Goal: Task Accomplishment & Management: Use online tool/utility

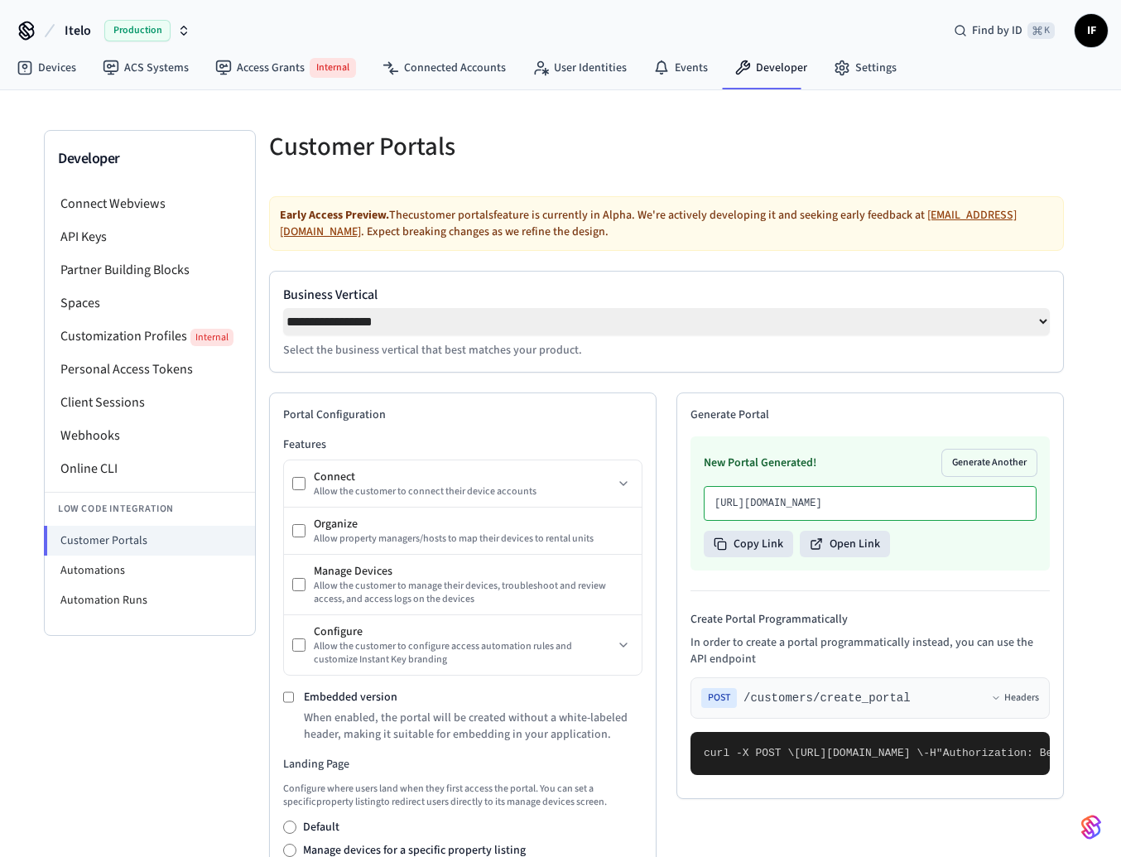
select select "**********"
click at [186, 31] on icon "button" at bounding box center [183, 30] width 13 height 13
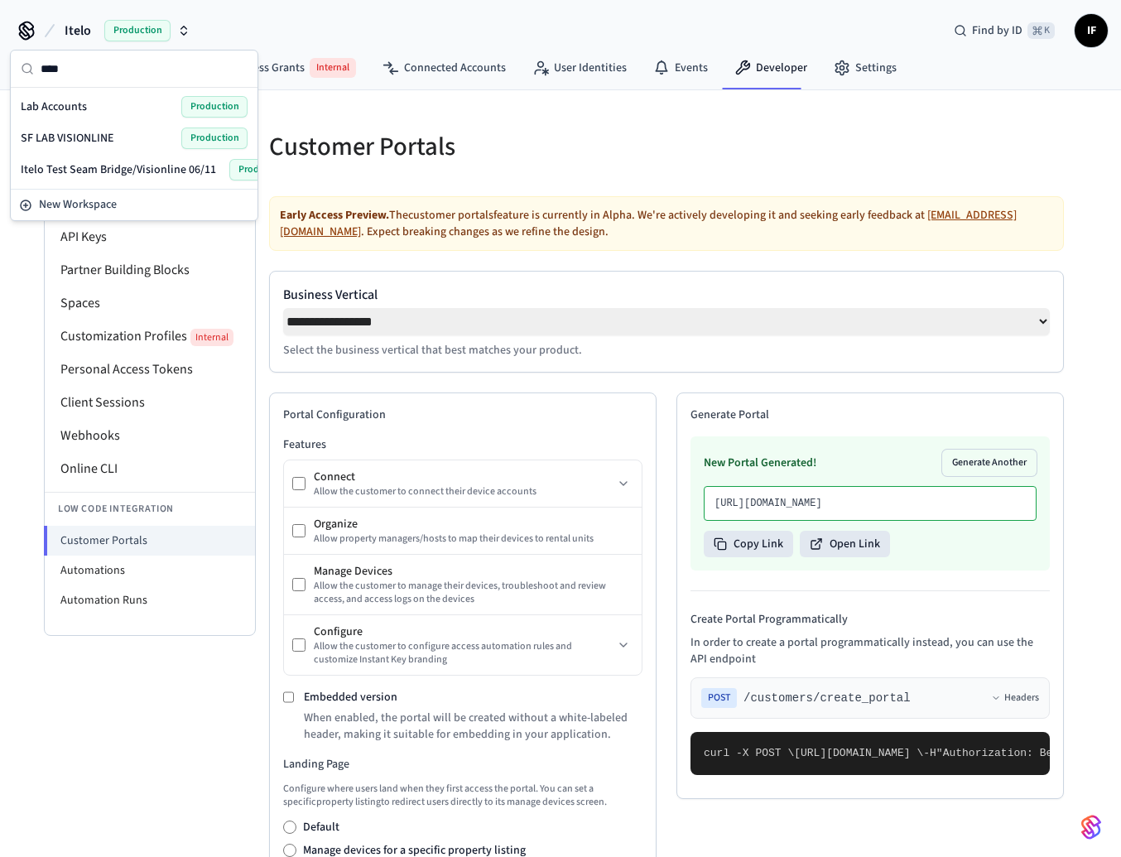
type input "***"
click at [114, 106] on div "Lab Accounts Production" at bounding box center [134, 107] width 227 height 22
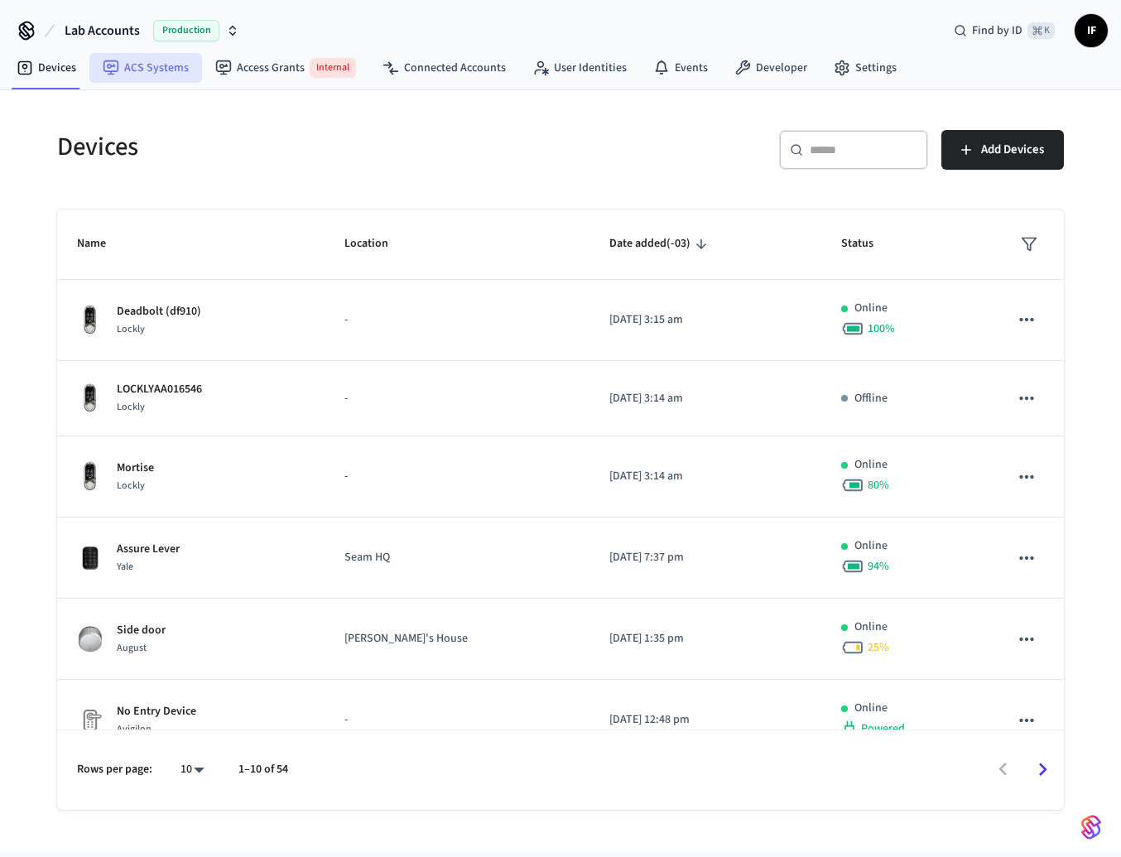
click at [177, 77] on link "ACS Systems" at bounding box center [145, 68] width 113 height 30
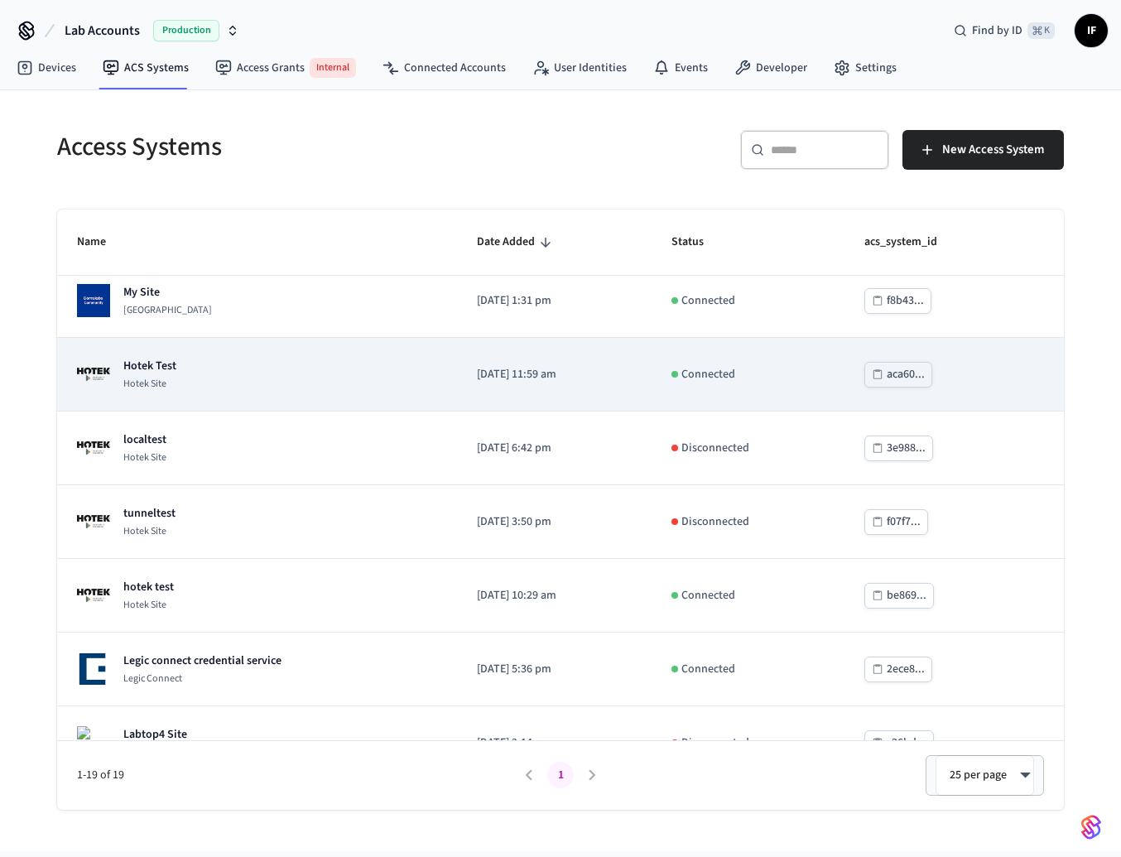
scroll to position [8, 0]
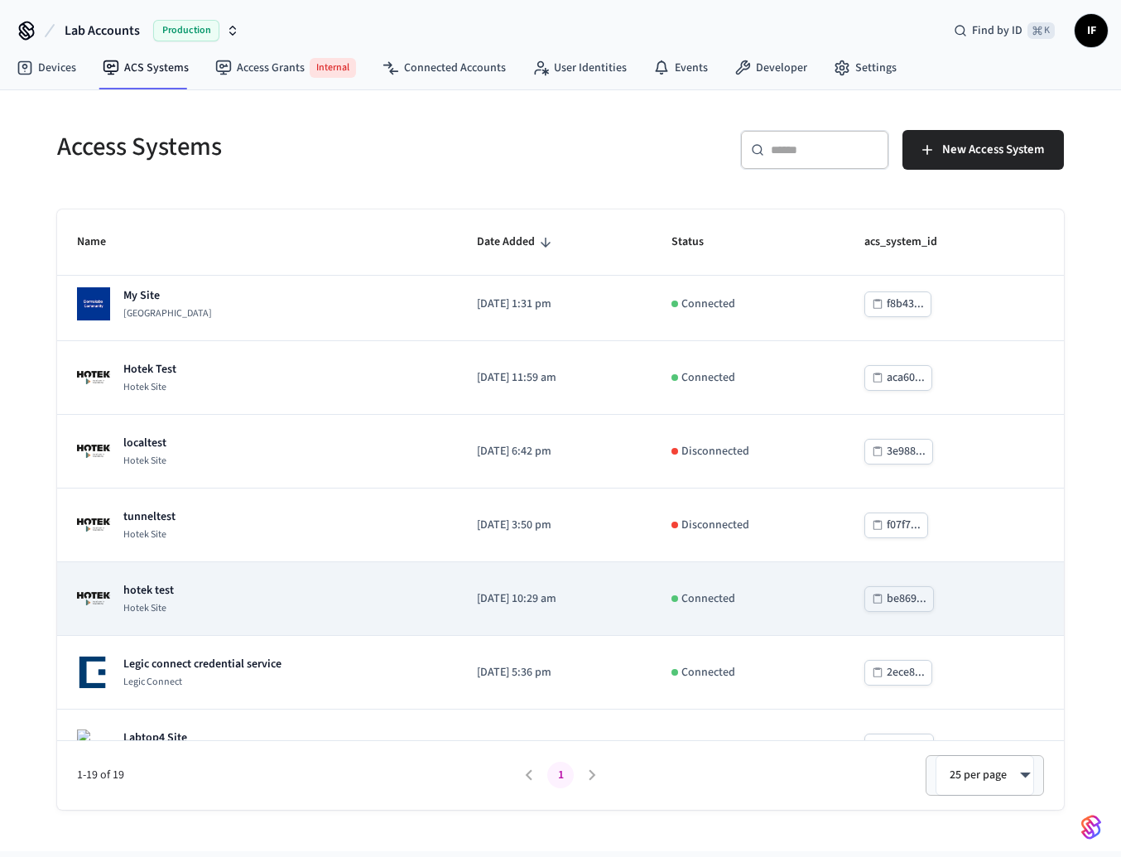
click at [257, 597] on div "hotek test Hotek Site" at bounding box center [257, 598] width 360 height 33
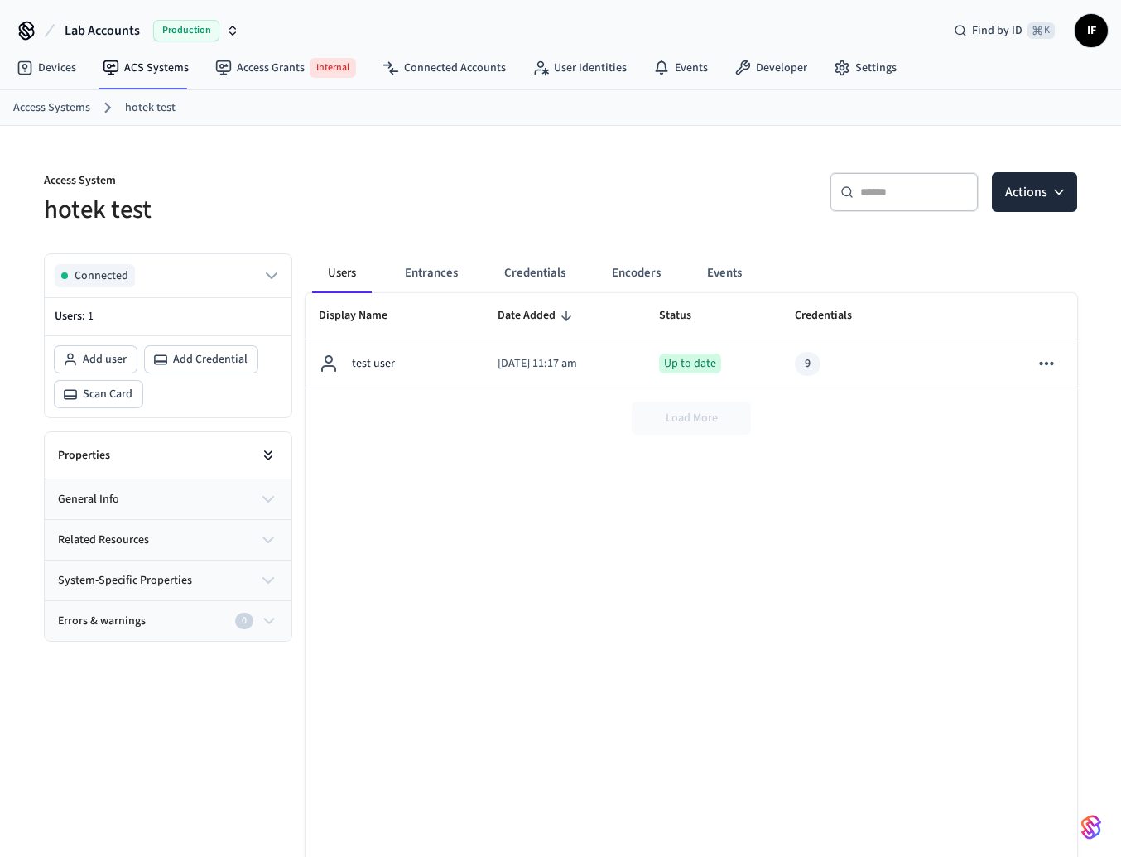
click at [276, 450] on icon at bounding box center [268, 455] width 17 height 17
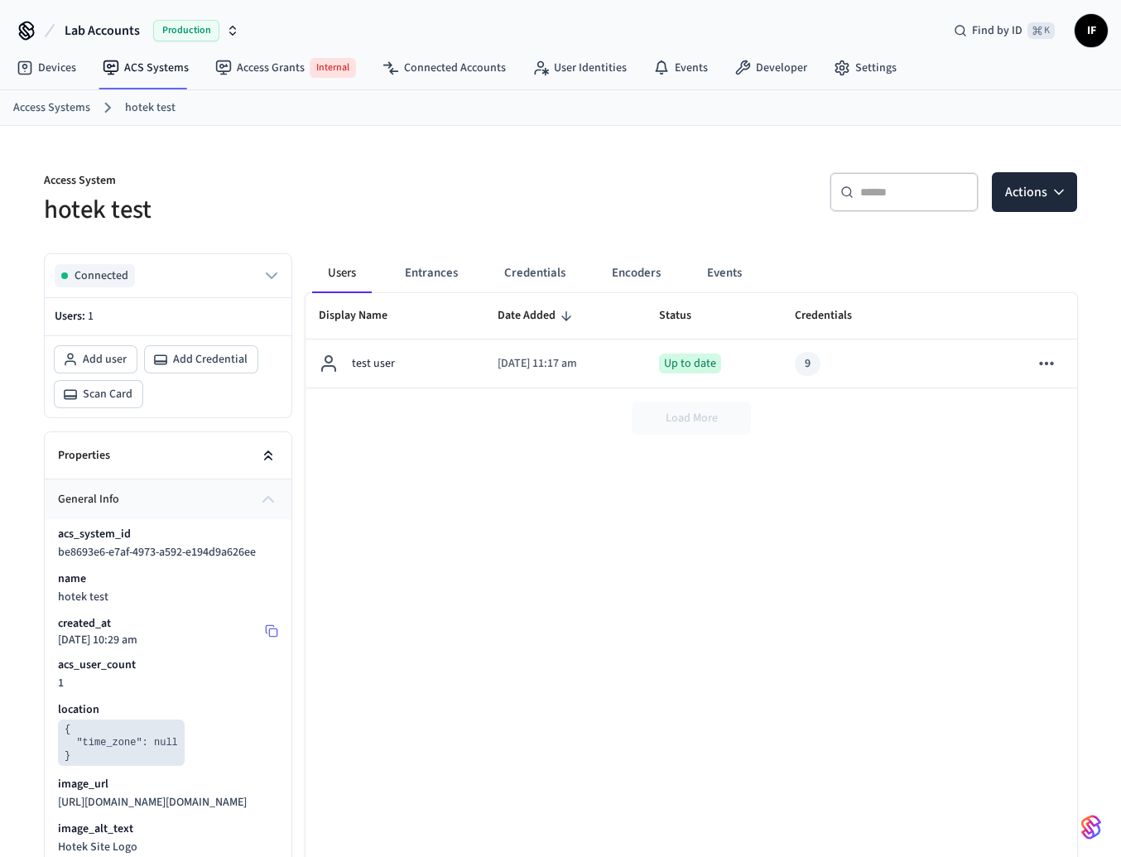
scroll to position [17, 0]
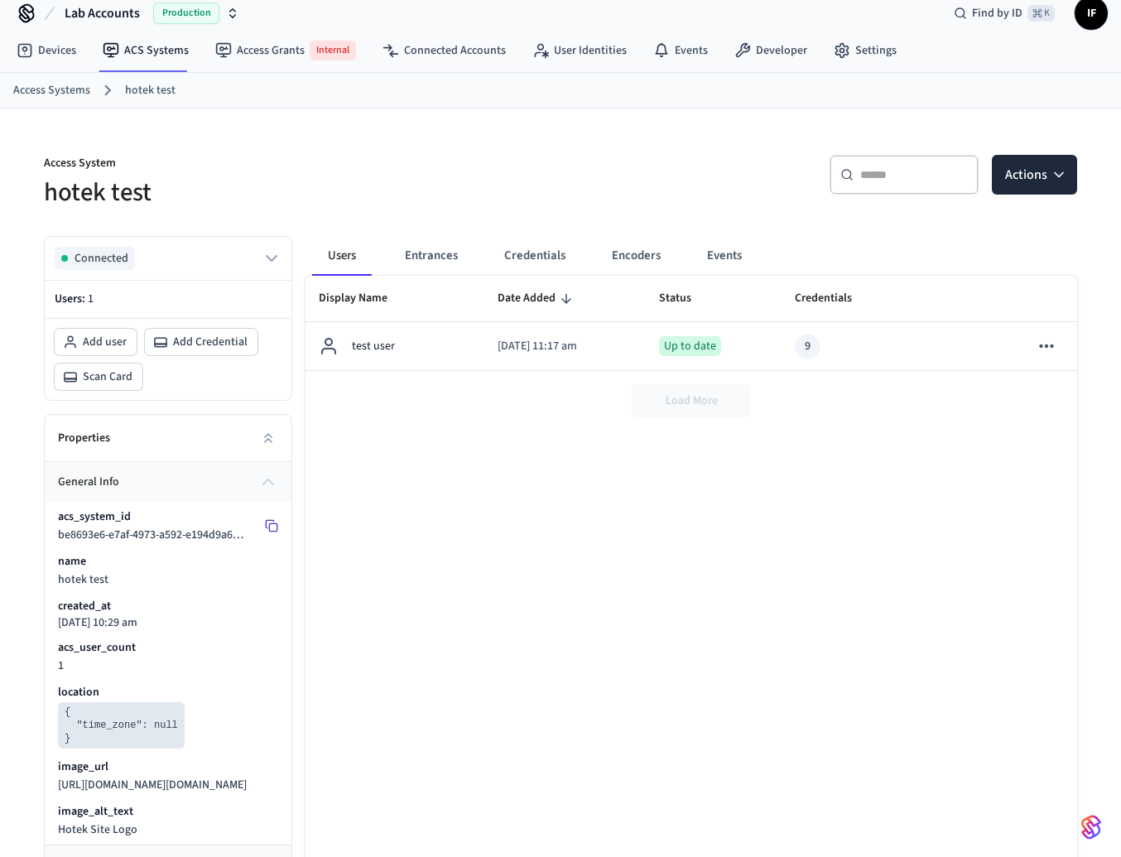
click at [272, 528] on icon at bounding box center [271, 525] width 13 height 13
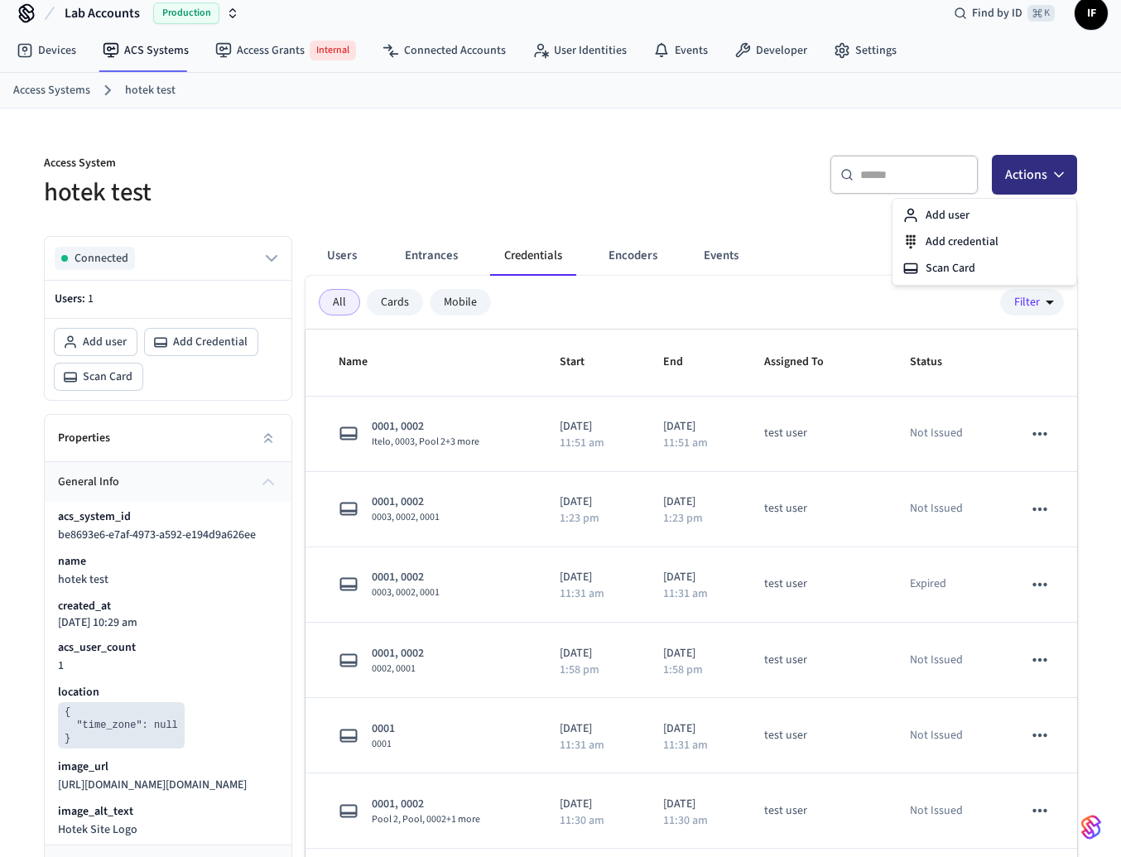
click at [1037, 174] on button "Actions" at bounding box center [1034, 175] width 85 height 40
click at [818, 204] on div "​ ​ Actions" at bounding box center [823, 181] width 507 height 53
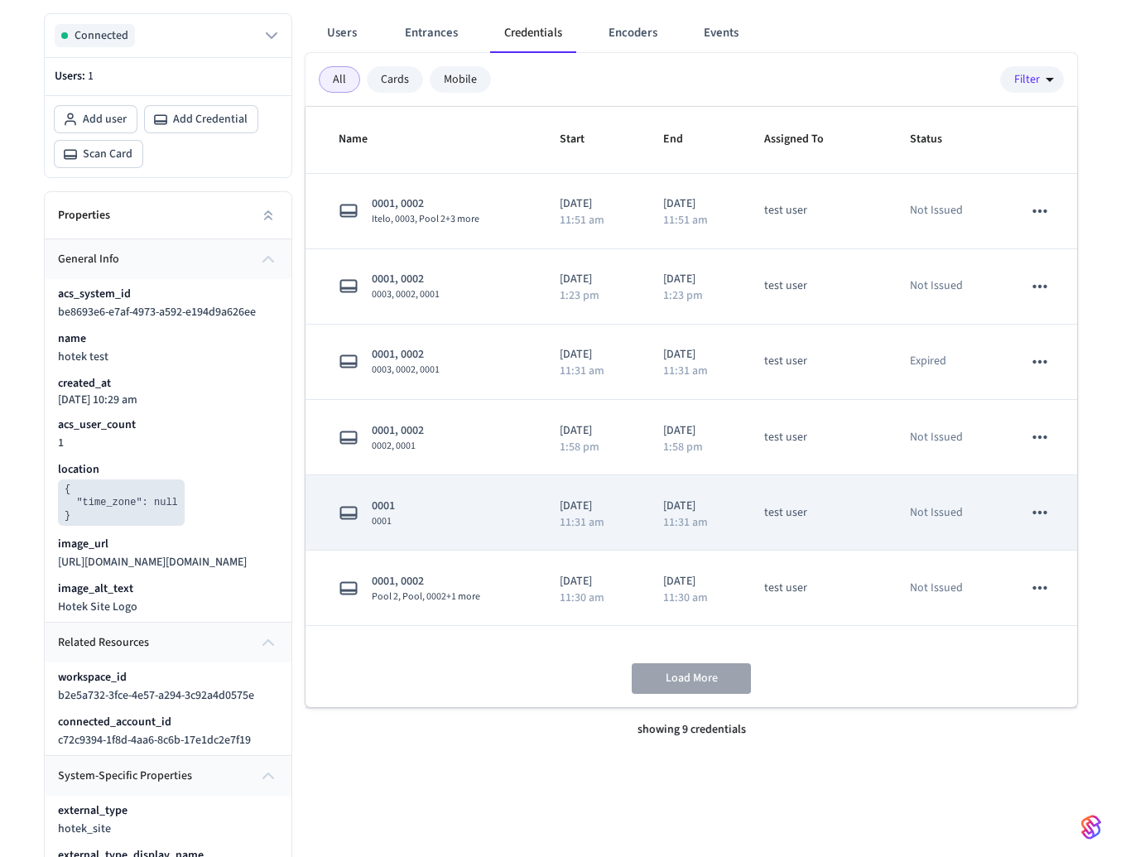
scroll to position [0, 0]
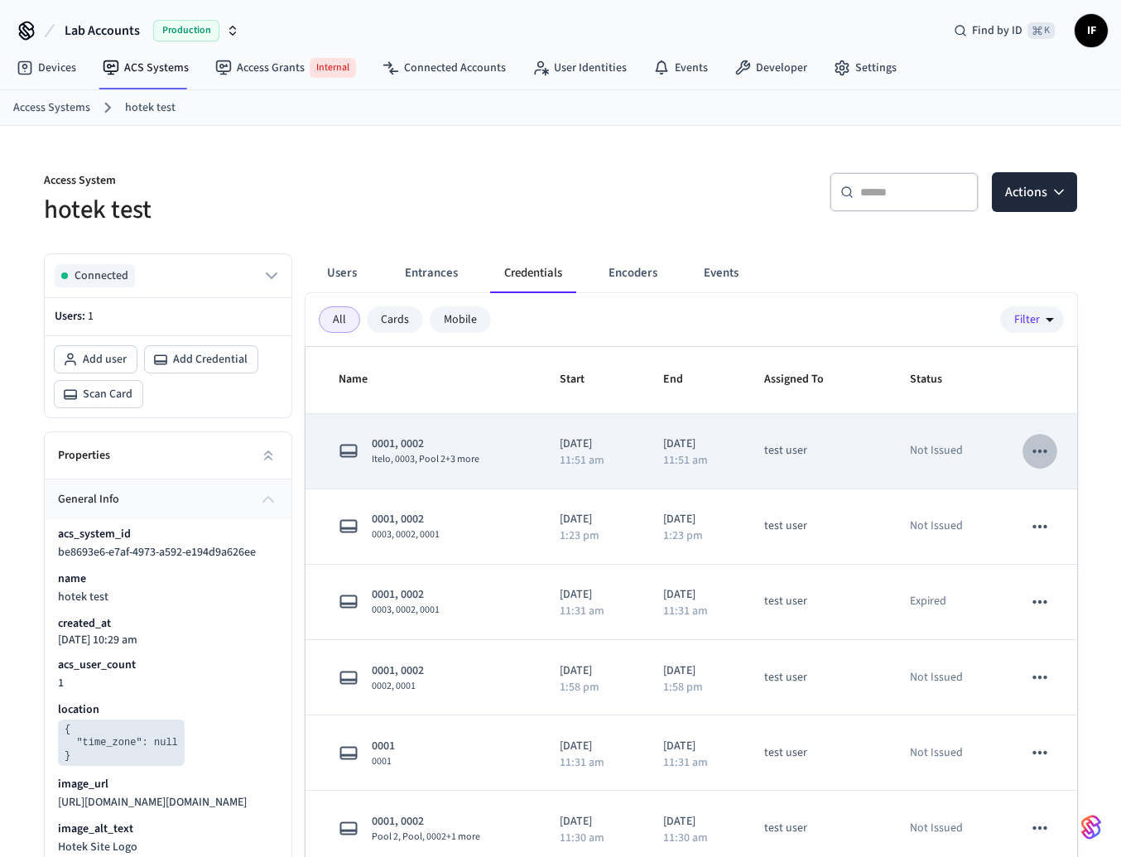
click at [1041, 439] on button "sticky table" at bounding box center [1039, 451] width 35 height 35
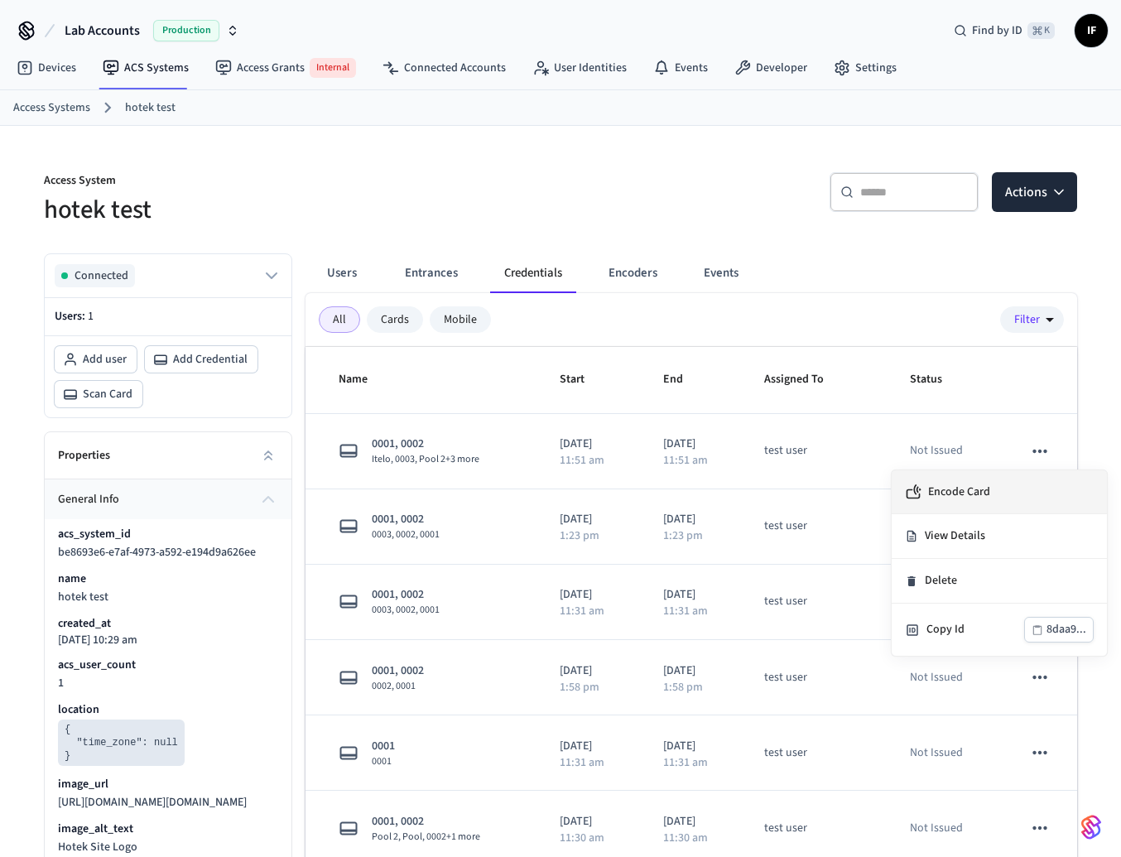
click at [973, 493] on span "Encode Card" at bounding box center [959, 492] width 62 height 17
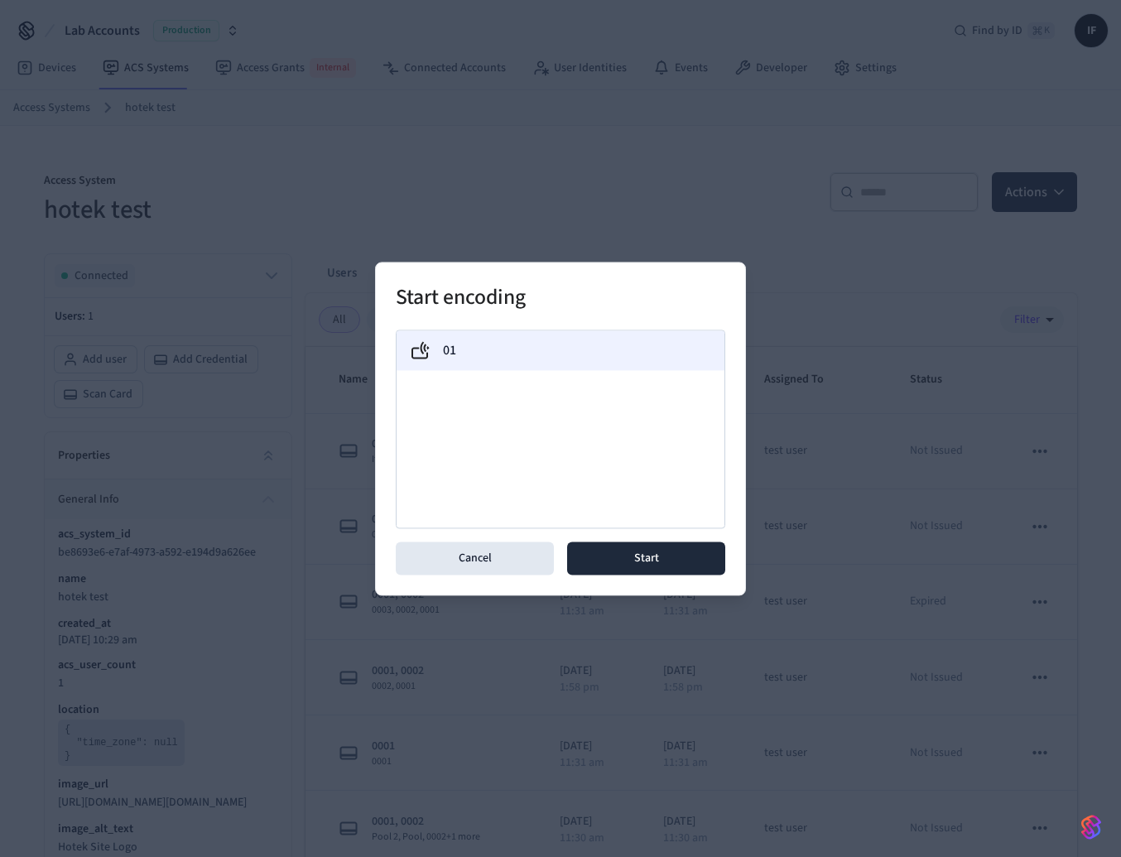
click at [615, 362] on div "01" at bounding box center [561, 350] width 328 height 40
click at [659, 557] on button "Start" at bounding box center [646, 557] width 158 height 33
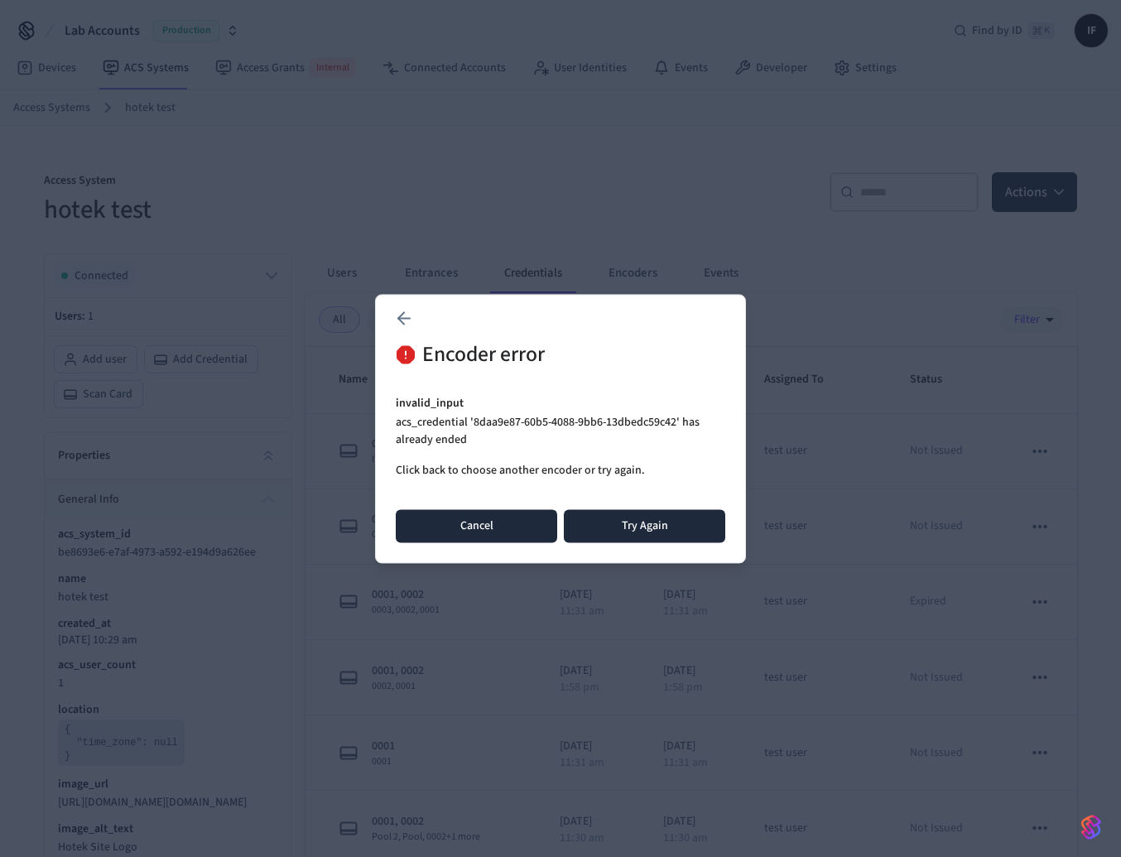
click at [508, 529] on button "Cancel" at bounding box center [476, 525] width 161 height 33
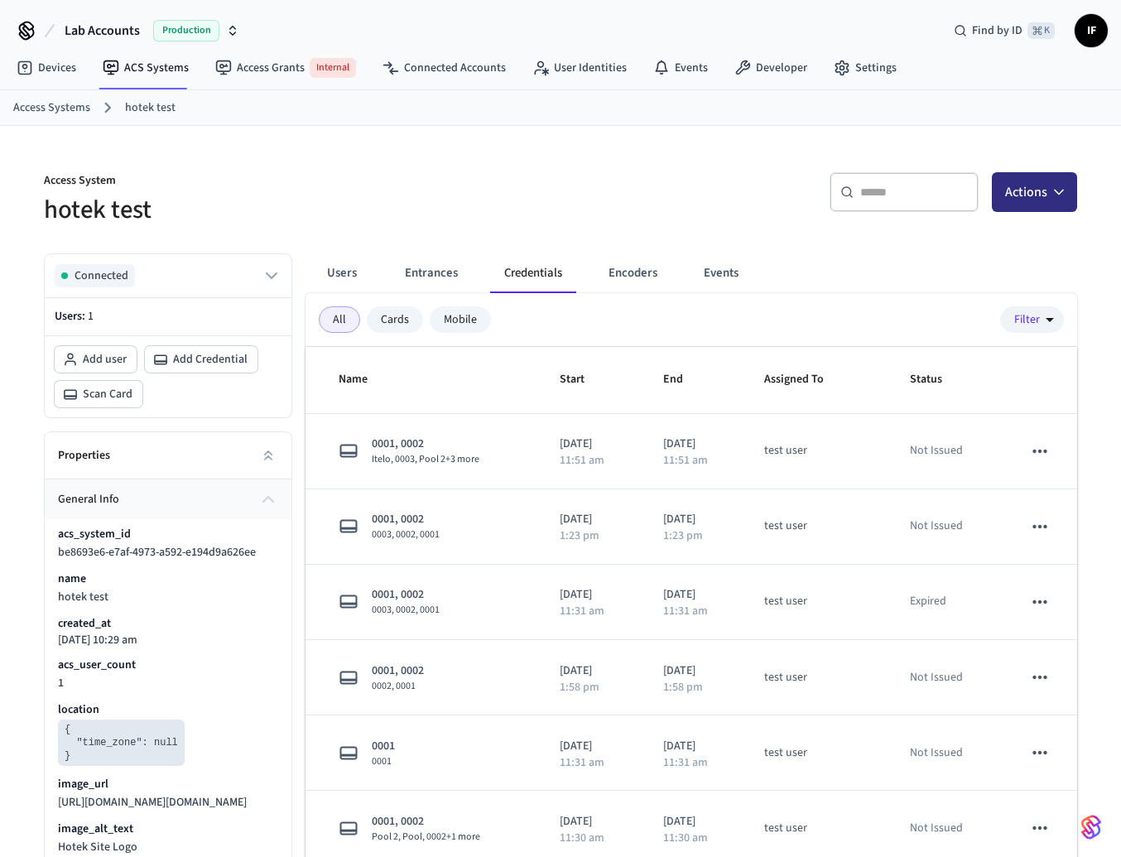
click at [1064, 190] on icon "button" at bounding box center [1059, 192] width 17 height 17
click at [1004, 258] on div "Add credential" at bounding box center [984, 259] width 177 height 26
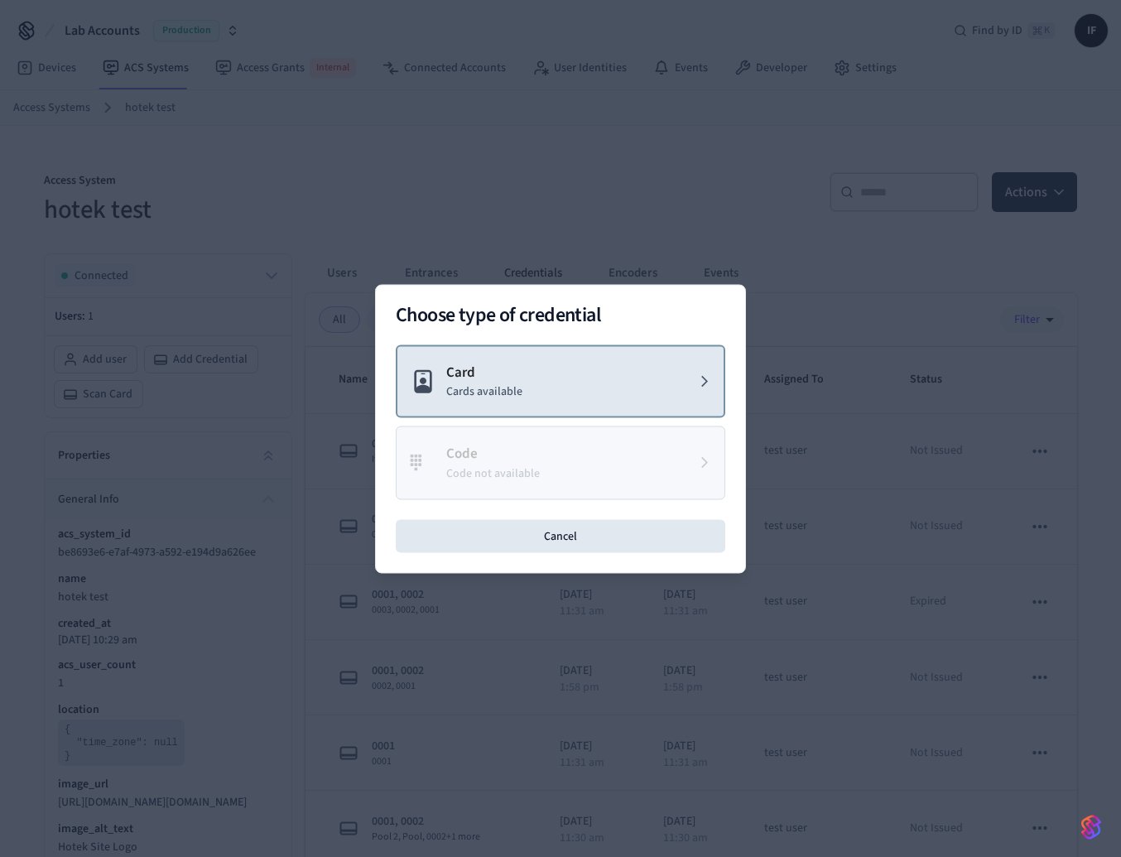
click at [574, 363] on button "Card Cards available" at bounding box center [561, 381] width 330 height 74
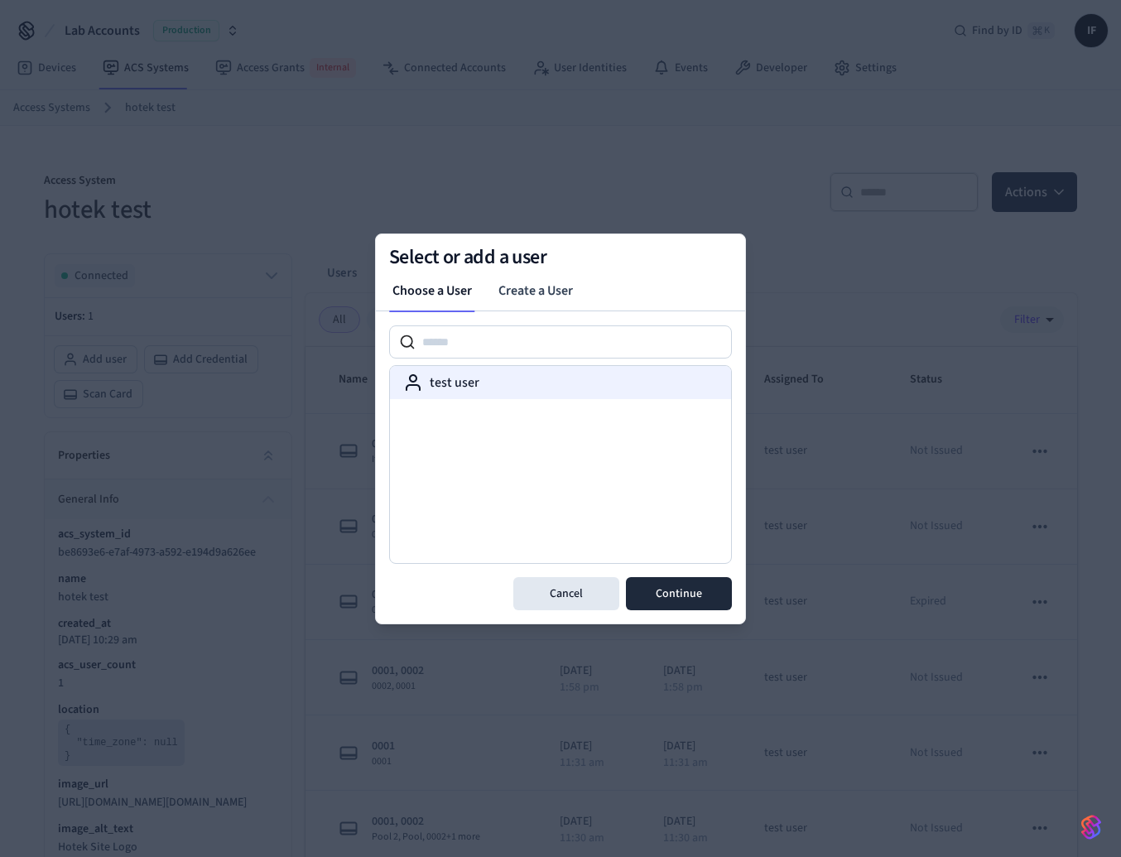
click at [526, 389] on div "test user" at bounding box center [560, 383] width 315 height 20
click at [675, 582] on button "Continue" at bounding box center [679, 593] width 106 height 33
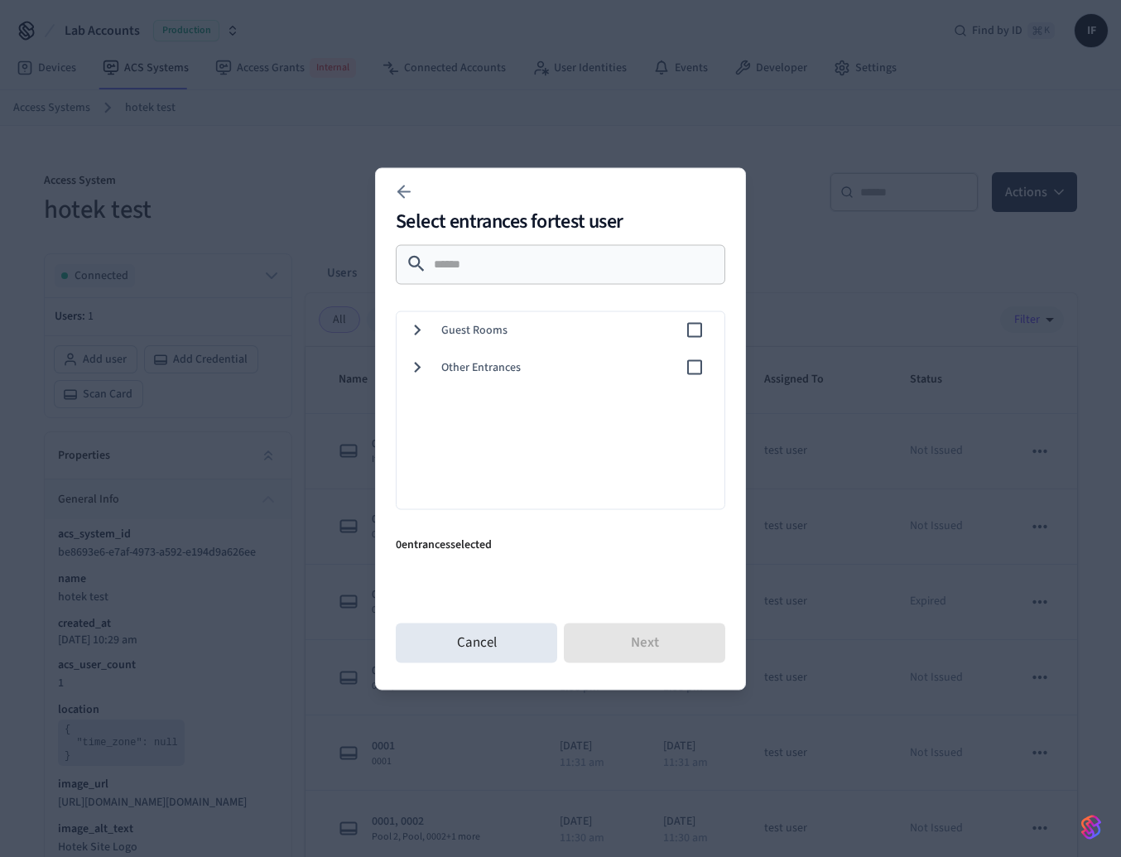
click at [557, 325] on span "Guest Rooms" at bounding box center [562, 329] width 243 height 17
click at [627, 368] on span "0001" at bounding box center [592, 366] width 238 height 17
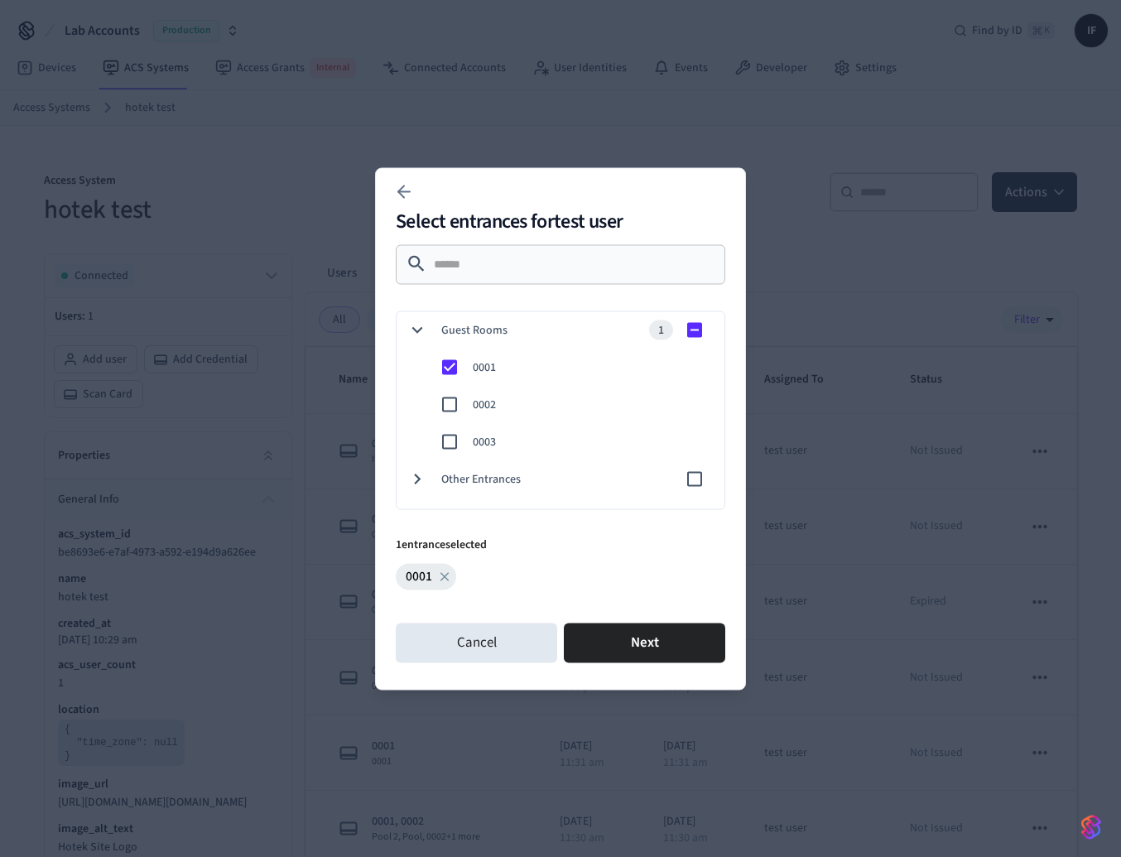
click at [662, 617] on div "Cancel Next" at bounding box center [561, 642] width 330 height 53
click at [666, 638] on button "Next" at bounding box center [644, 643] width 161 height 40
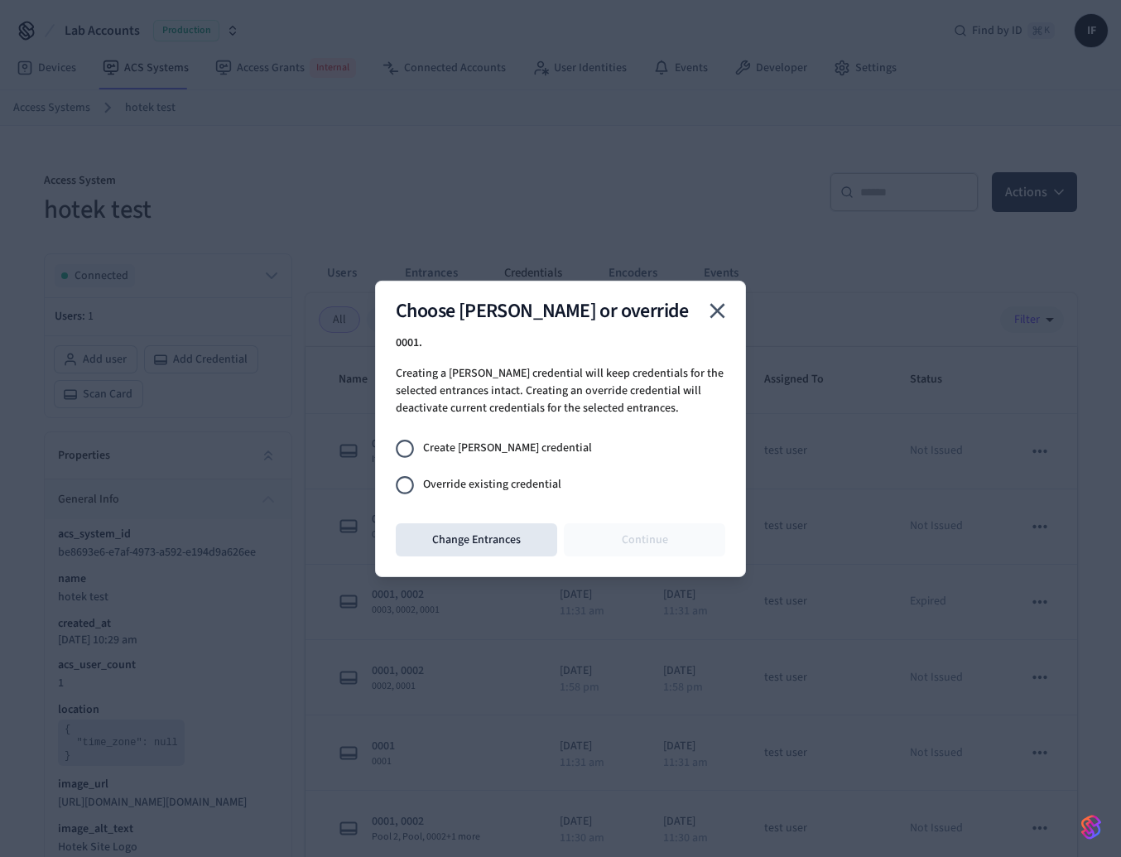
click at [519, 450] on span "Create [PERSON_NAME] credential" at bounding box center [507, 448] width 169 height 17
click at [519, 476] on span "Override existing credential" at bounding box center [492, 484] width 138 height 17
click at [636, 541] on button "Continue" at bounding box center [644, 539] width 161 height 33
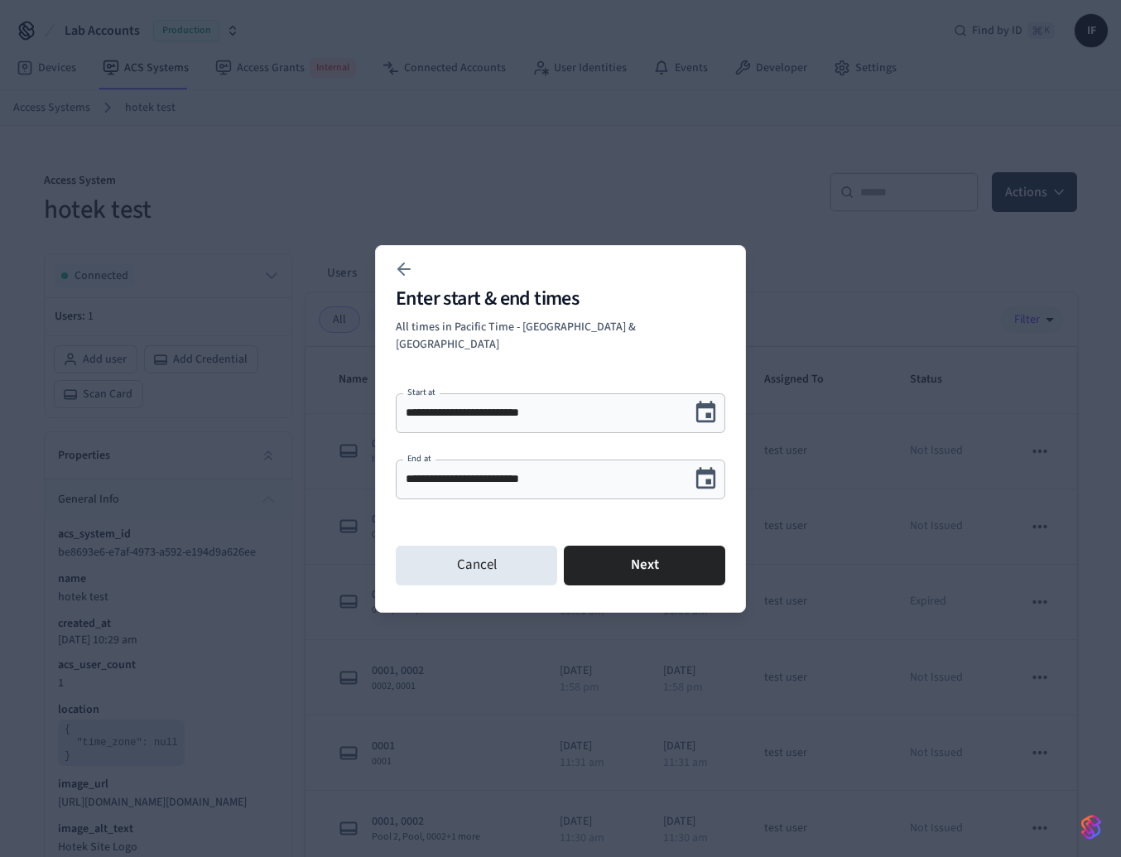
click at [700, 467] on icon "Choose date, selected date is Sep 24, 2025" at bounding box center [706, 478] width 20 height 22
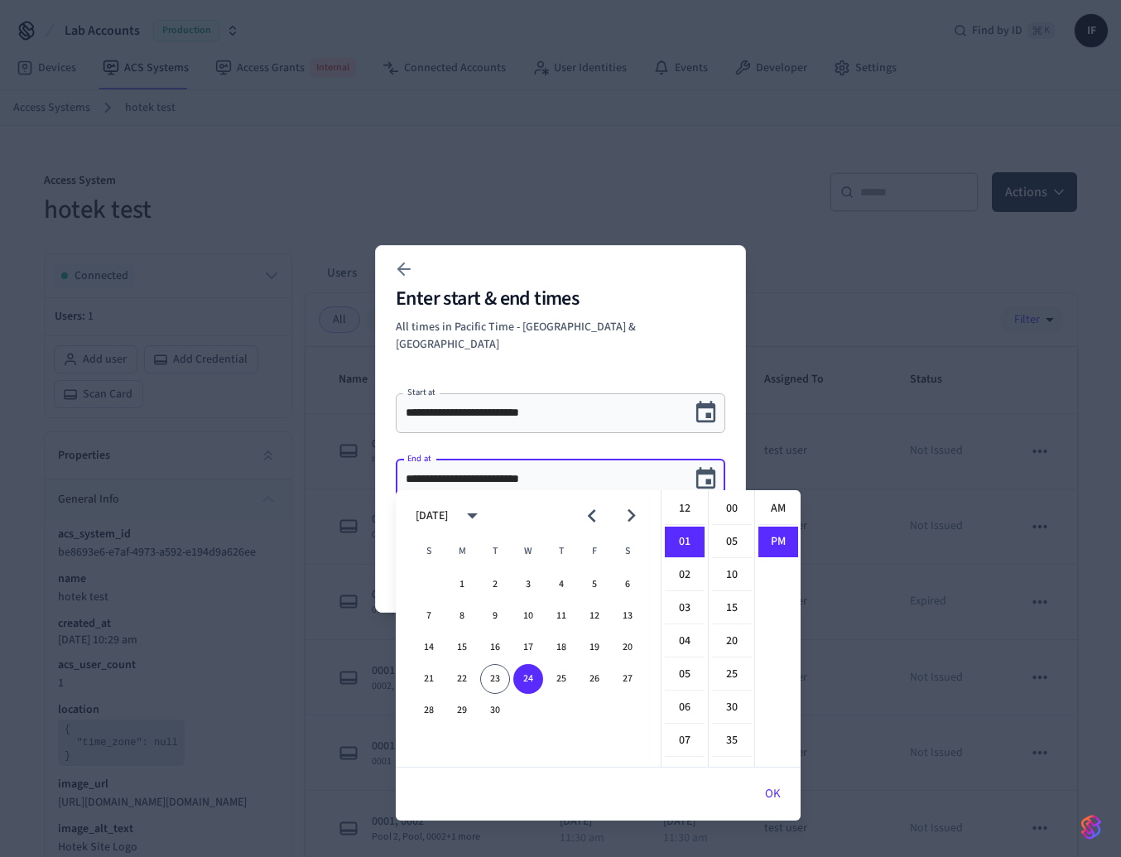
scroll to position [31, 0]
click at [501, 705] on button "30" at bounding box center [495, 710] width 30 height 30
type input "**********"
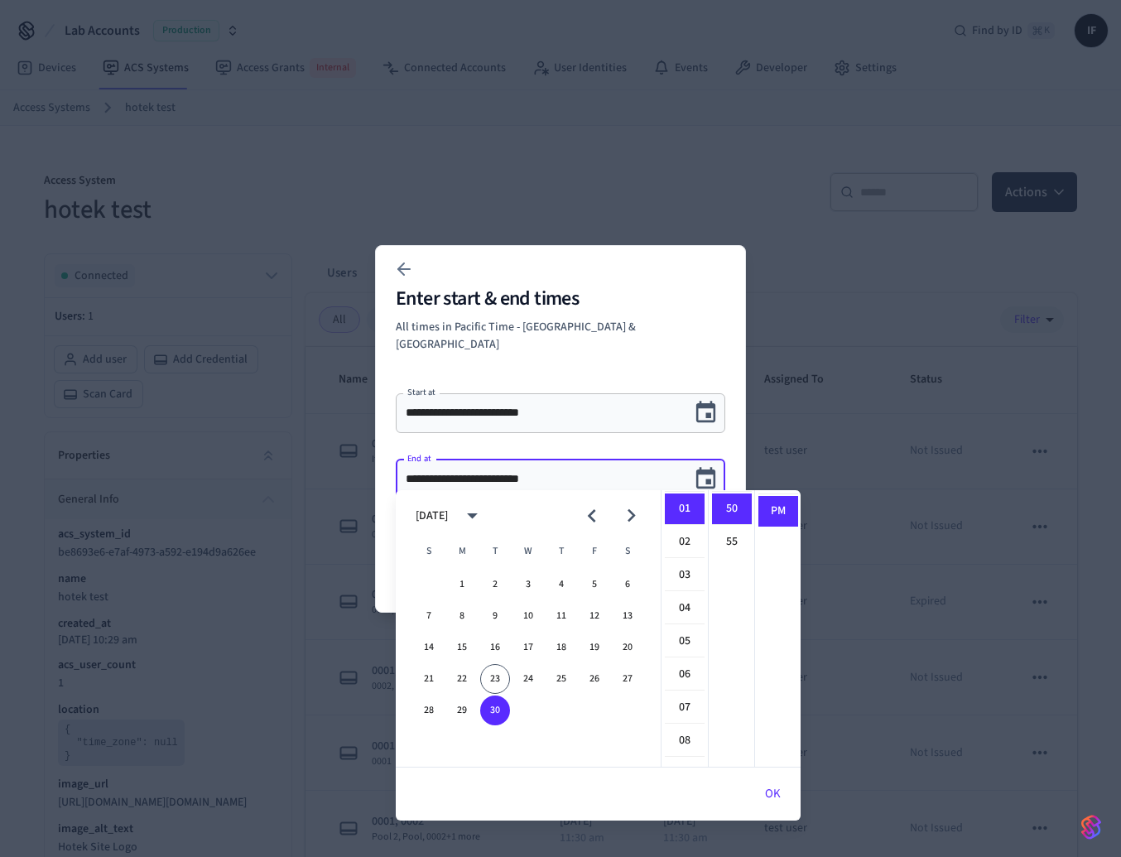
click at [771, 796] on button "OK" at bounding box center [772, 794] width 55 height 40
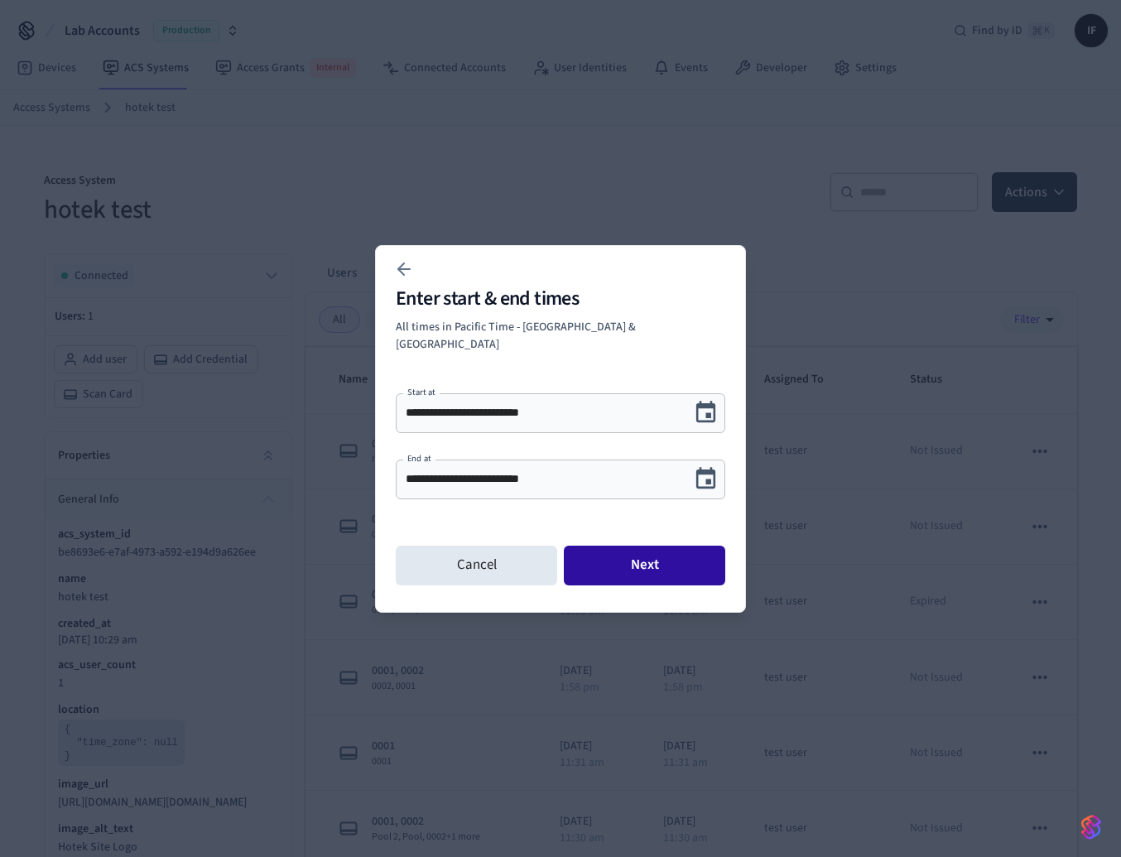
click at [694, 559] on button "Next" at bounding box center [644, 566] width 161 height 40
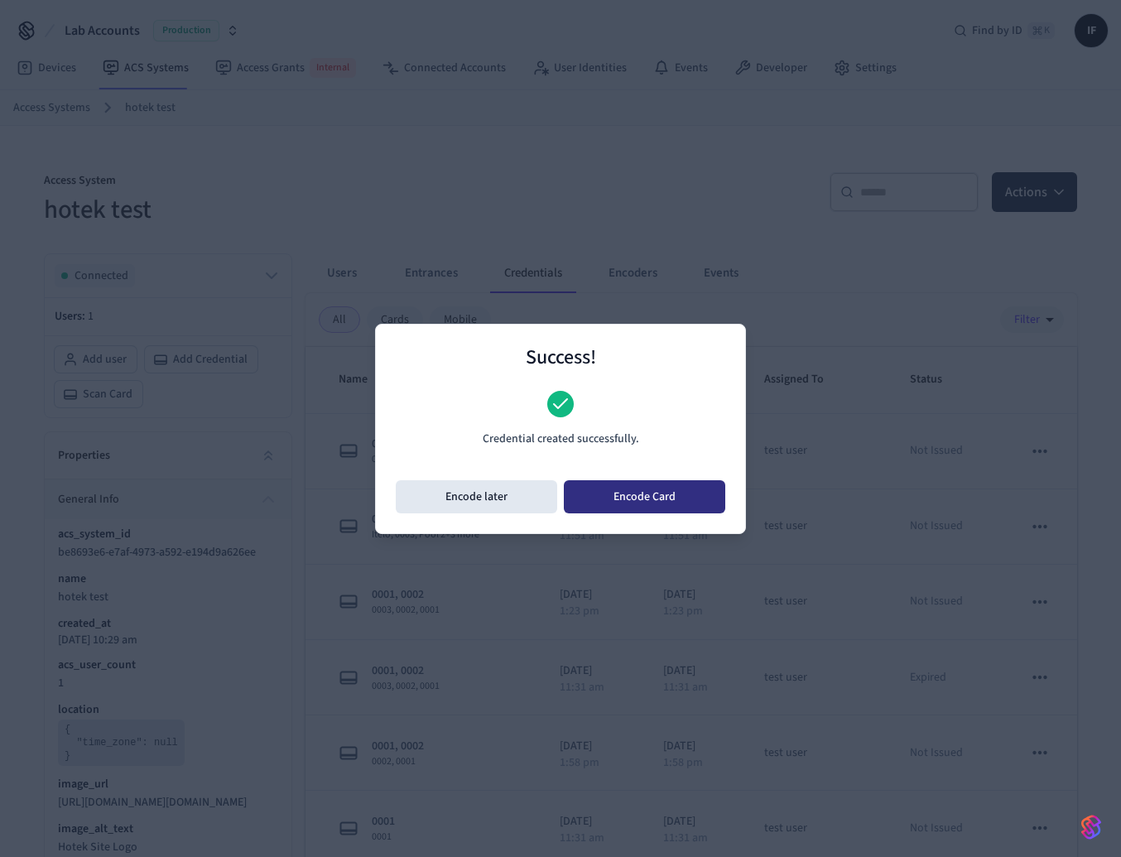
click at [662, 495] on button "Encode Card" at bounding box center [644, 496] width 161 height 33
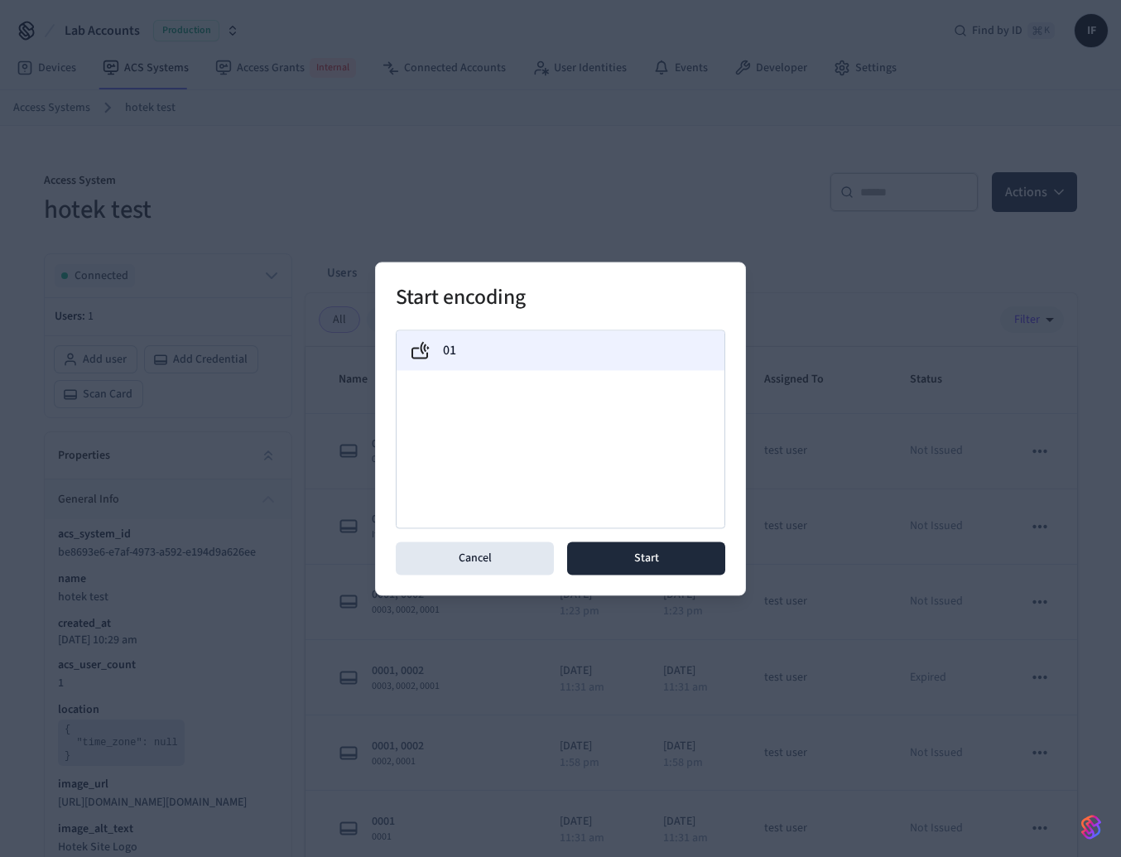
click at [634, 349] on div "01" at bounding box center [560, 350] width 301 height 20
click at [642, 555] on button "Start" at bounding box center [646, 557] width 158 height 33
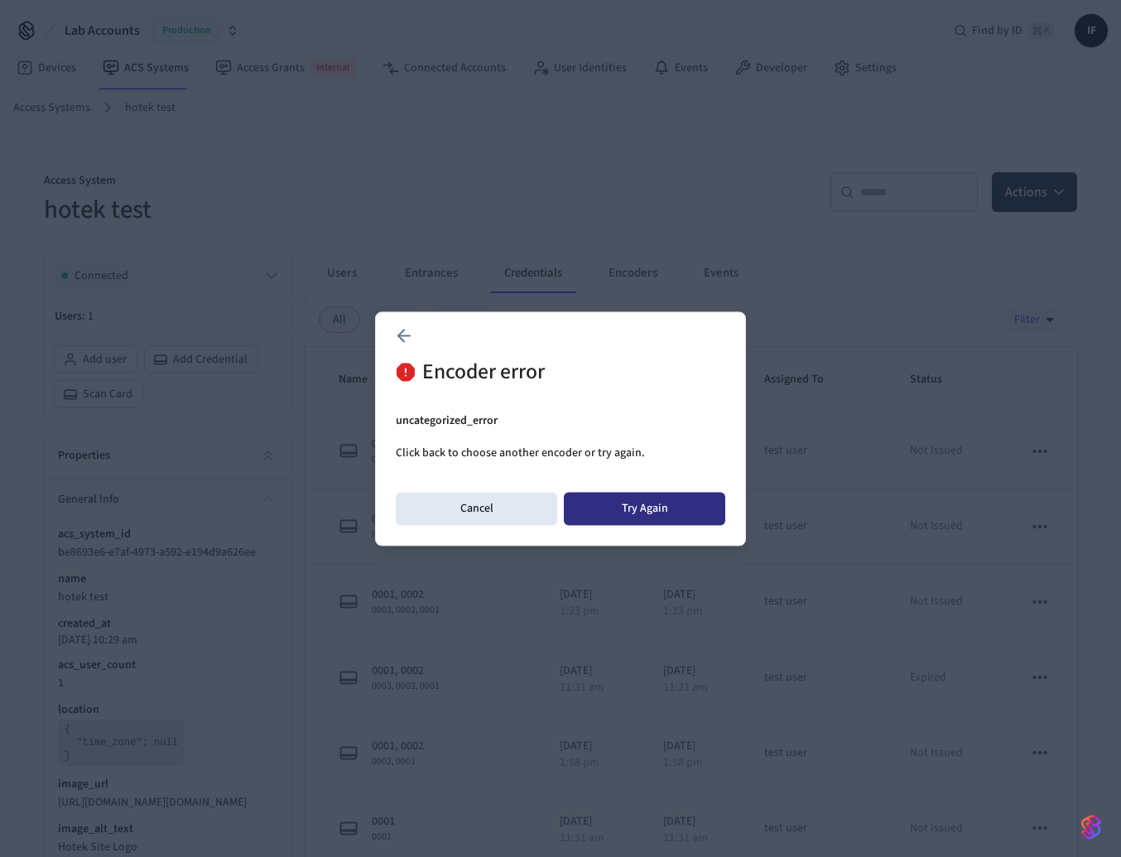
click at [642, 508] on button "Try Again" at bounding box center [644, 508] width 161 height 33
click at [689, 508] on button "Try Again" at bounding box center [644, 508] width 161 height 33
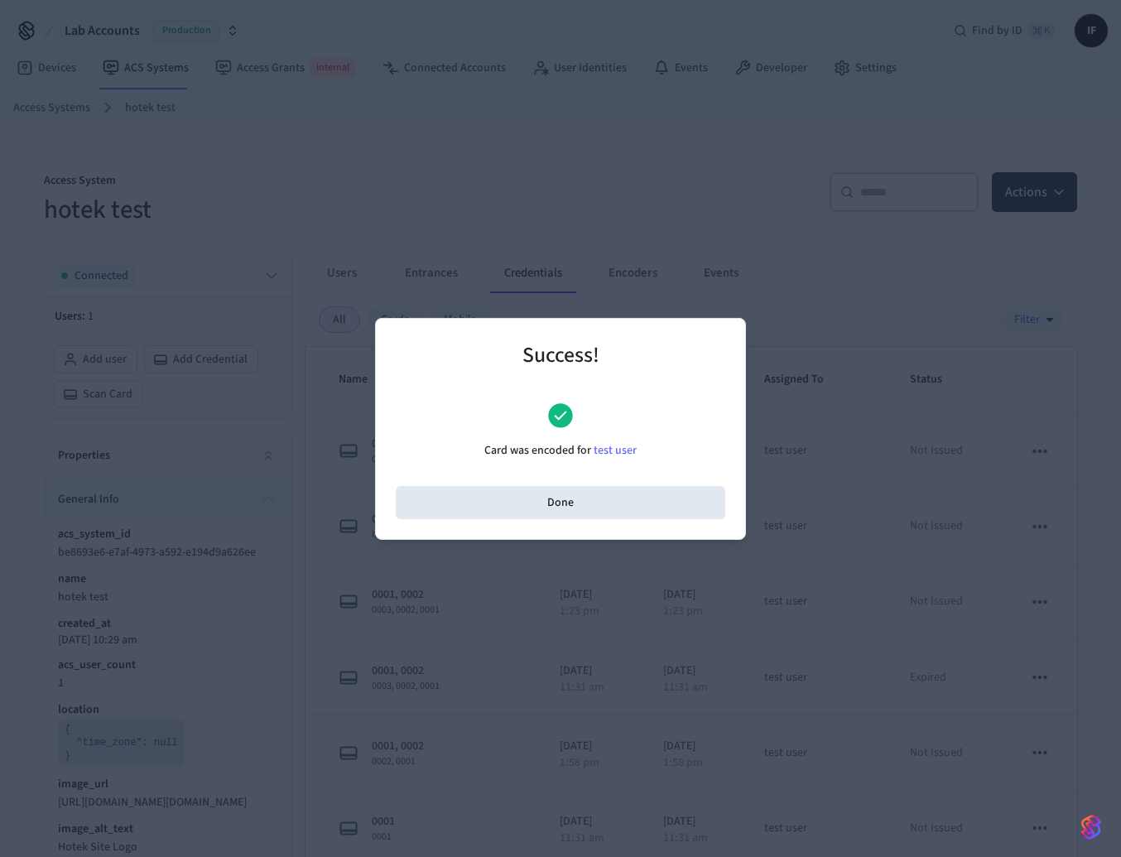
click at [645, 518] on div "Success! Card was encoded for test user Done" at bounding box center [560, 428] width 371 height 222
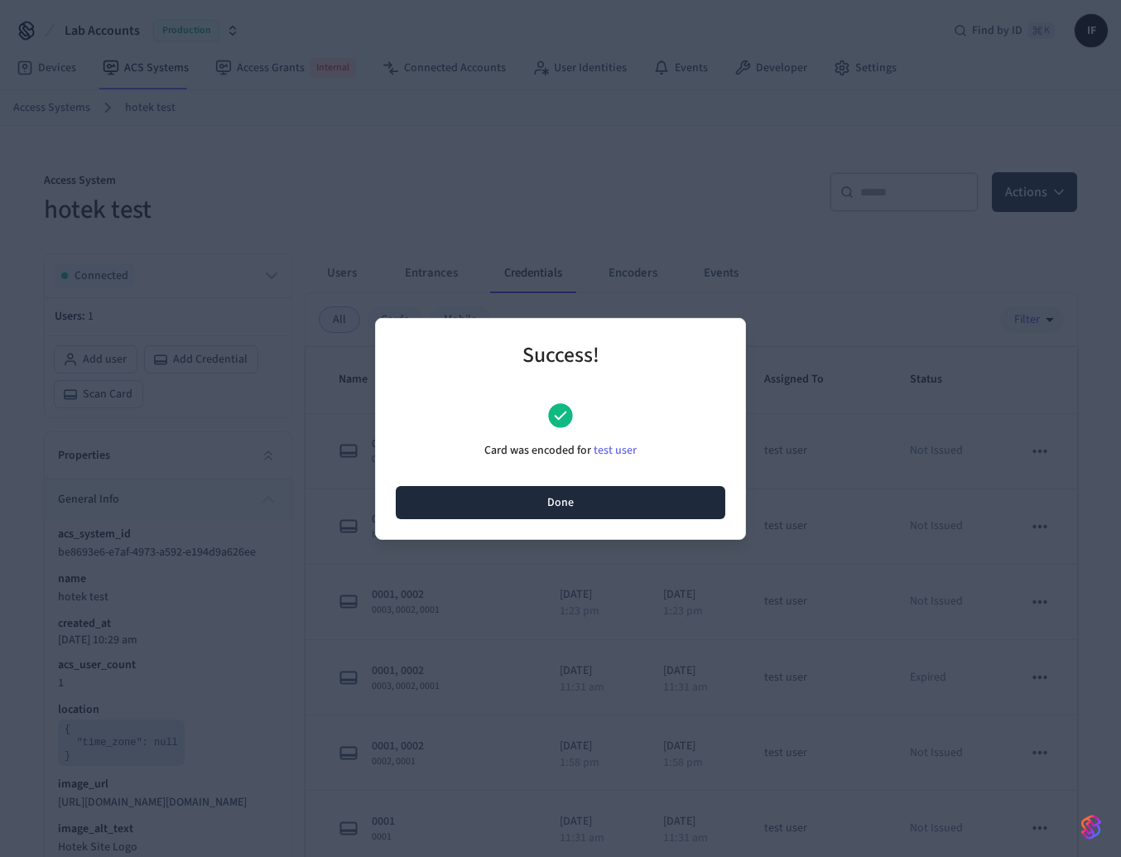
click at [644, 500] on button "Done" at bounding box center [561, 502] width 330 height 33
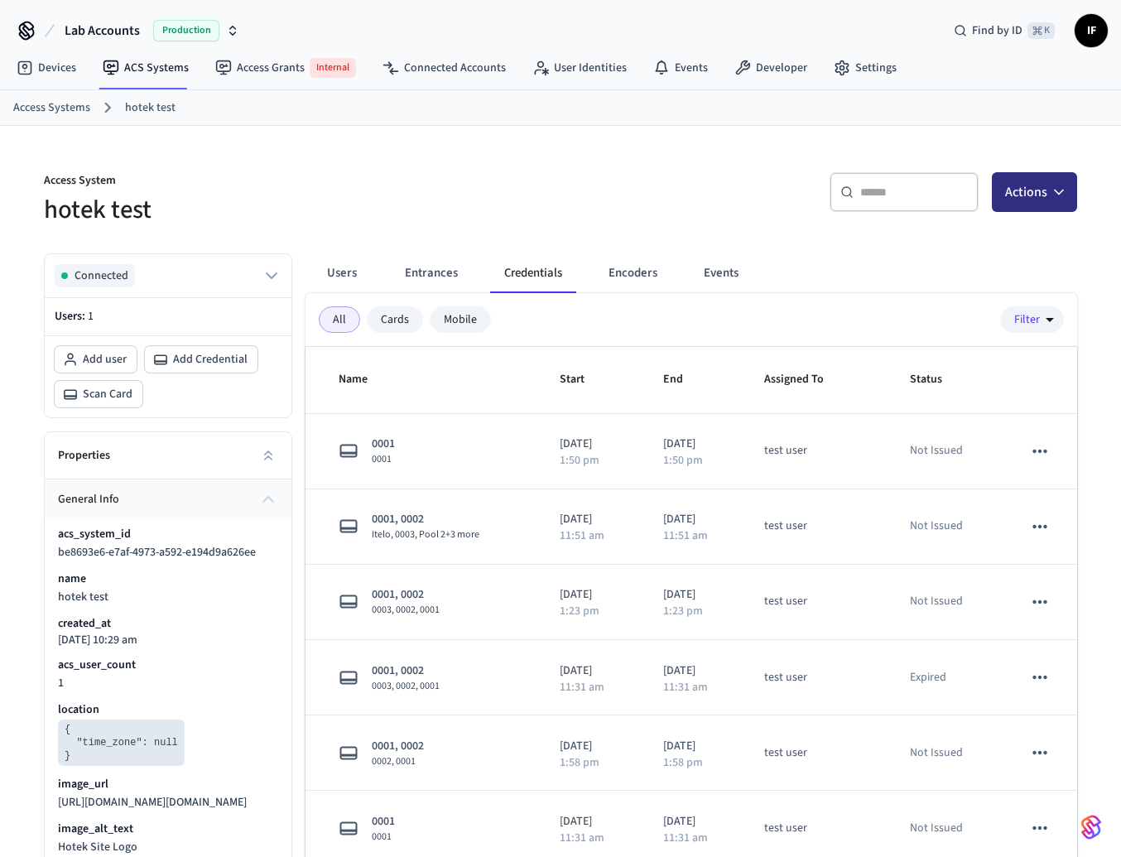
click at [1054, 179] on button "Actions" at bounding box center [1034, 192] width 85 height 40
click at [782, 299] on div "All Cards Mobile Filter" at bounding box center [692, 320] width 772 height 54
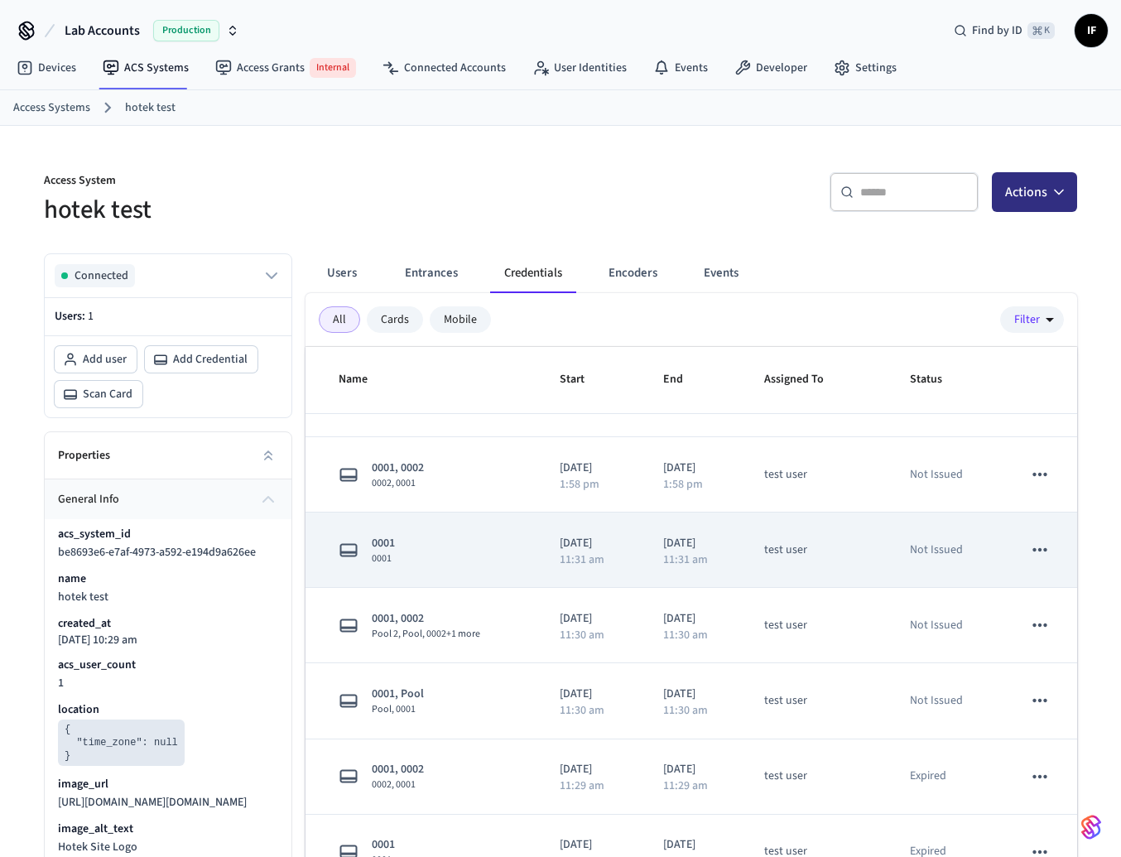
scroll to position [0, 0]
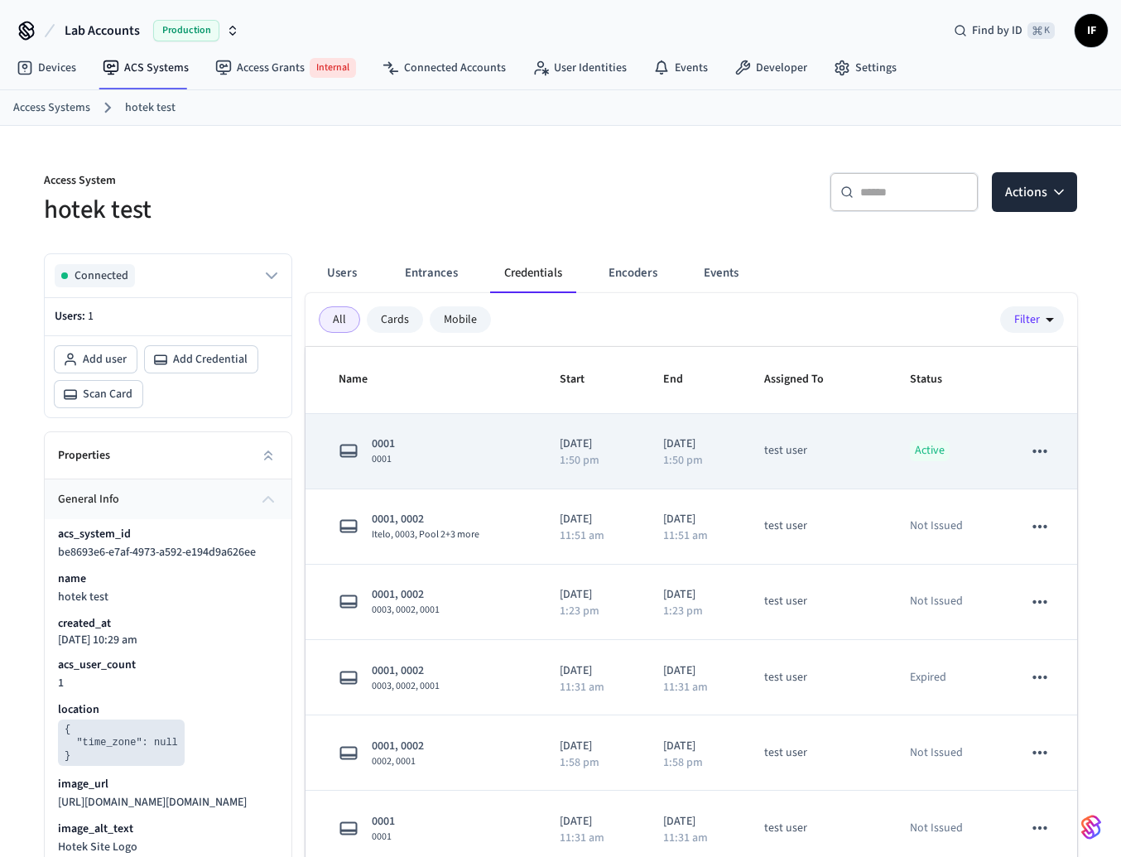
click at [1044, 448] on icon "sticky table" at bounding box center [1040, 451] width 22 height 22
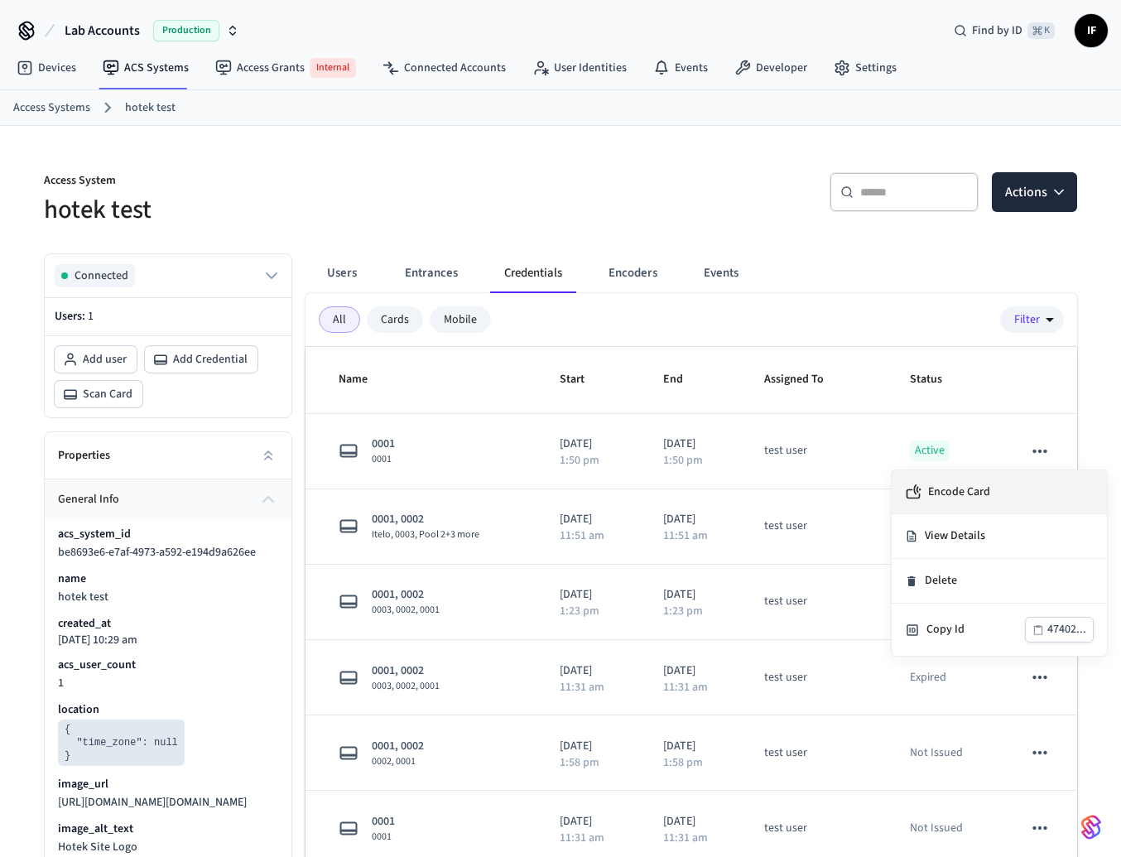
click at [983, 503] on li "Encode Card" at bounding box center [999, 492] width 215 height 44
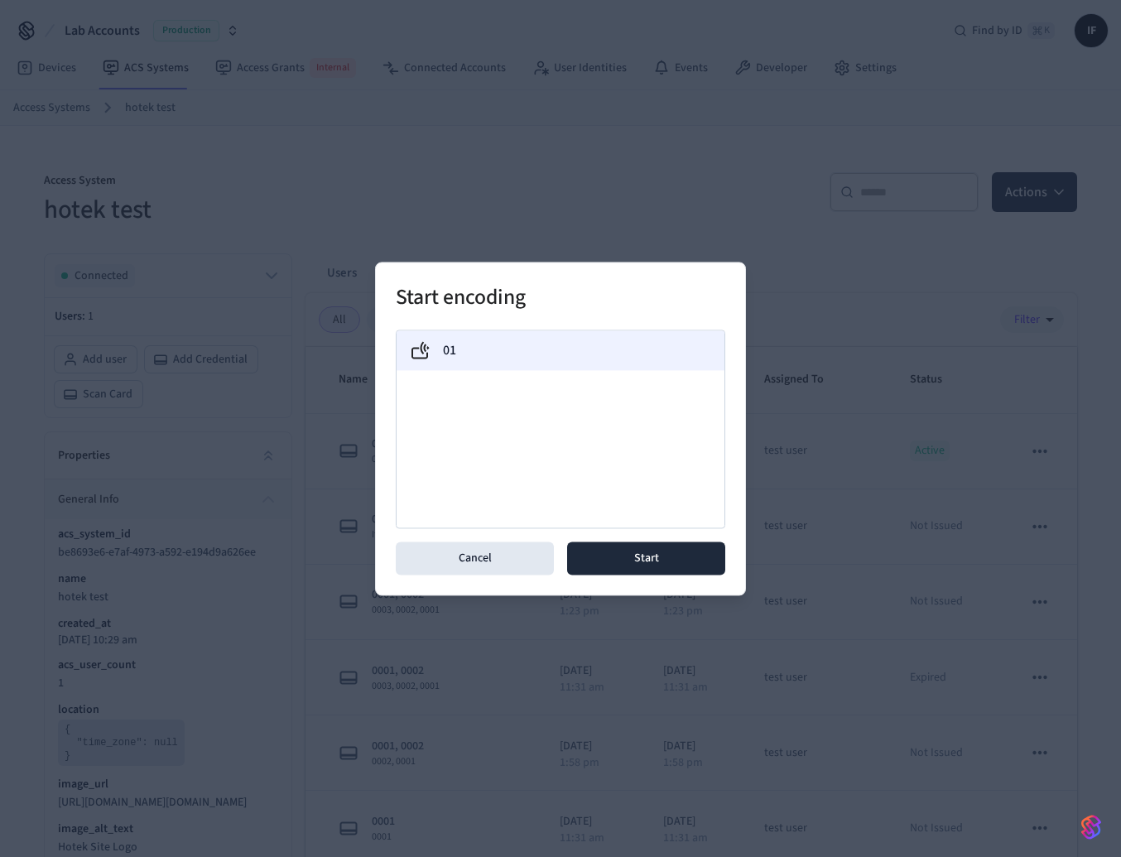
click at [575, 353] on div "01" at bounding box center [560, 350] width 301 height 20
click at [472, 570] on button "Cancel" at bounding box center [475, 557] width 158 height 33
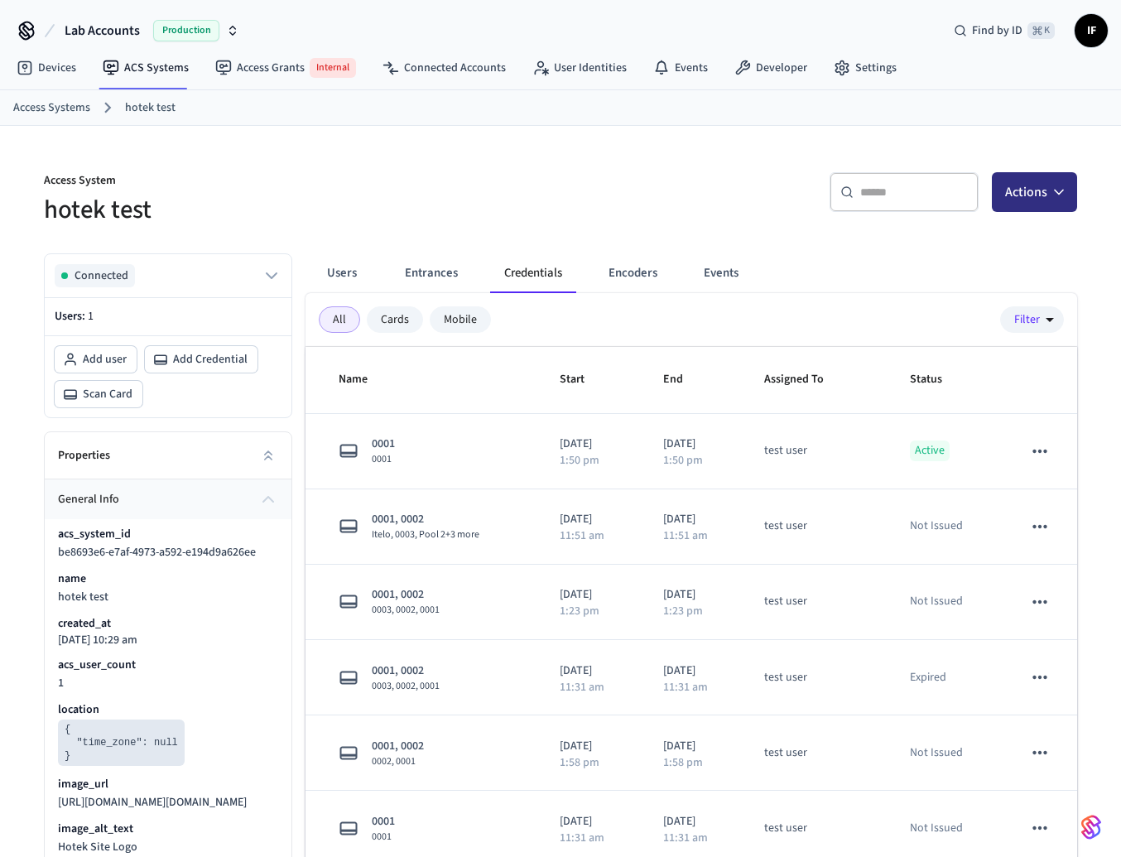
click at [1046, 179] on button "Actions" at bounding box center [1034, 192] width 85 height 40
click at [974, 254] on div "Add credential" at bounding box center [984, 259] width 177 height 26
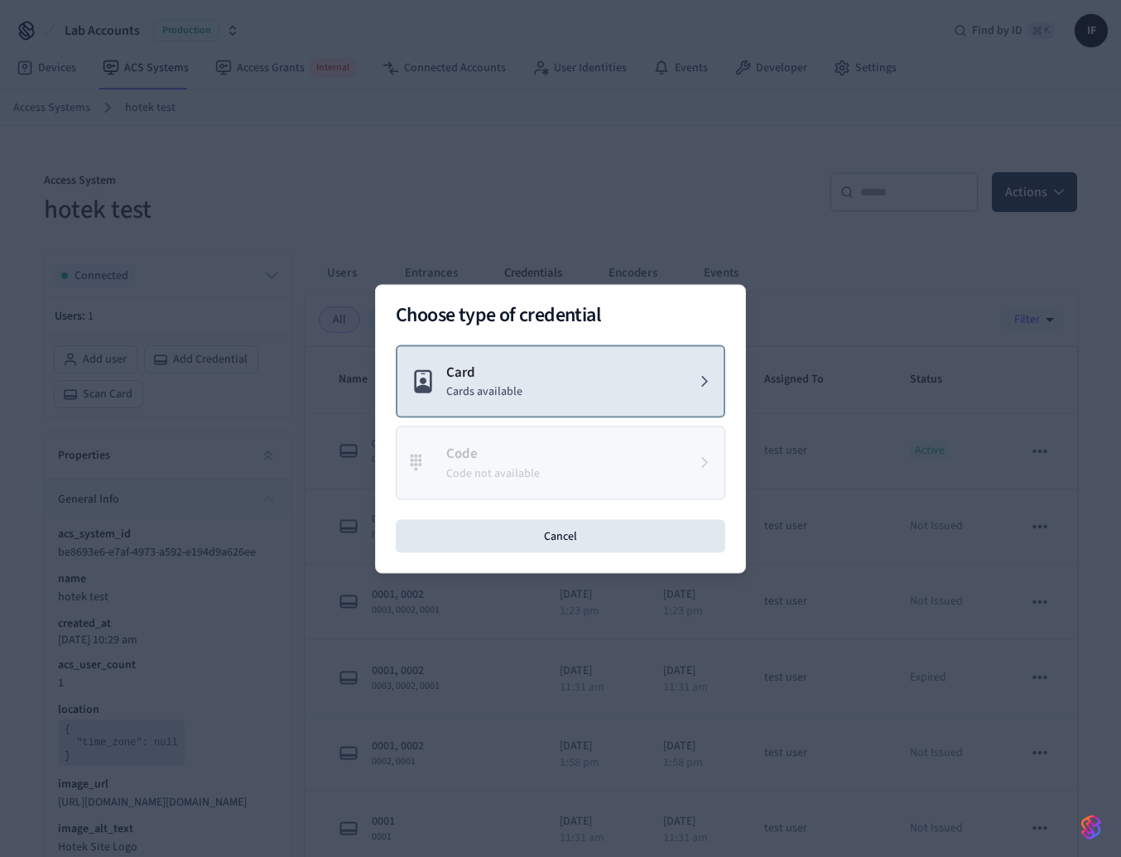
click at [653, 366] on button "Card Cards available" at bounding box center [561, 381] width 330 height 74
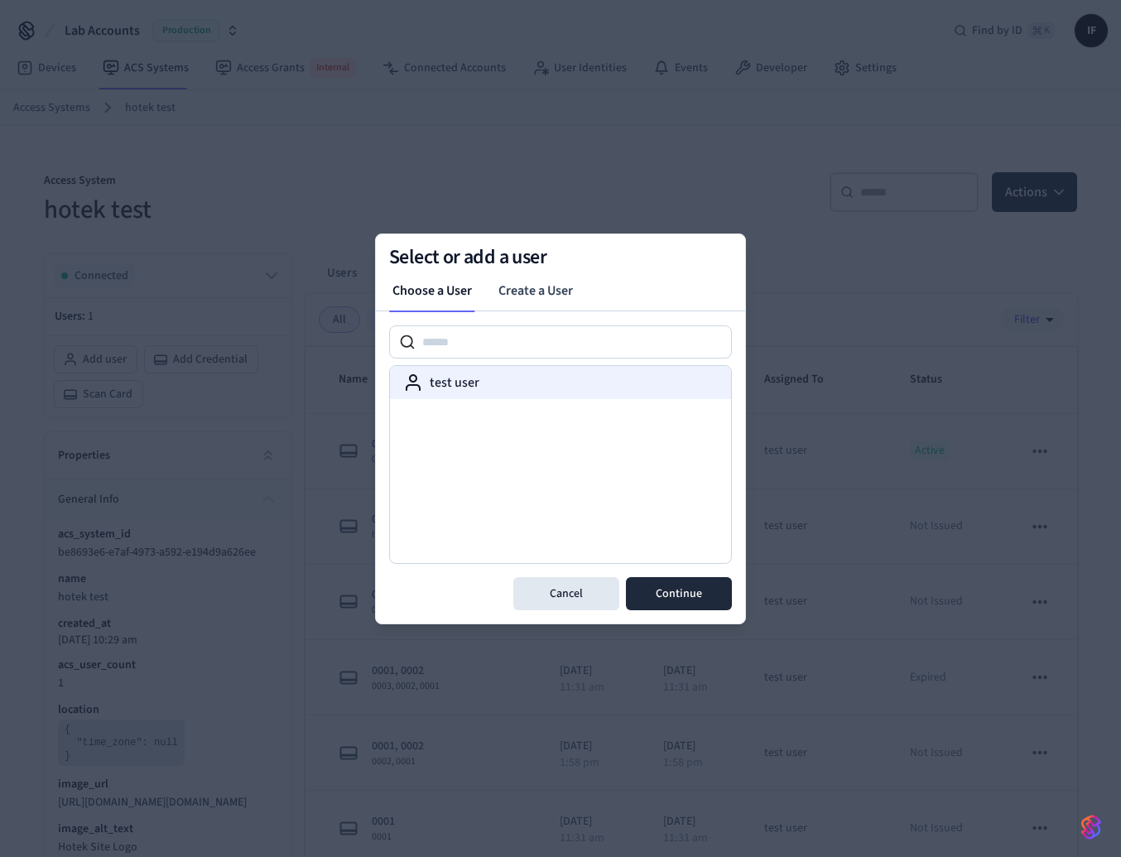
click at [589, 390] on div "test user" at bounding box center [560, 383] width 315 height 20
click at [704, 598] on button "Continue" at bounding box center [679, 593] width 106 height 33
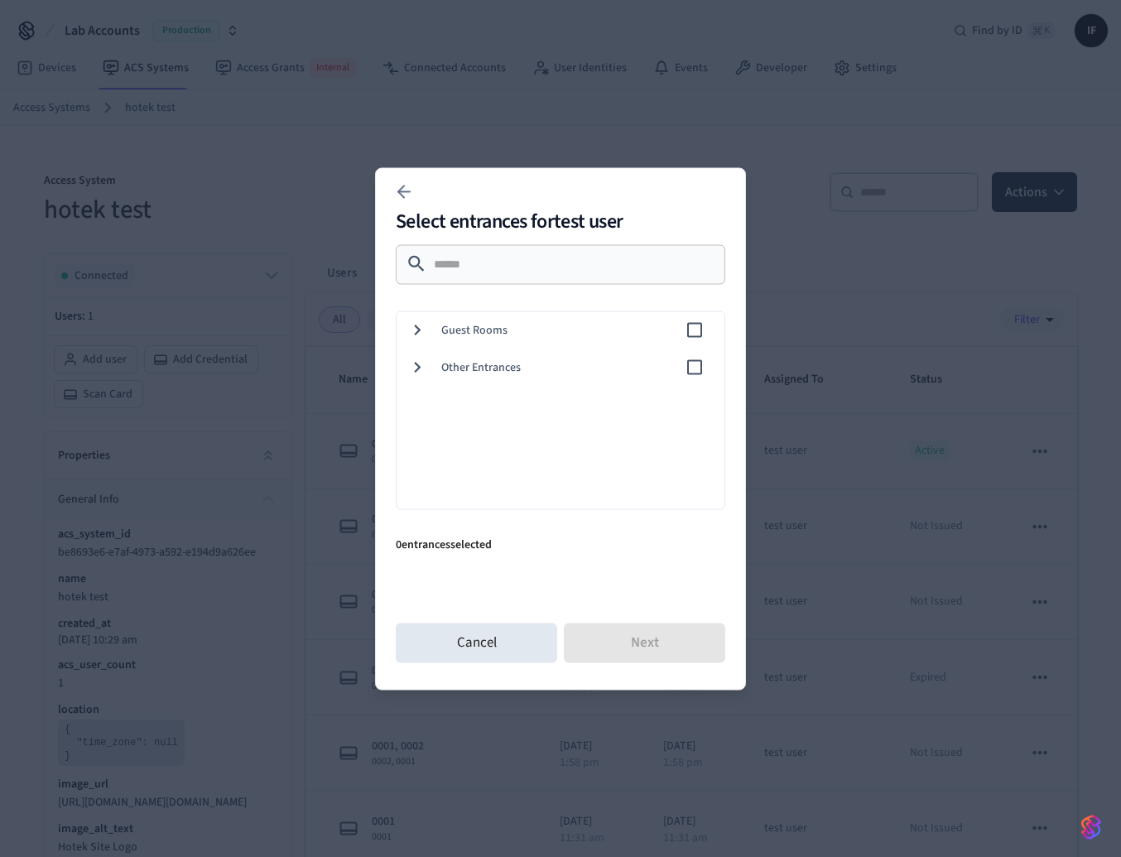
click at [570, 337] on span "Guest Rooms" at bounding box center [562, 329] width 243 height 17
click at [570, 423] on div "0003" at bounding box center [557, 441] width 334 height 37
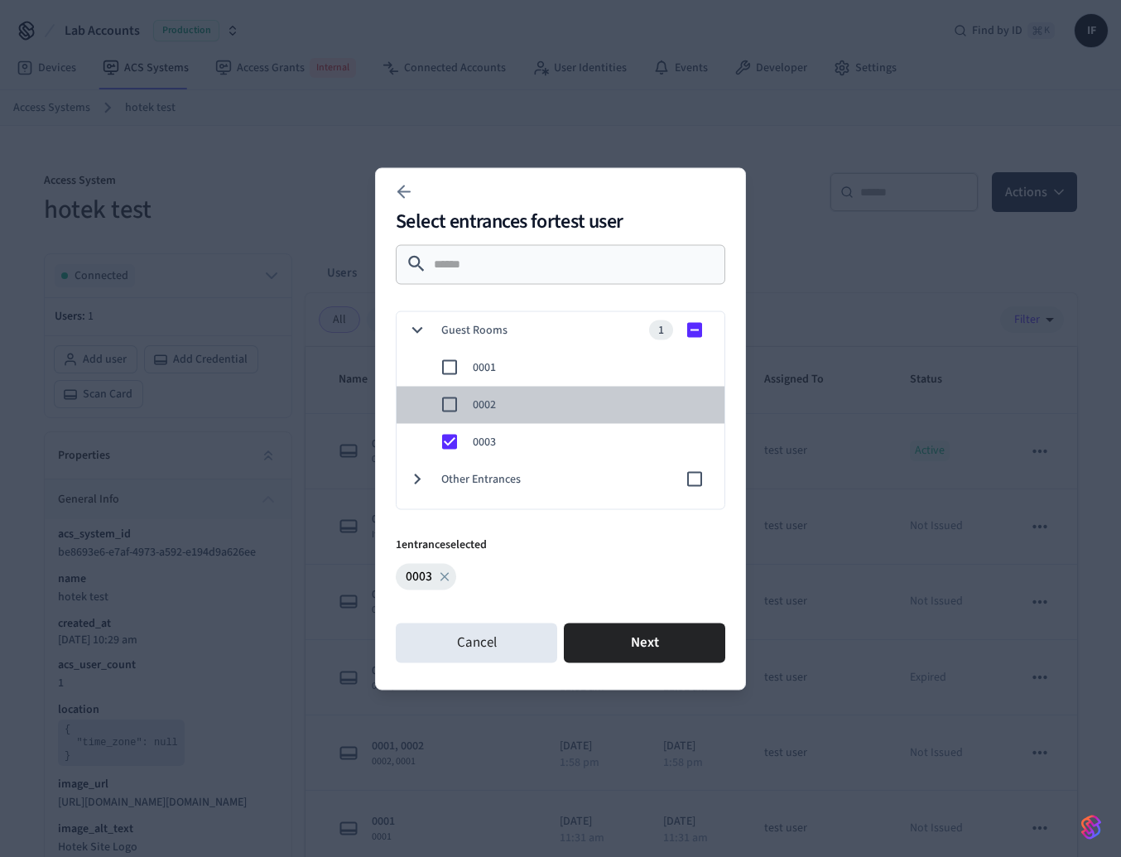
click at [572, 400] on span "0002" at bounding box center [592, 404] width 238 height 17
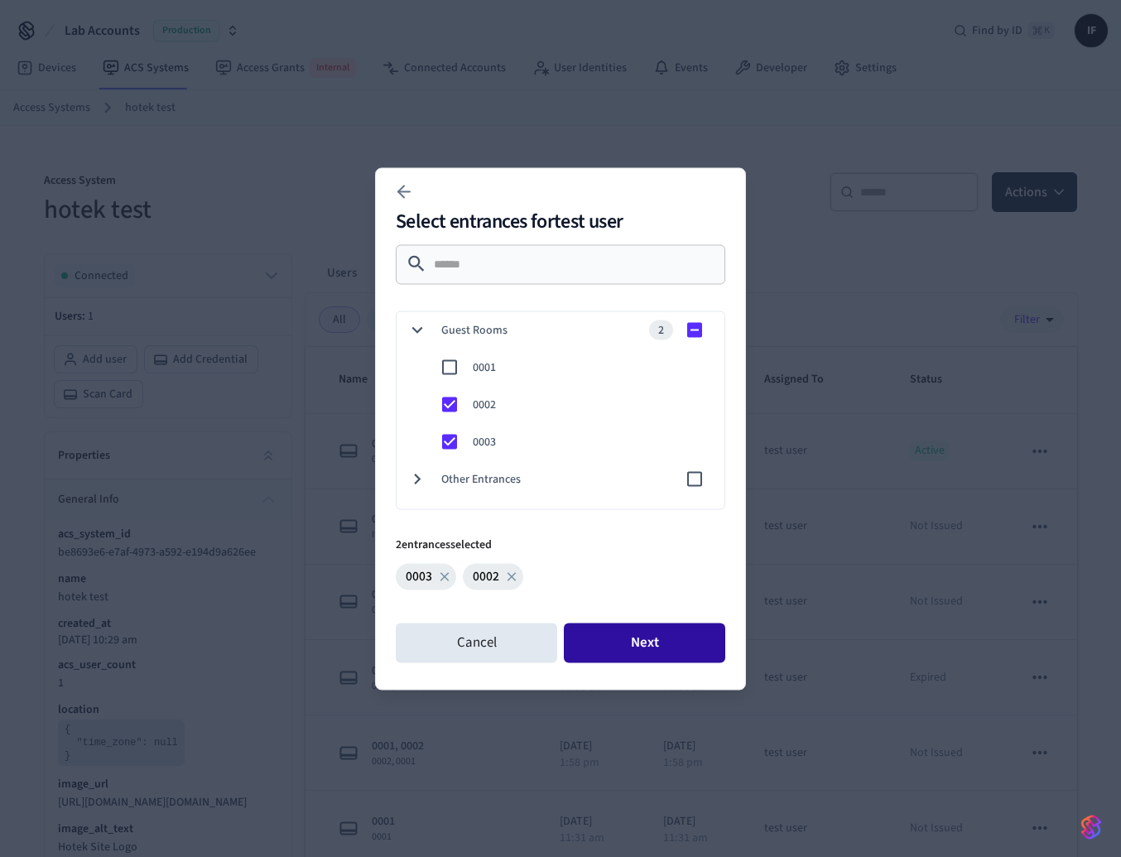
click at [628, 624] on button "Next" at bounding box center [644, 643] width 161 height 40
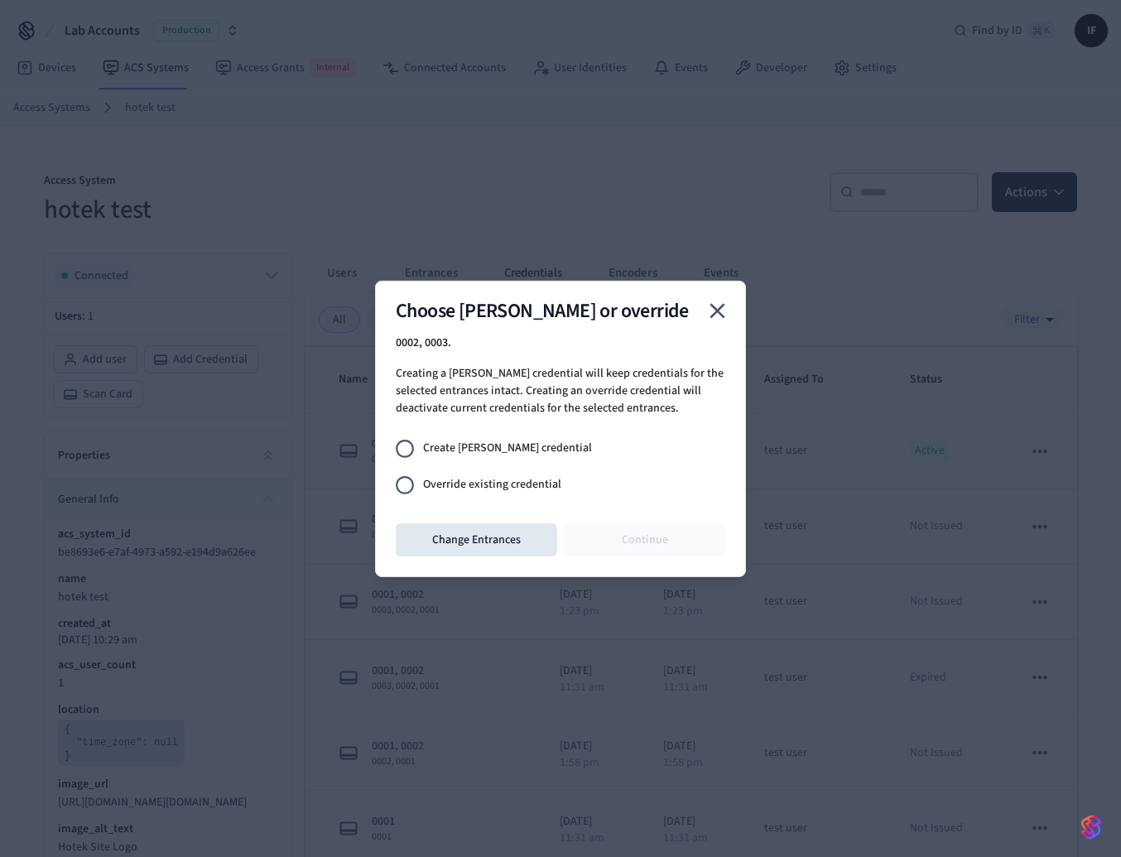
click at [504, 474] on label "Override existing credential" at bounding box center [549, 485] width 325 height 36
click at [634, 534] on button "Continue" at bounding box center [644, 539] width 161 height 33
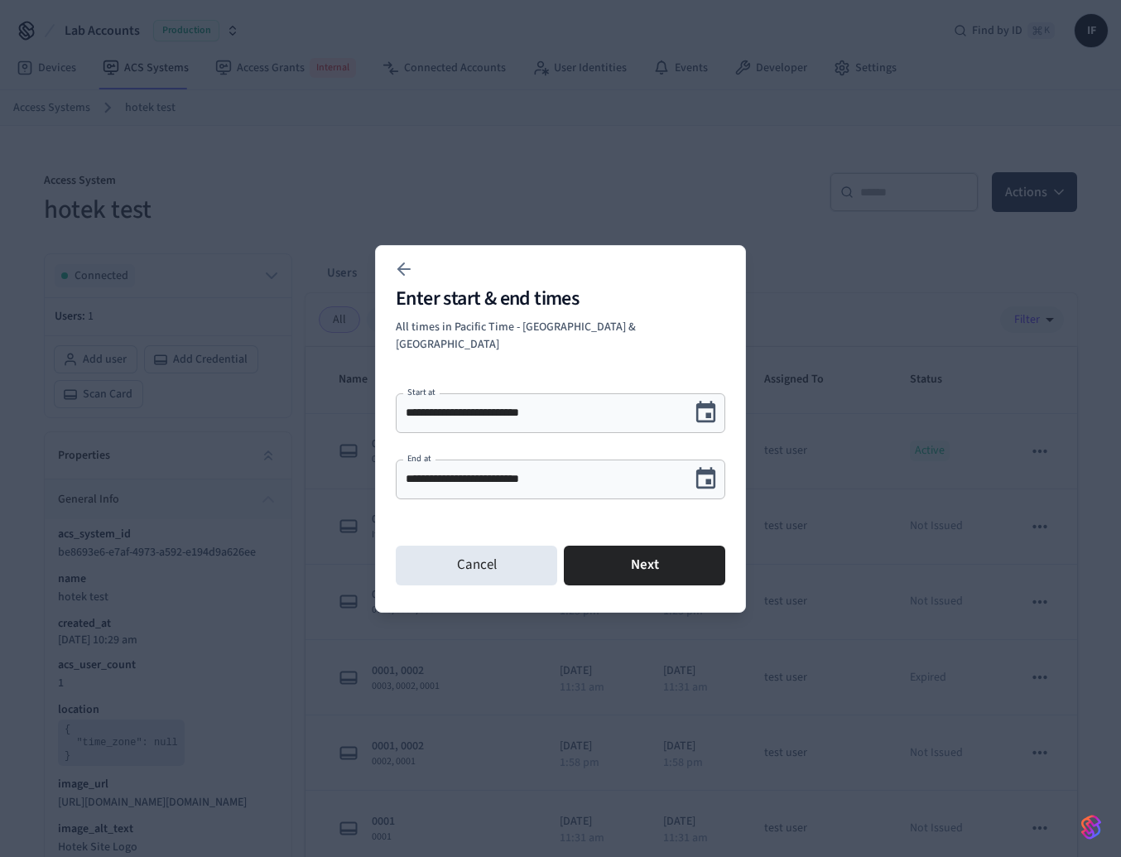
click at [708, 467] on icon "Choose date, selected date is Sep 24, 2025" at bounding box center [706, 478] width 20 height 22
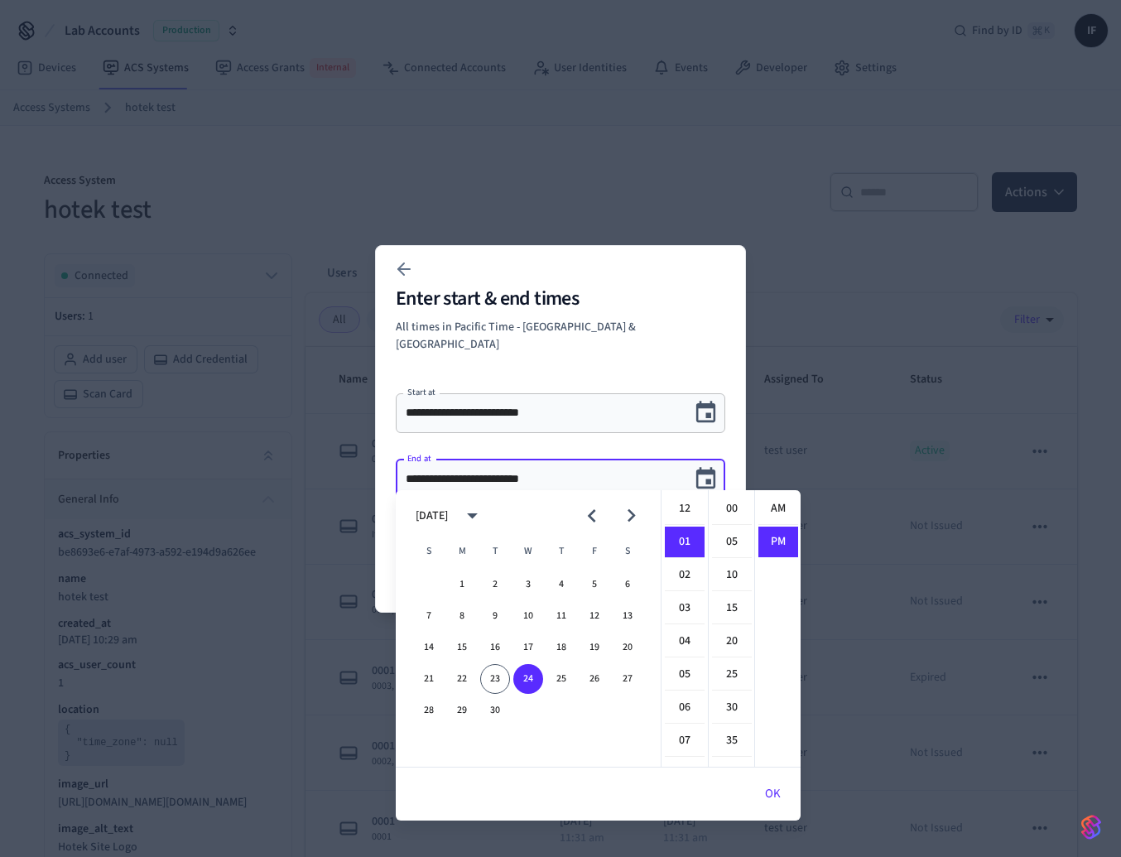
scroll to position [31, 0]
click at [627, 669] on button "27" at bounding box center [628, 679] width 30 height 30
type input "**********"
click at [769, 790] on button "OK" at bounding box center [772, 794] width 55 height 40
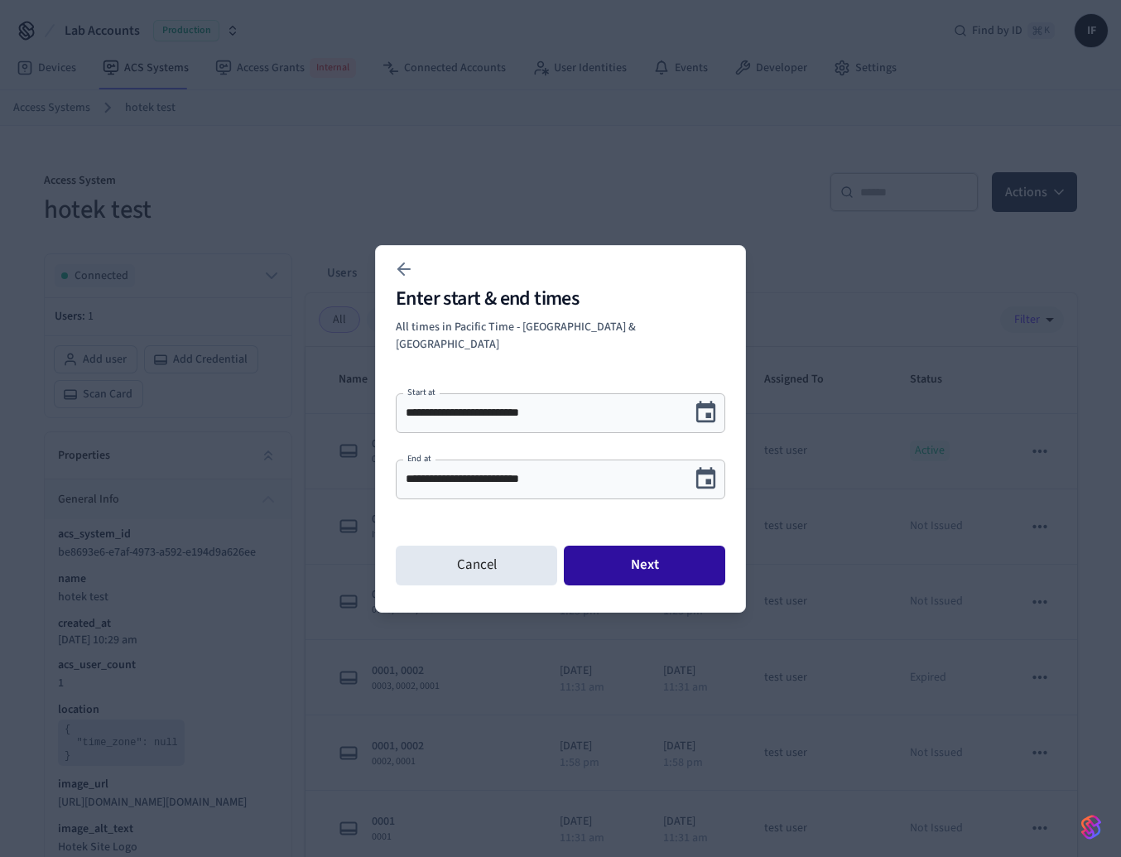
click at [656, 556] on button "Next" at bounding box center [644, 566] width 161 height 40
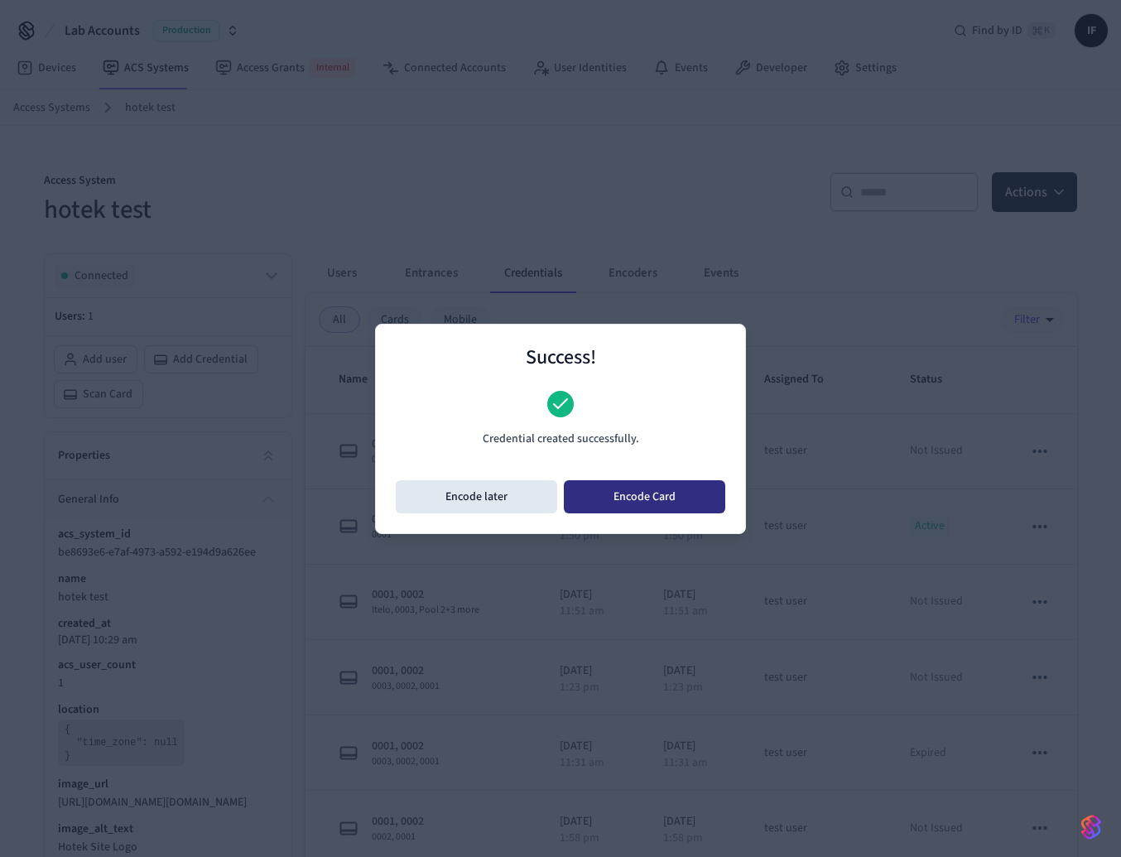
click at [662, 484] on button "Encode Card" at bounding box center [644, 496] width 161 height 33
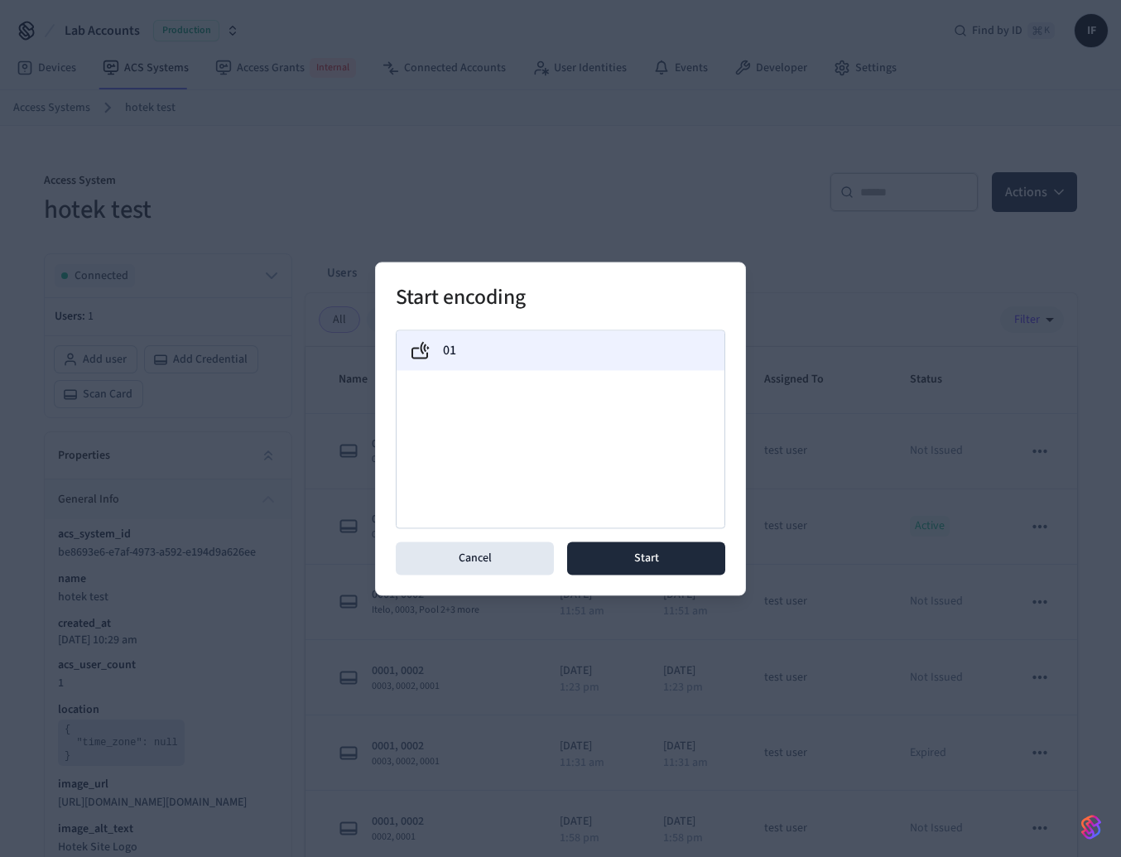
click at [609, 336] on div "01" at bounding box center [561, 350] width 328 height 40
click at [676, 555] on button "Start" at bounding box center [646, 557] width 158 height 33
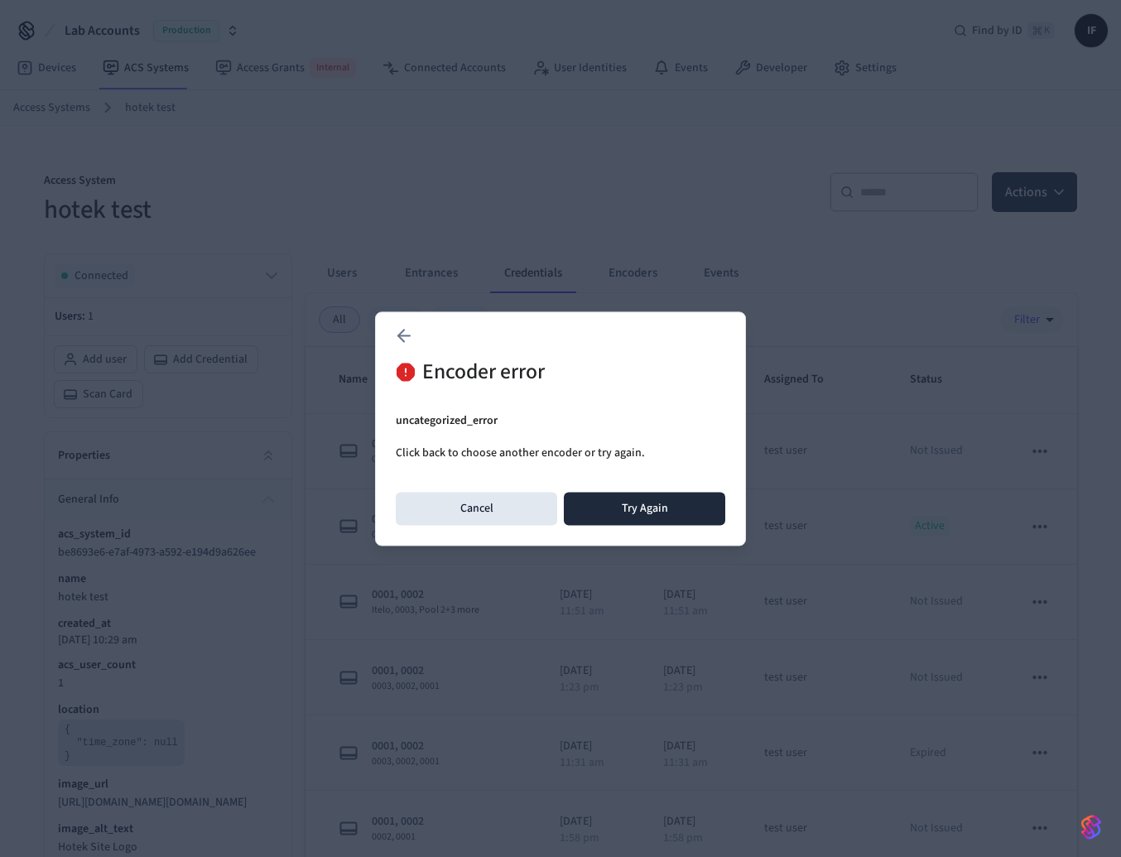
click at [719, 447] on p "Click back to choose another encoder or try again." at bounding box center [561, 453] width 330 height 17
click at [708, 507] on button "Try Again" at bounding box center [644, 508] width 161 height 33
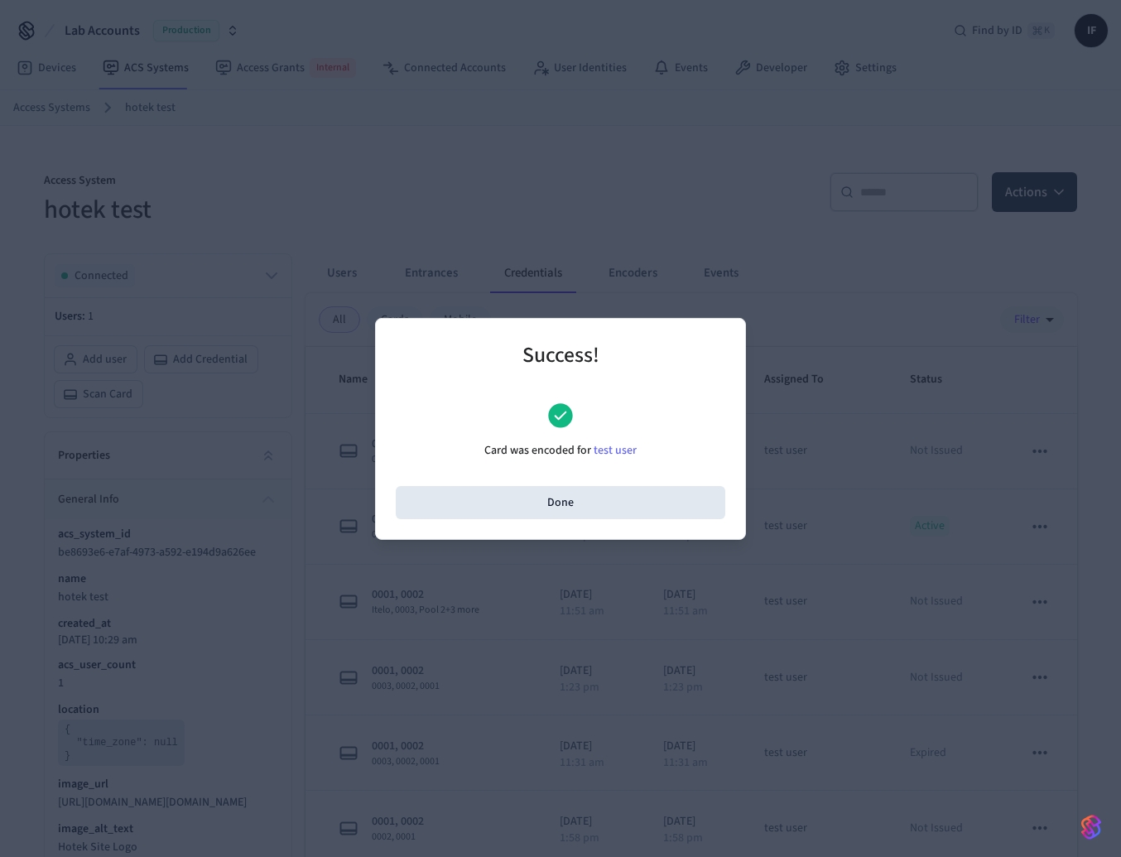
click at [670, 449] on div "Card was encoded for test user" at bounding box center [561, 430] width 330 height 57
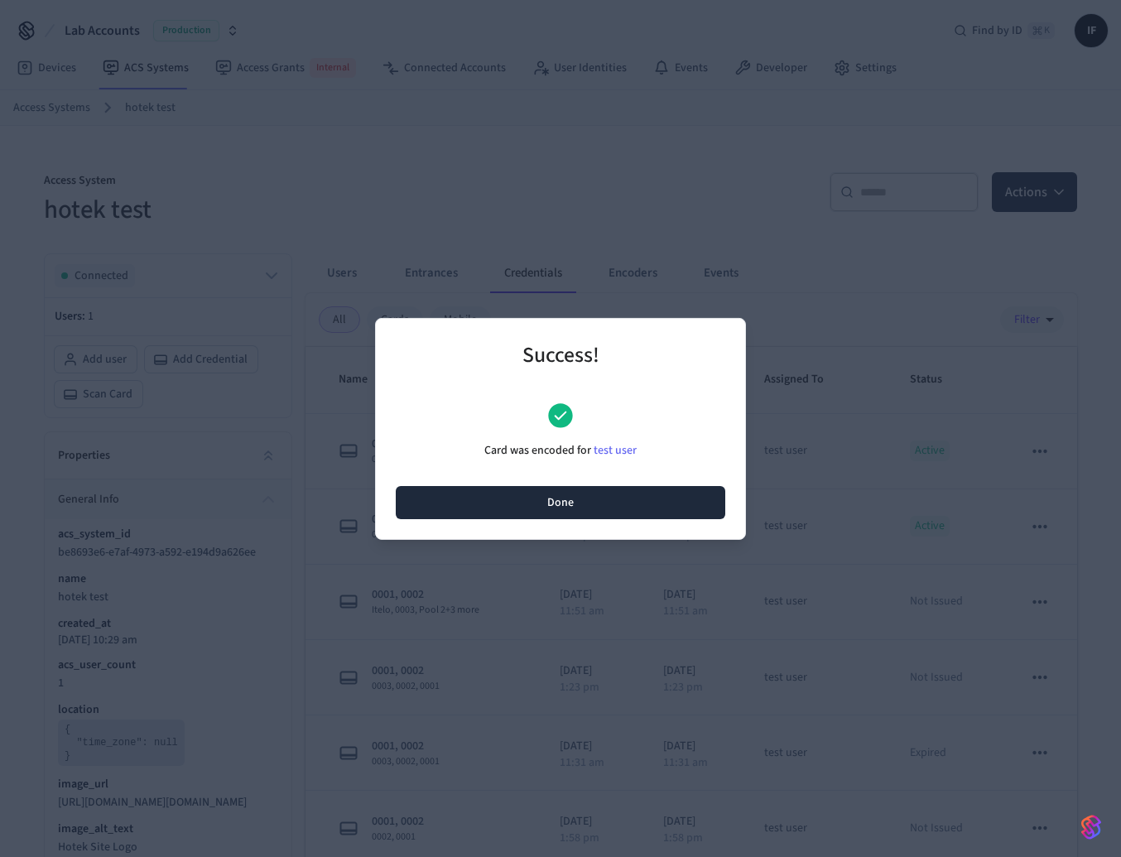
click at [677, 507] on button "Done" at bounding box center [561, 502] width 330 height 33
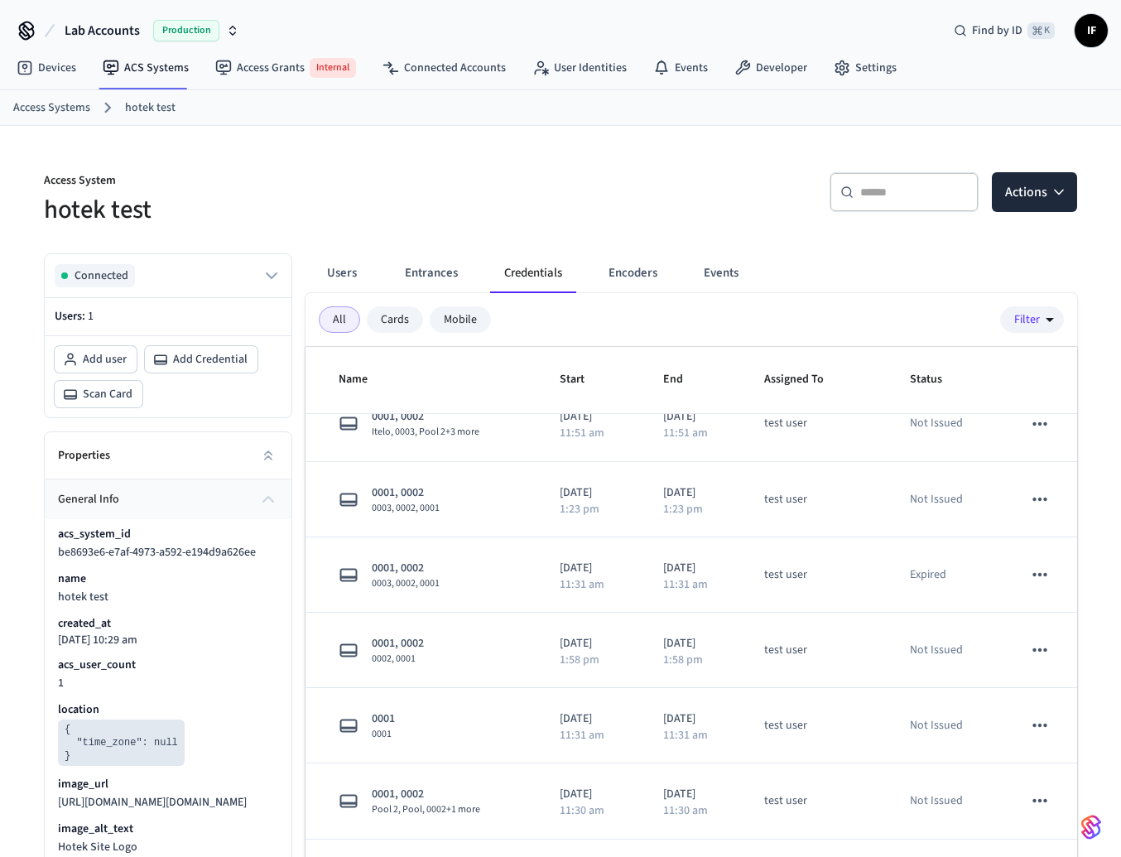
scroll to position [0, 0]
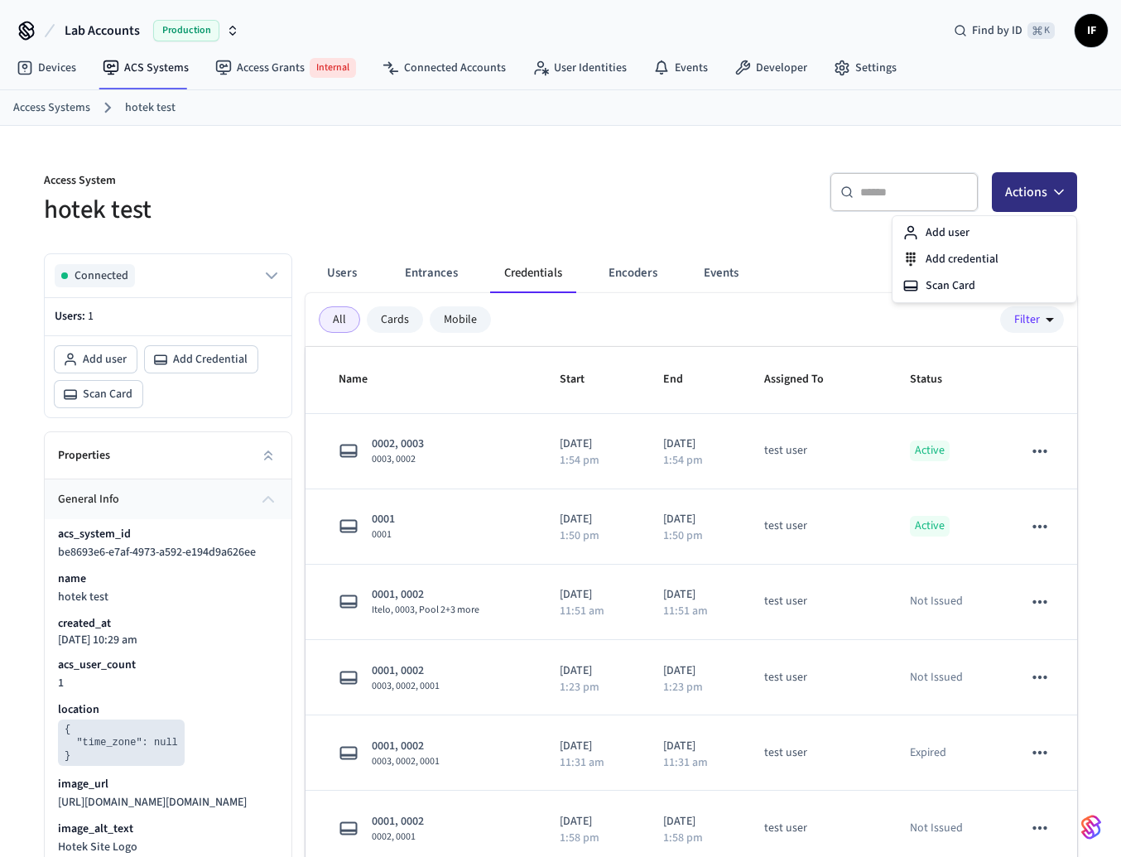
click at [1054, 189] on icon "button" at bounding box center [1059, 192] width 17 height 17
click at [970, 266] on div "Add credential" at bounding box center [984, 259] width 177 height 26
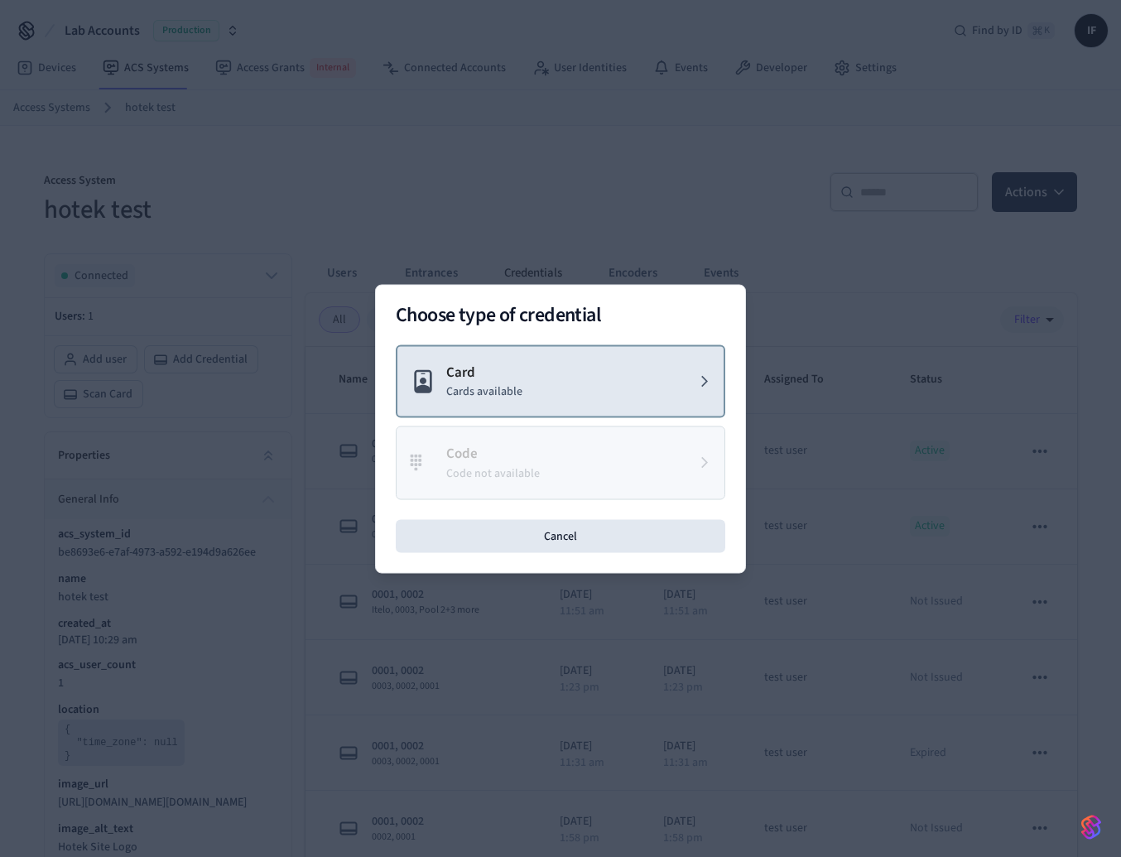
click at [618, 381] on button "Card Cards available" at bounding box center [561, 381] width 330 height 74
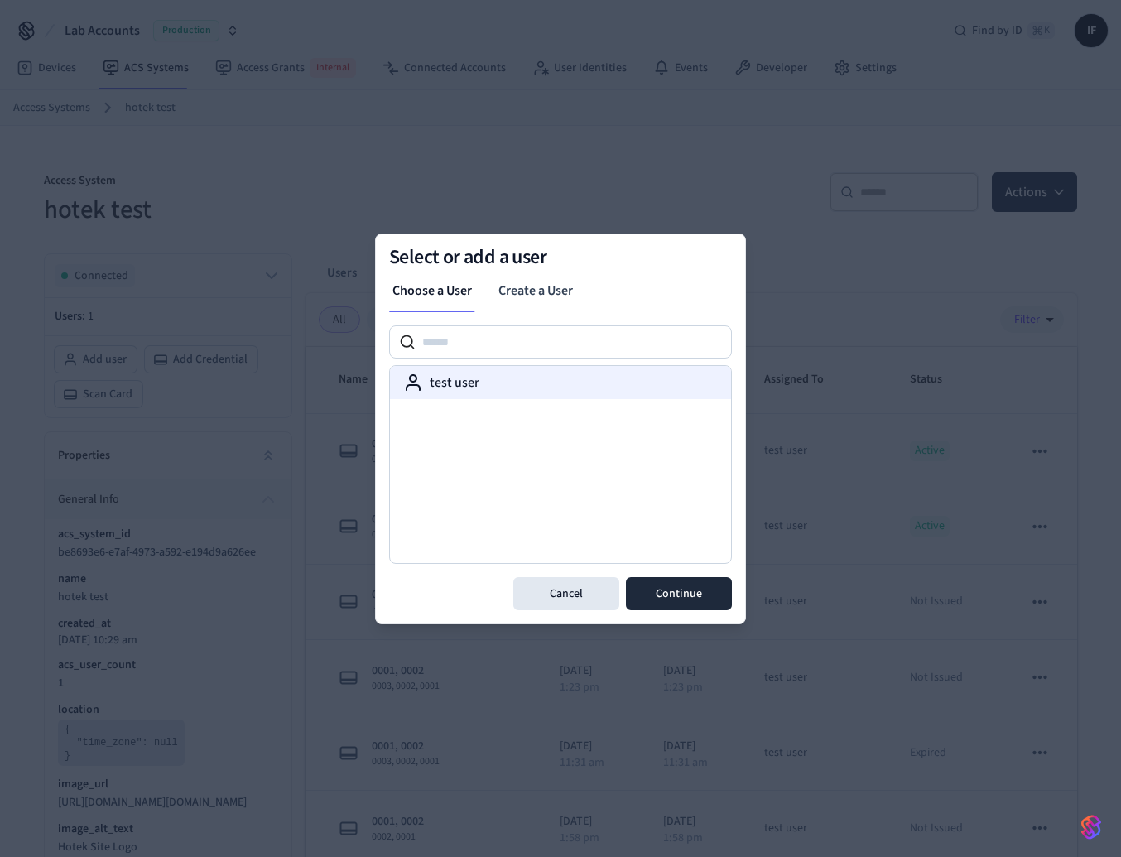
click at [601, 391] on div "test user" at bounding box center [560, 382] width 341 height 33
click at [695, 584] on button "Continue" at bounding box center [679, 593] width 106 height 33
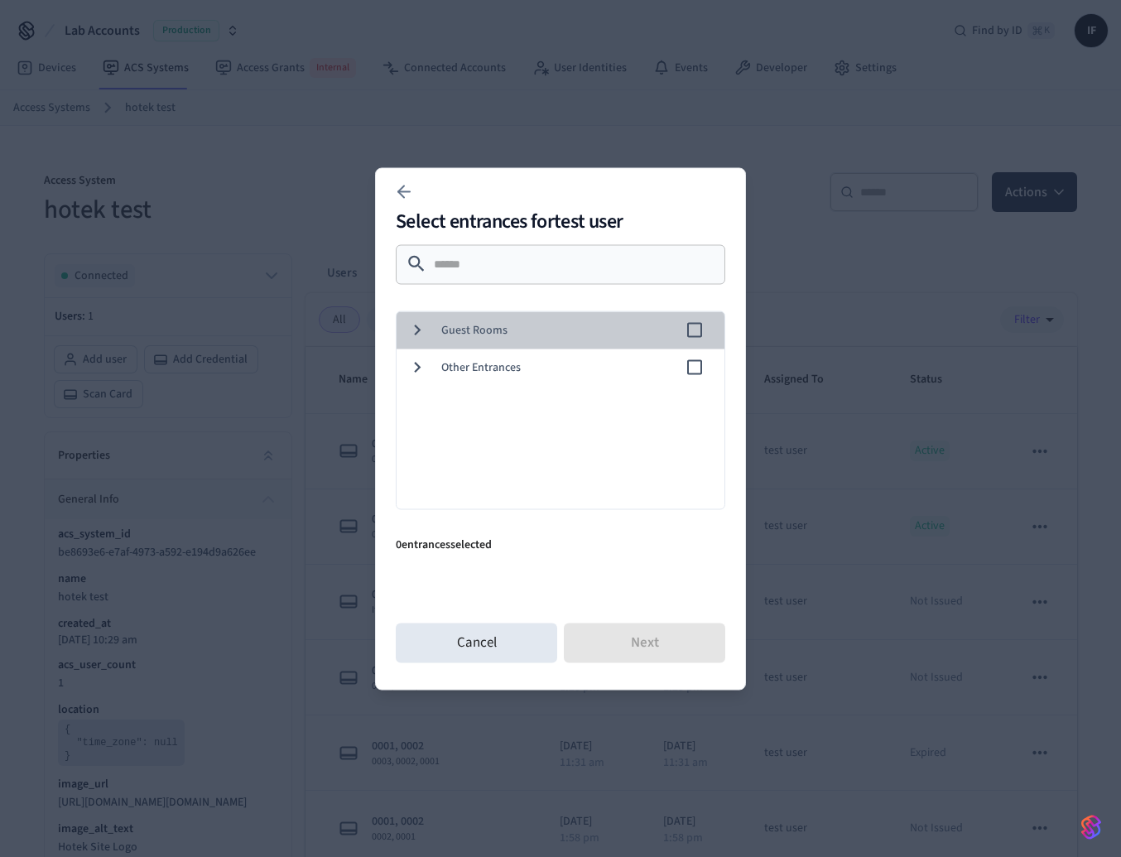
click at [577, 322] on span "Guest Rooms" at bounding box center [562, 329] width 243 height 17
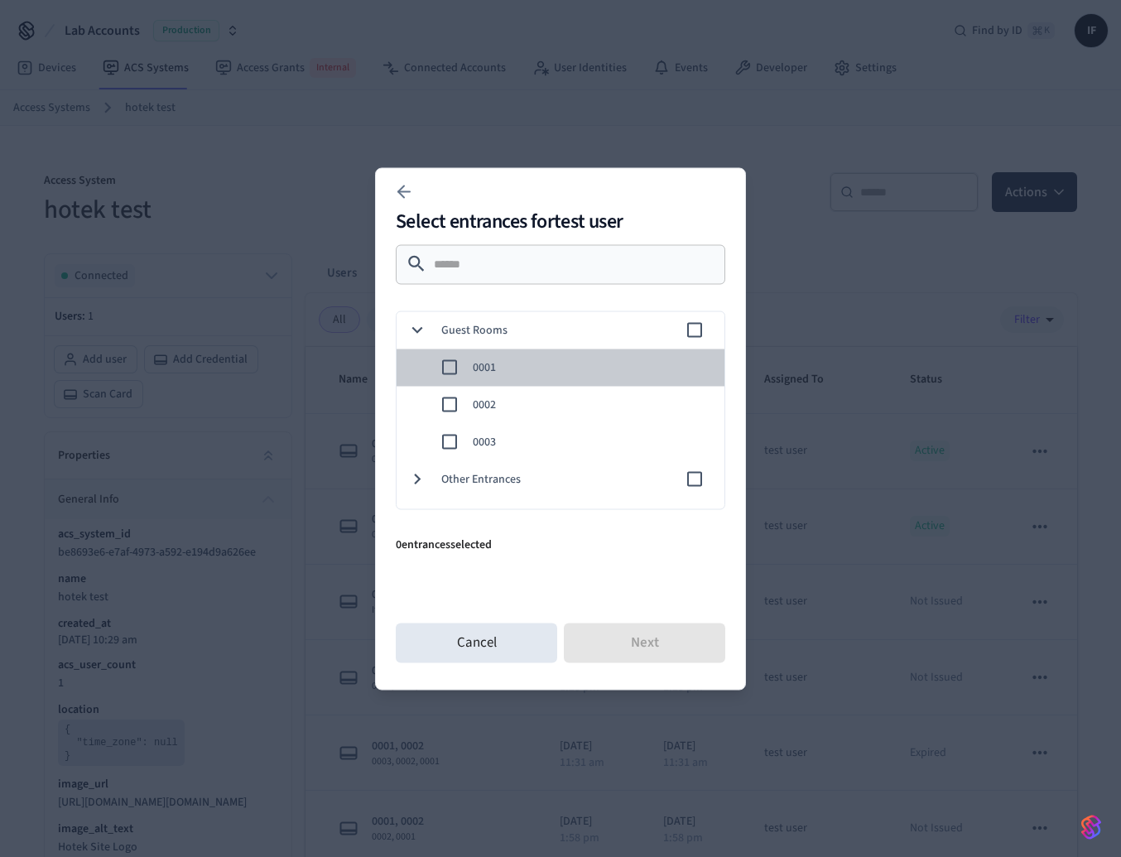
click at [573, 355] on div "0001" at bounding box center [557, 367] width 334 height 37
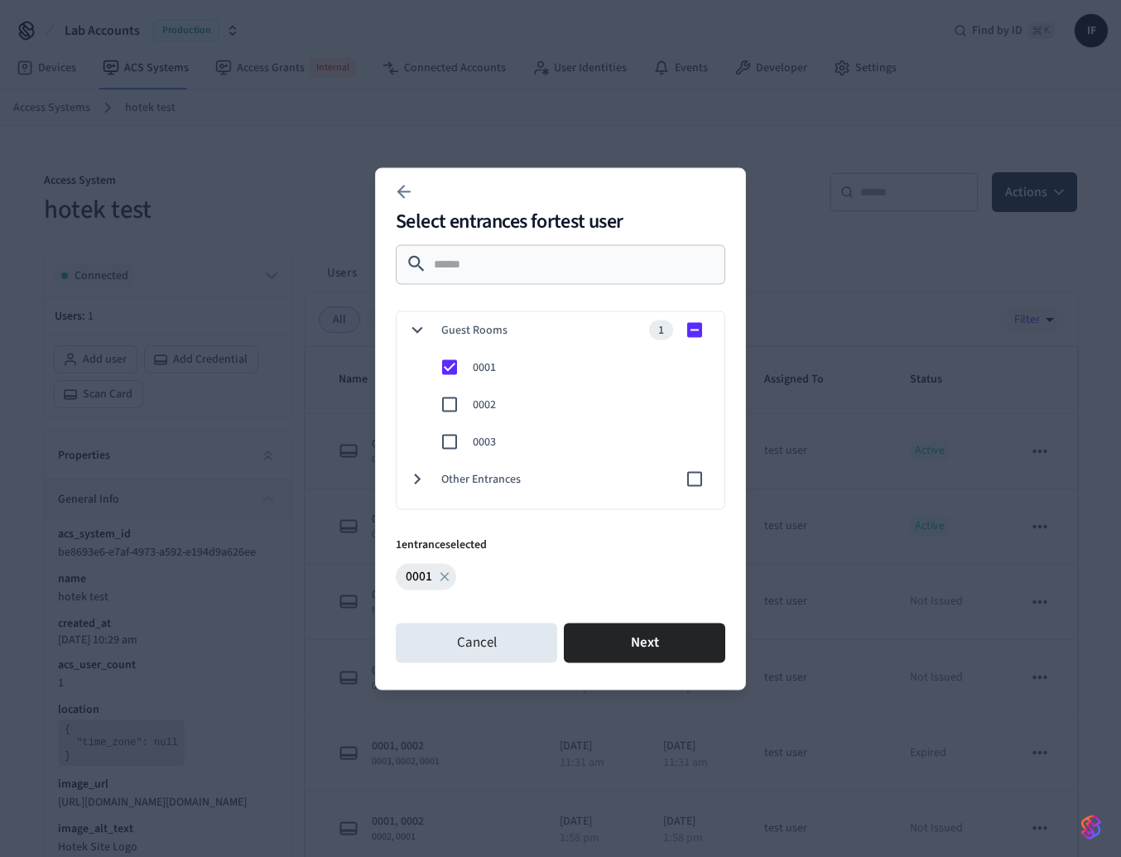
click at [570, 400] on span "0002" at bounding box center [592, 404] width 238 height 17
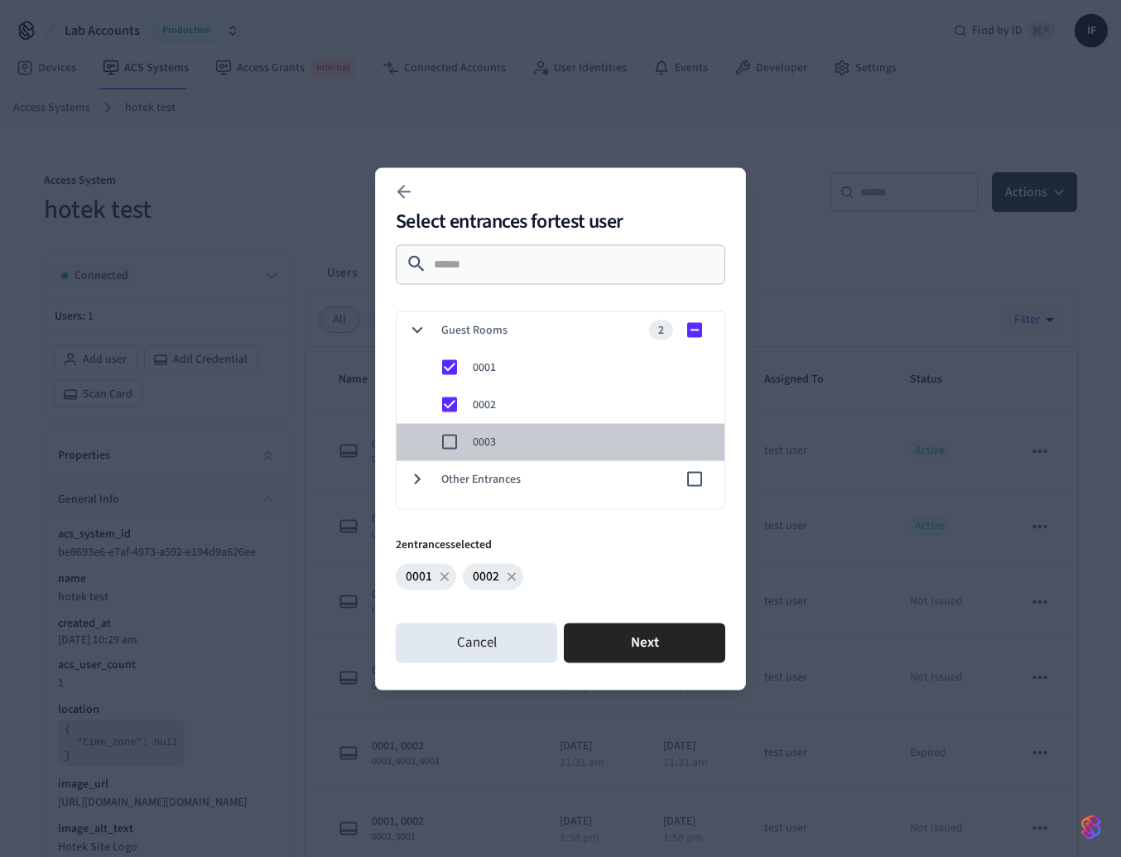
click at [571, 436] on span "0003" at bounding box center [592, 441] width 238 height 17
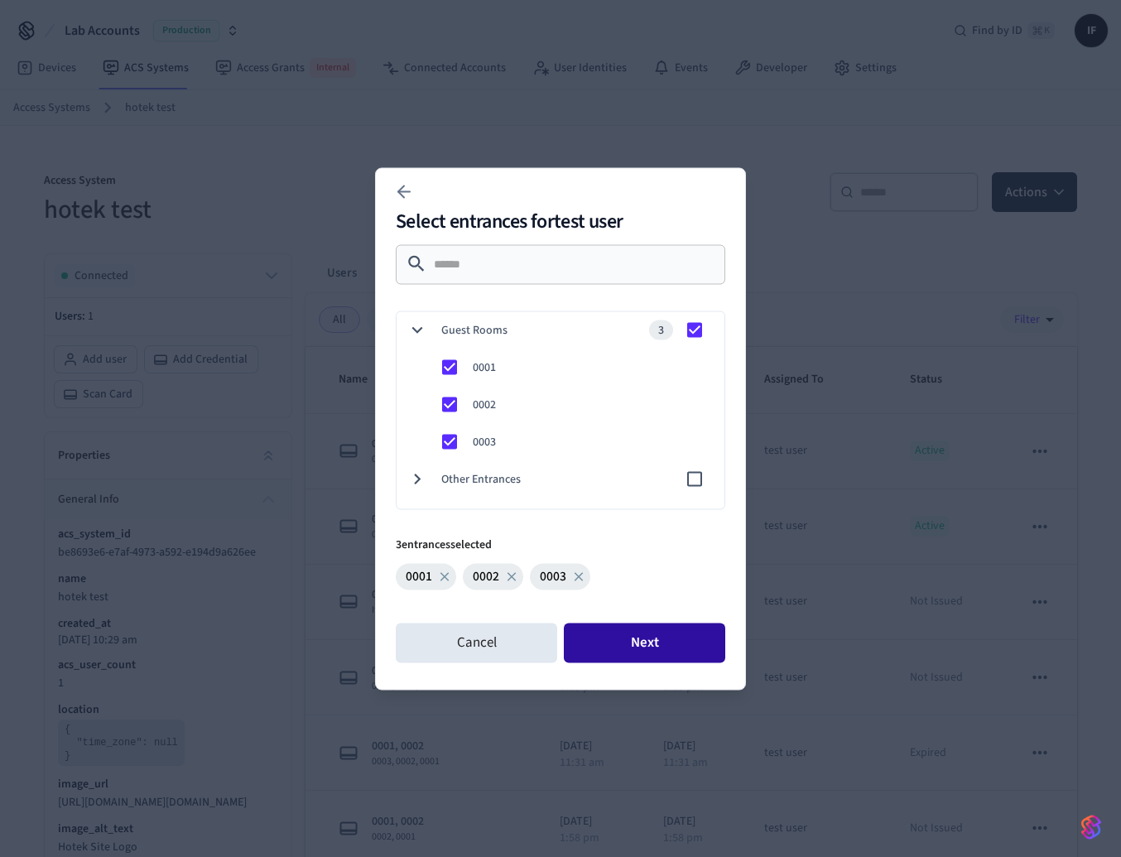
click at [652, 657] on button "Next" at bounding box center [644, 643] width 161 height 40
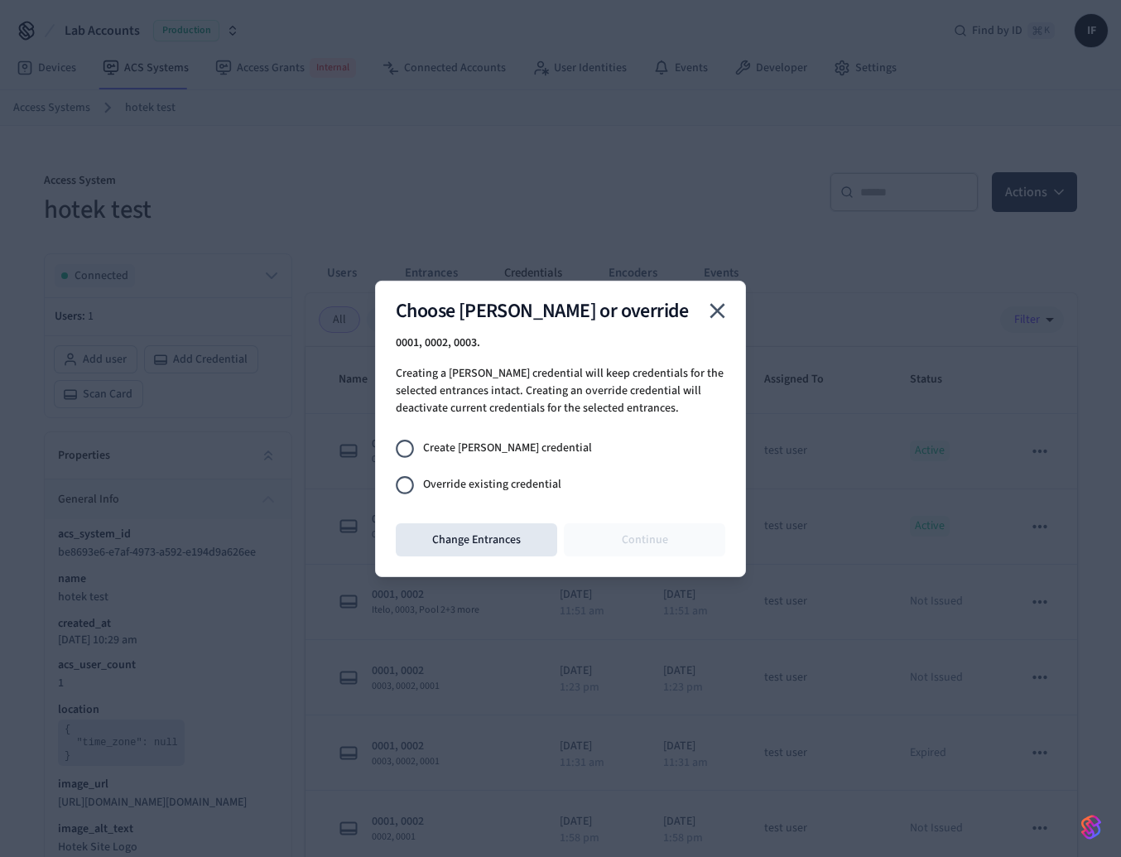
click at [514, 444] on span "Create [PERSON_NAME] credential" at bounding box center [507, 448] width 169 height 17
click at [641, 541] on button "Continue" at bounding box center [644, 539] width 161 height 33
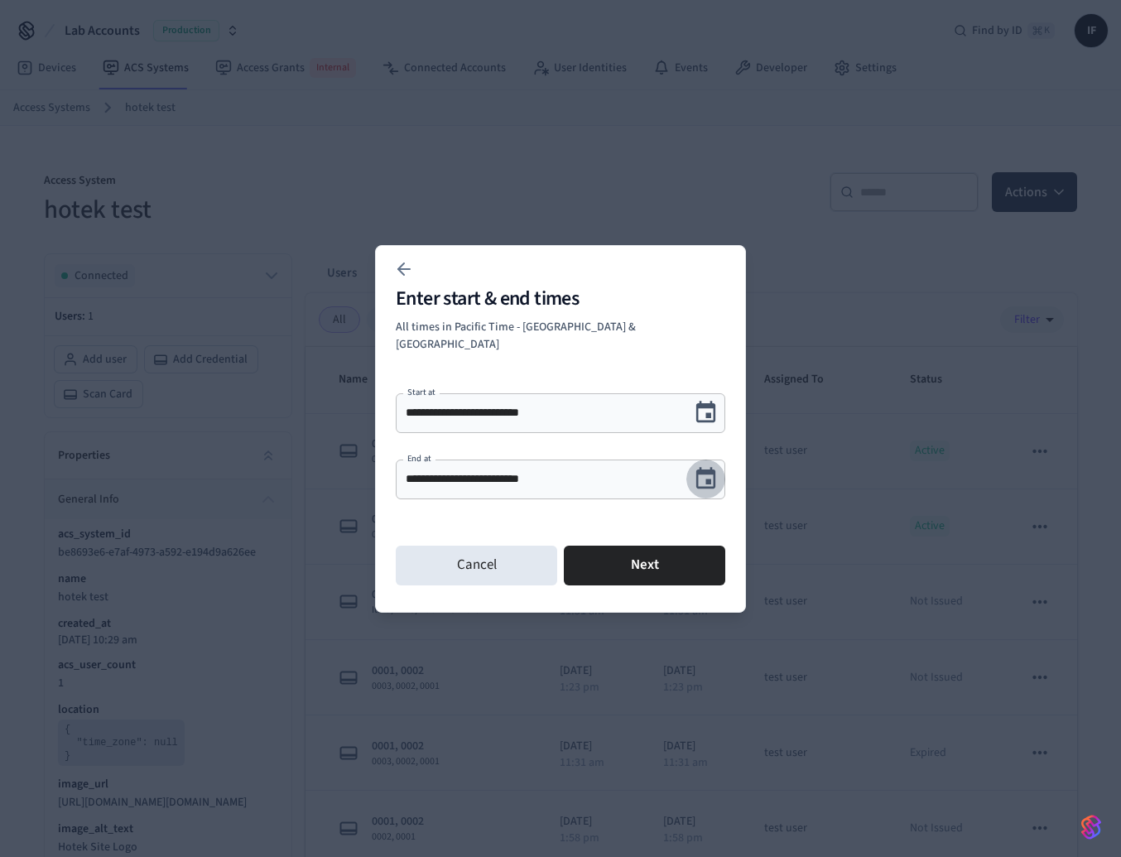
click at [701, 475] on icon "Choose date, selected date is Sep 24, 2025" at bounding box center [706, 479] width 26 height 26
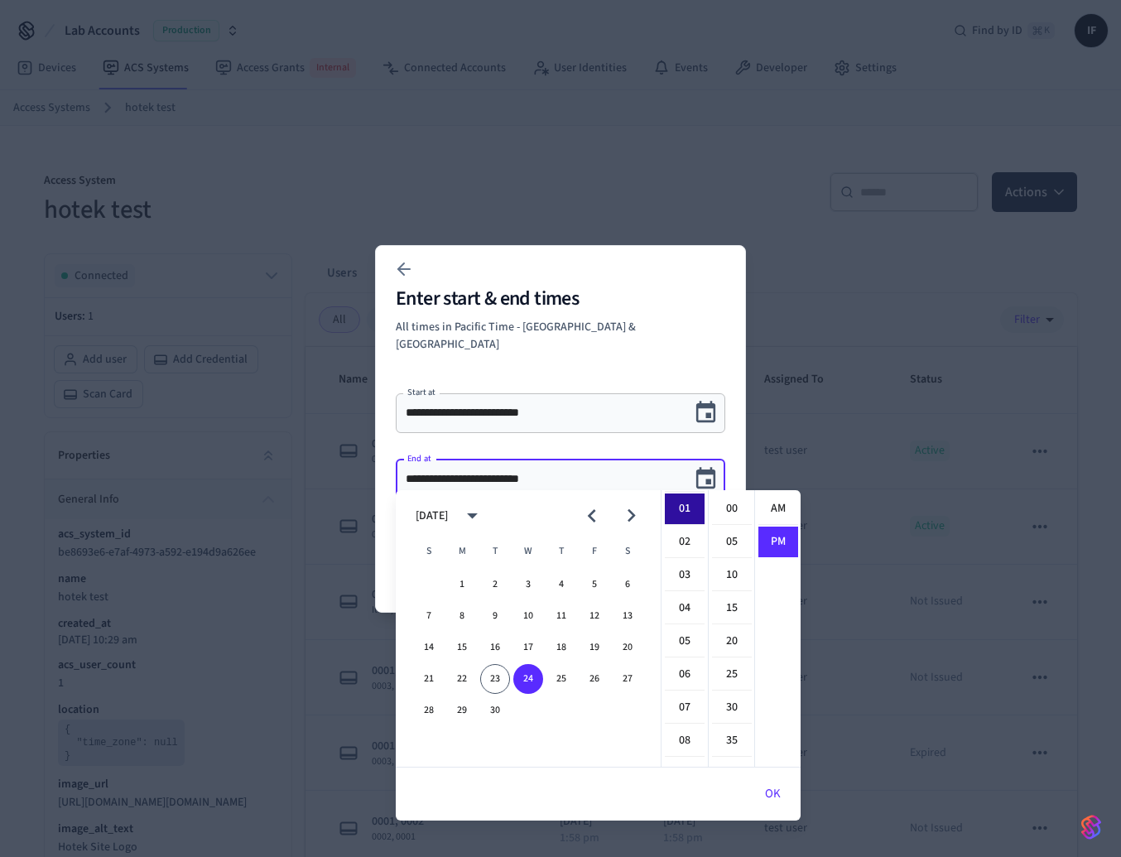
scroll to position [31, 0]
click at [579, 678] on div "21 22 23 24 25 26 27" at bounding box center [528, 679] width 265 height 30
click at [598, 678] on button "26" at bounding box center [595, 679] width 30 height 30
type input "**********"
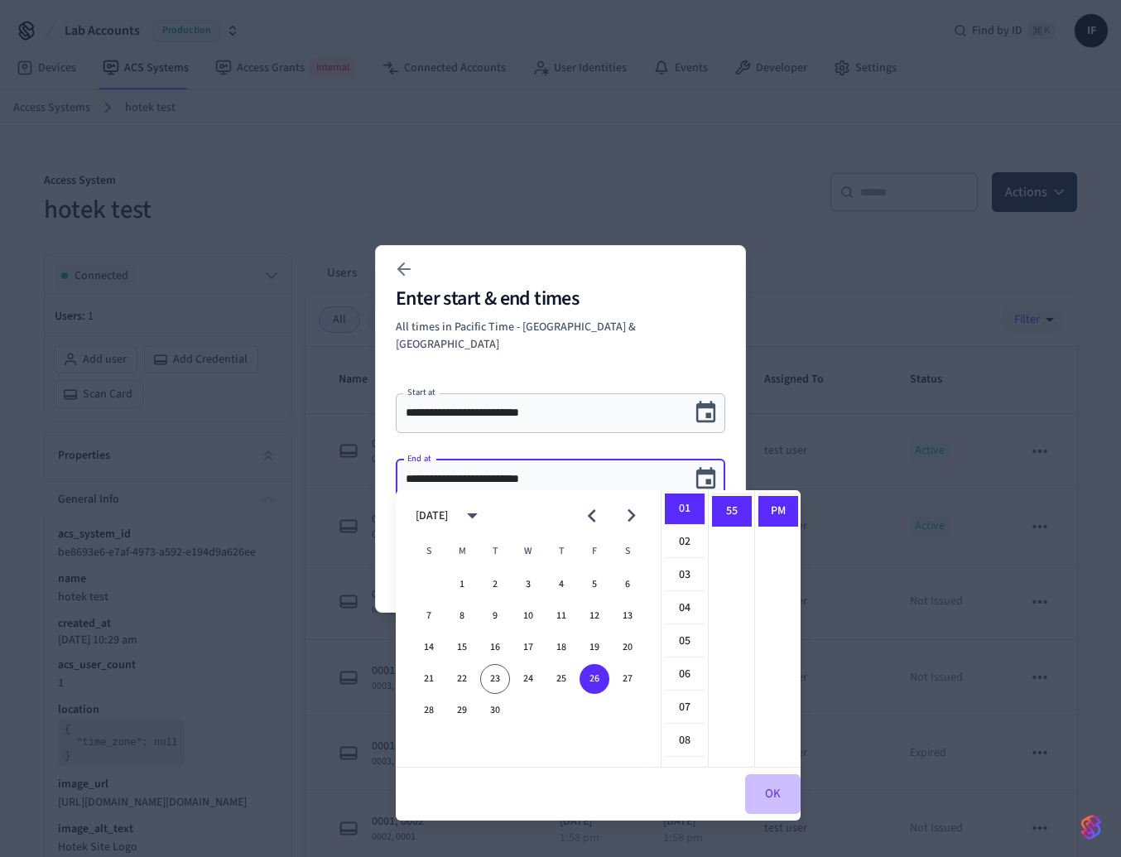
click at [756, 782] on button "OK" at bounding box center [772, 794] width 55 height 40
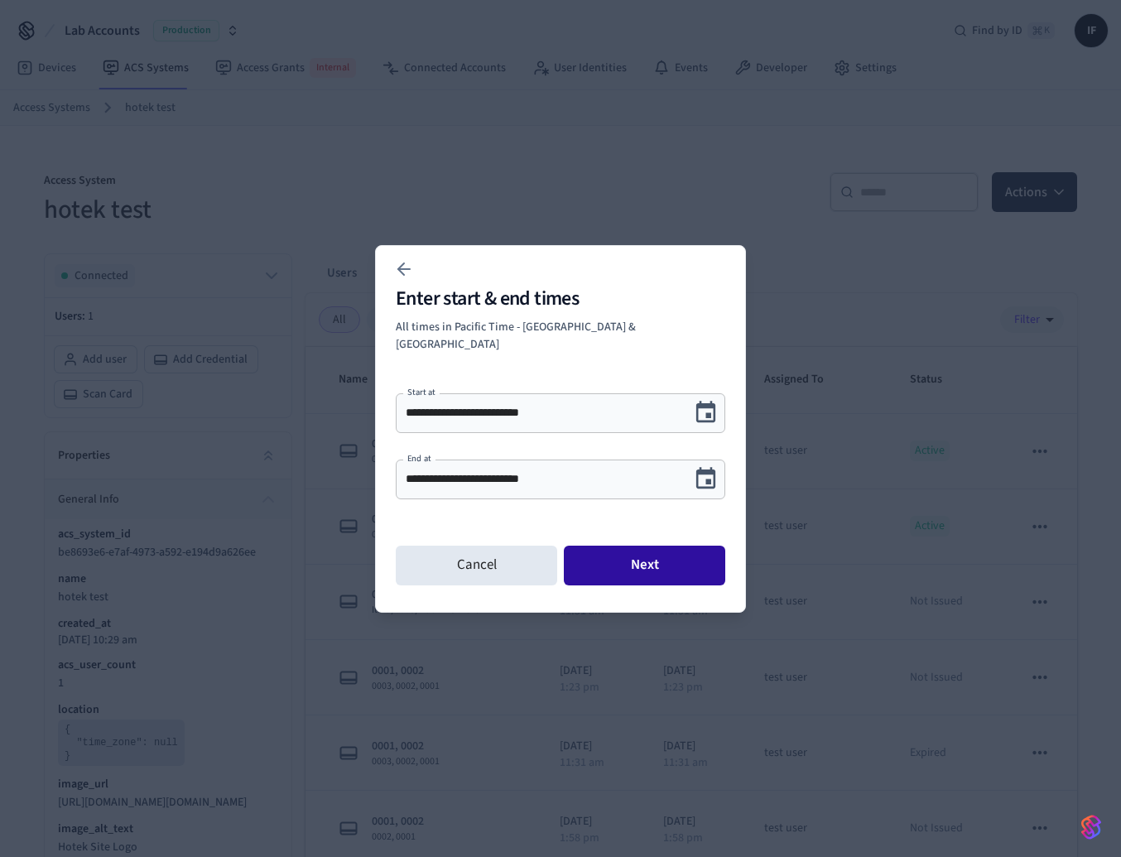
click at [651, 563] on button "Next" at bounding box center [644, 566] width 161 height 40
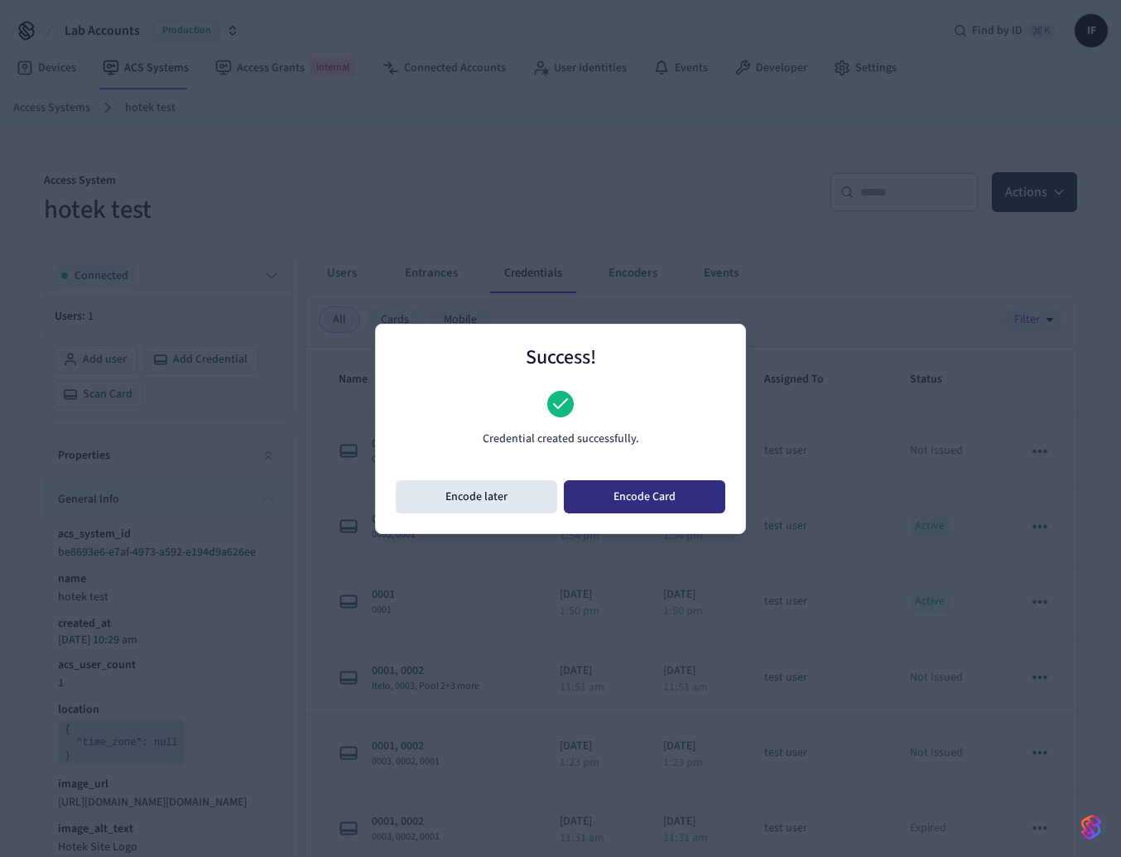
click at [617, 497] on button "Encode Card" at bounding box center [644, 496] width 161 height 33
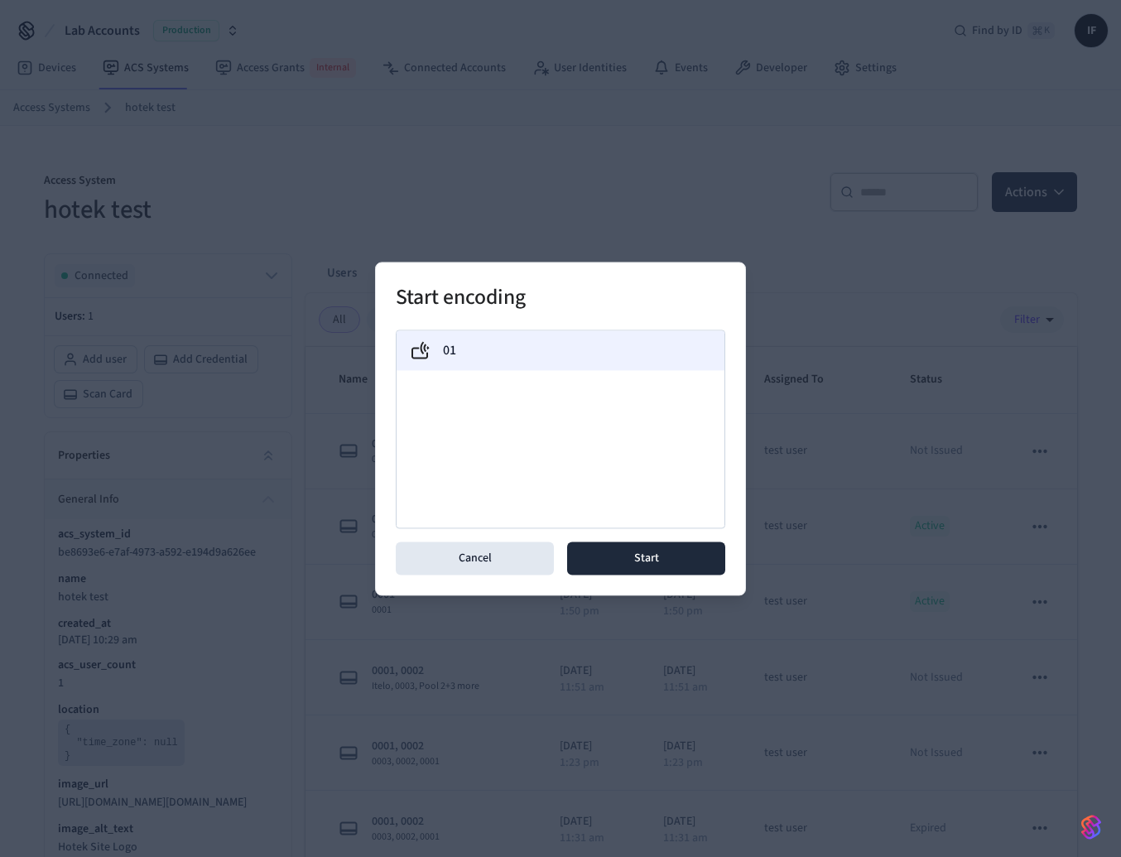
click at [587, 339] on div "01" at bounding box center [561, 350] width 328 height 40
click at [656, 561] on button "Start" at bounding box center [646, 557] width 158 height 33
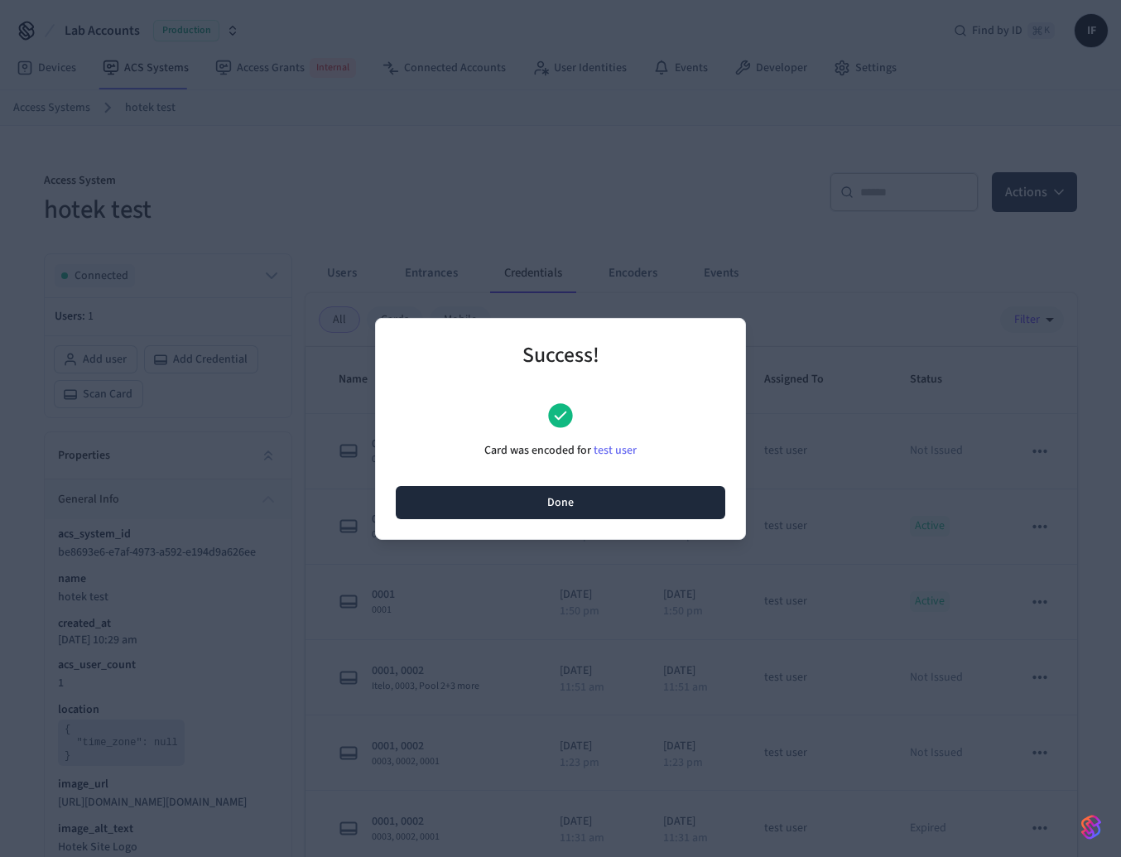
click at [653, 493] on button "Done" at bounding box center [561, 502] width 330 height 33
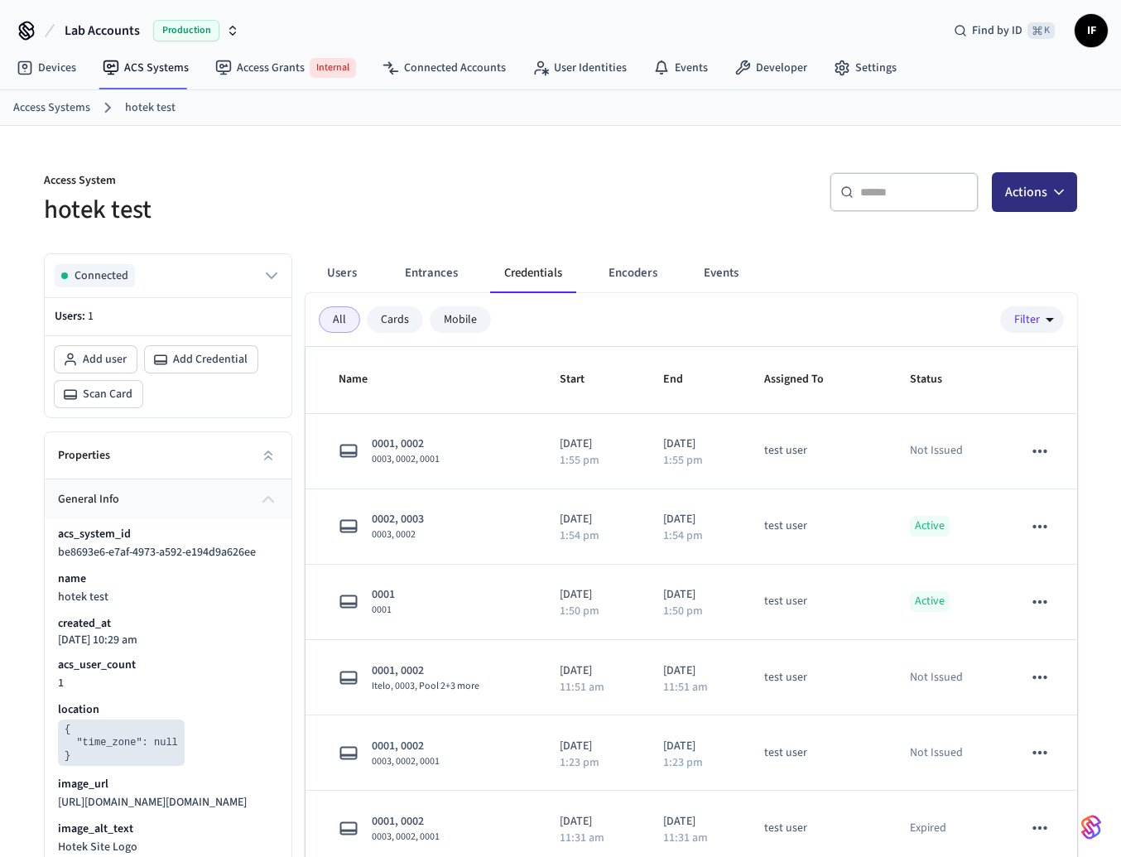
click at [1071, 188] on button "Actions" at bounding box center [1034, 192] width 85 height 40
click at [971, 262] on div "Add credential" at bounding box center [984, 259] width 177 height 26
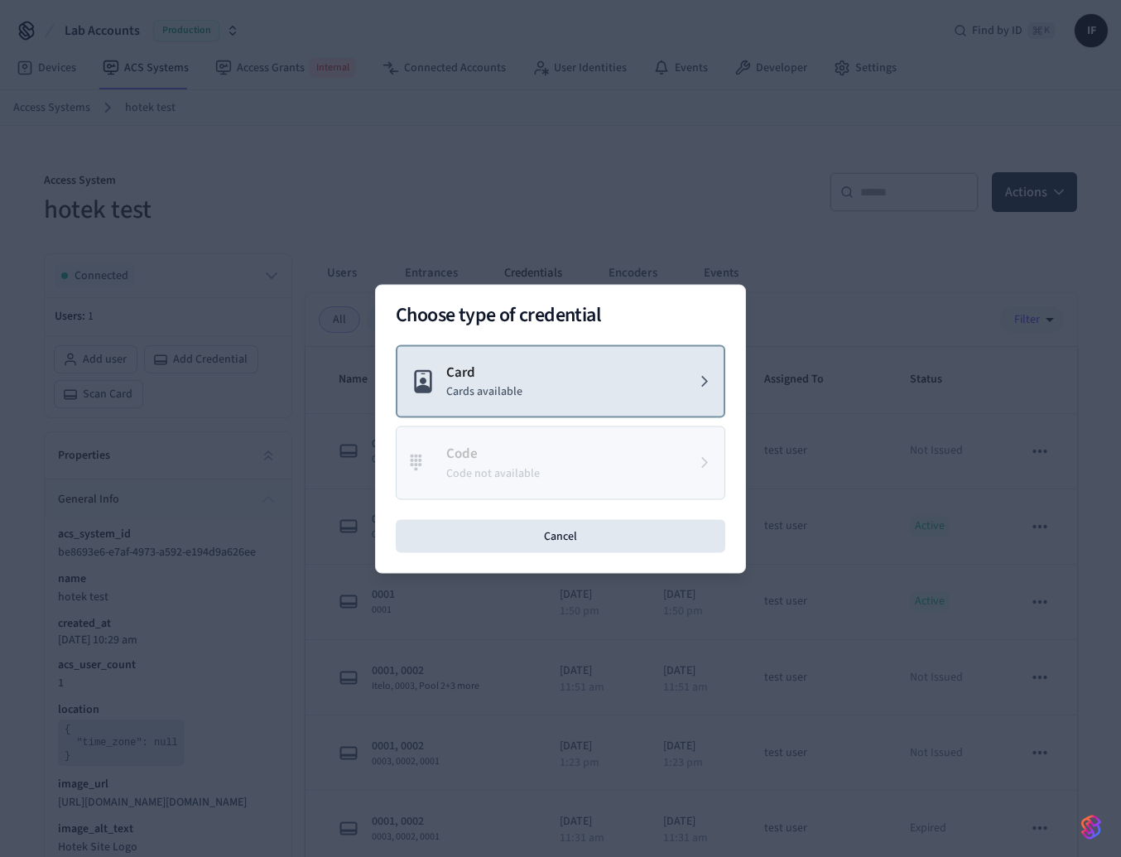
click at [638, 395] on button "Card Cards available" at bounding box center [561, 381] width 330 height 74
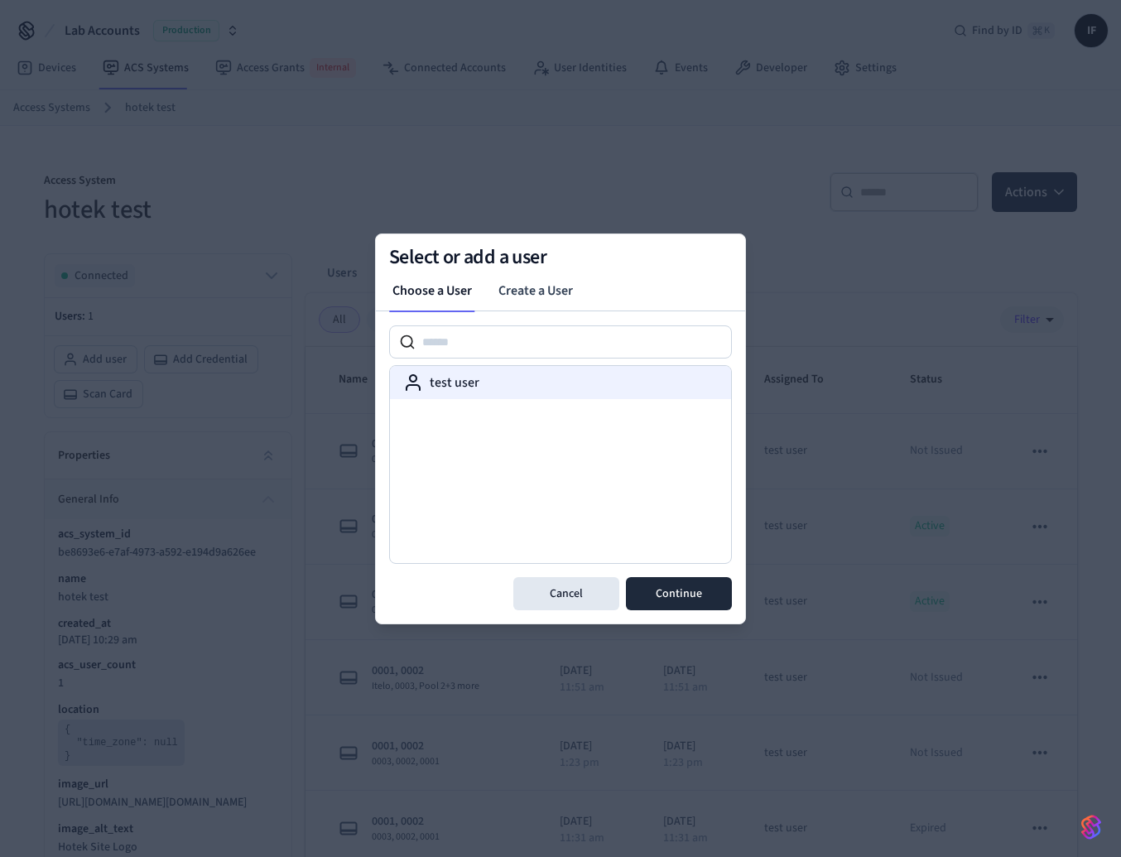
click at [613, 395] on div "test user" at bounding box center [560, 382] width 341 height 33
click at [680, 586] on button "Continue" at bounding box center [679, 593] width 106 height 33
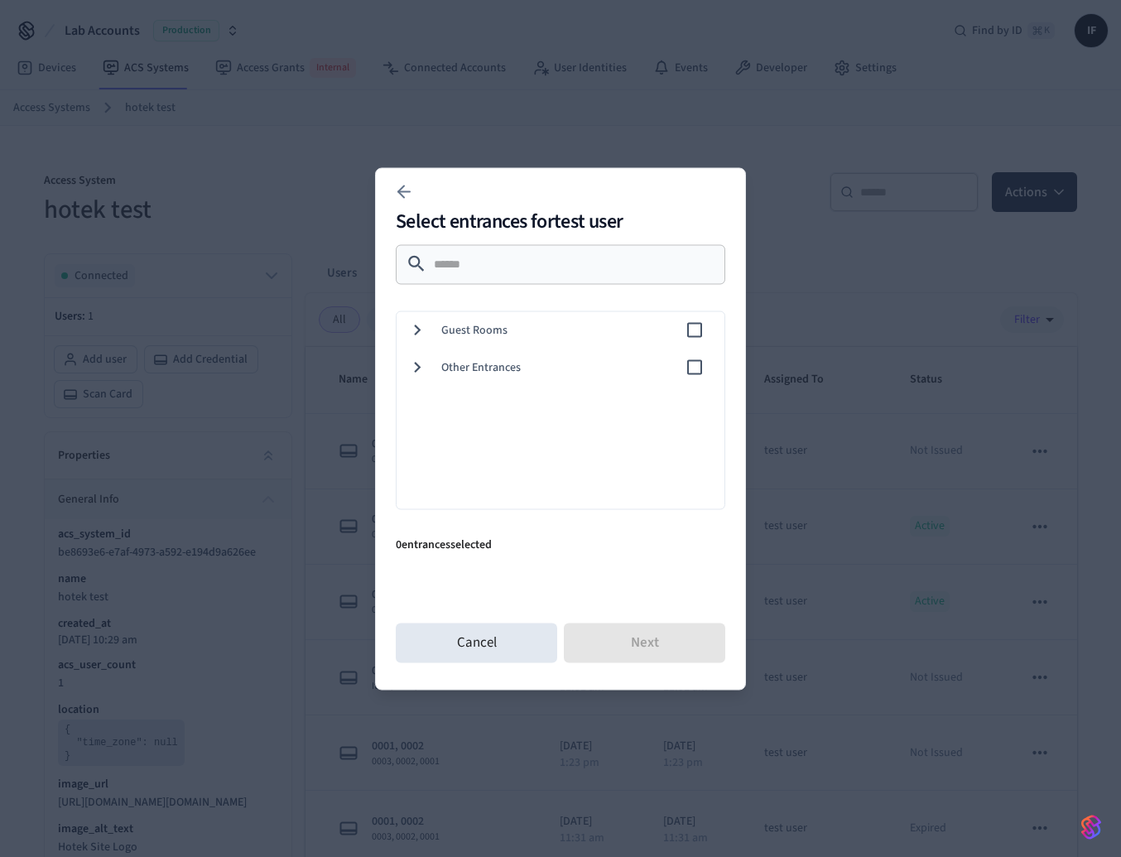
click at [577, 334] on span "Guest Rooms" at bounding box center [562, 329] width 243 height 17
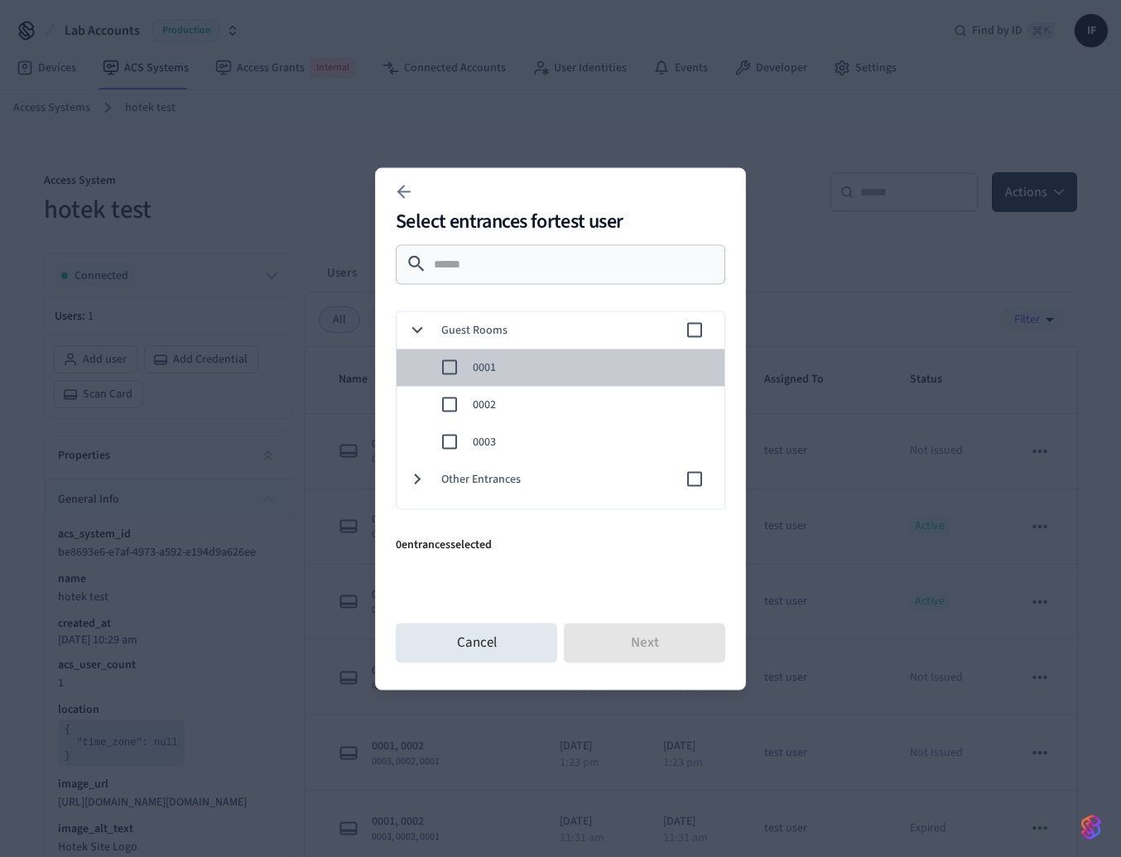
click at [560, 365] on span "0001" at bounding box center [592, 366] width 238 height 17
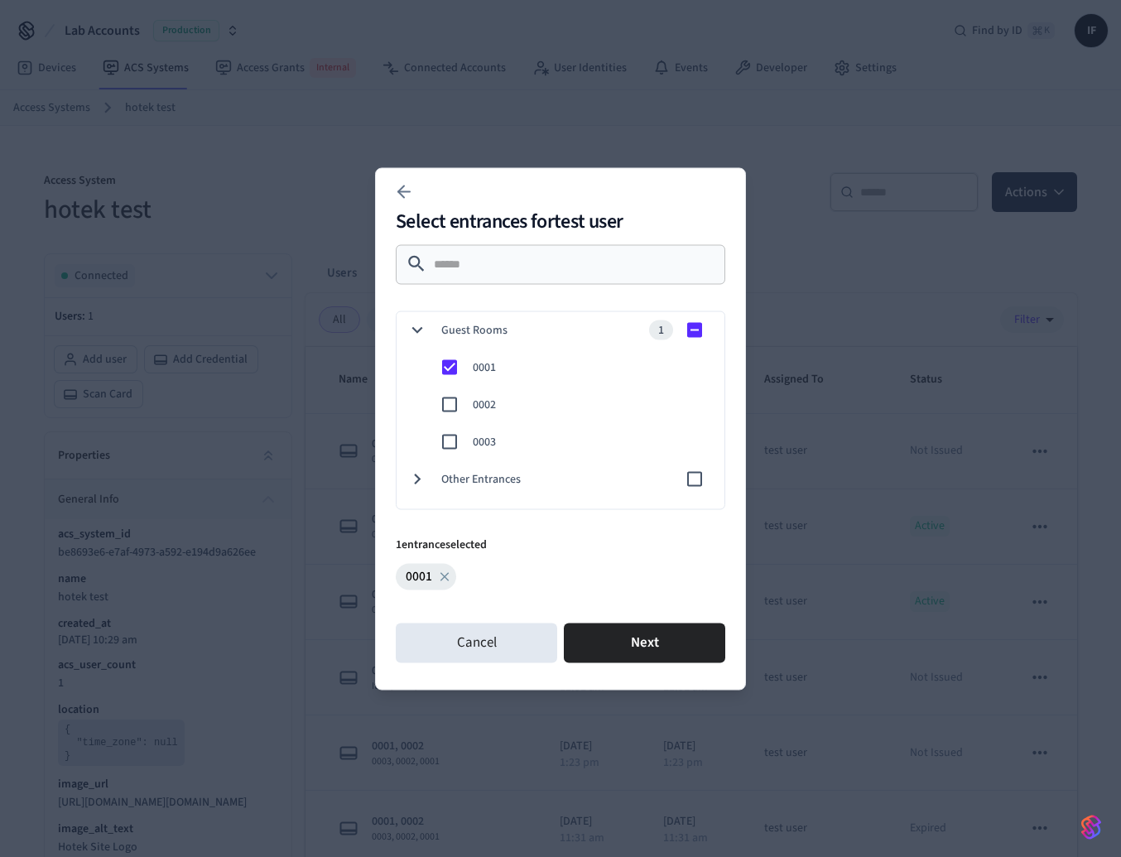
click at [554, 393] on div "0002" at bounding box center [557, 404] width 334 height 37
click at [656, 638] on button "Next" at bounding box center [644, 643] width 161 height 40
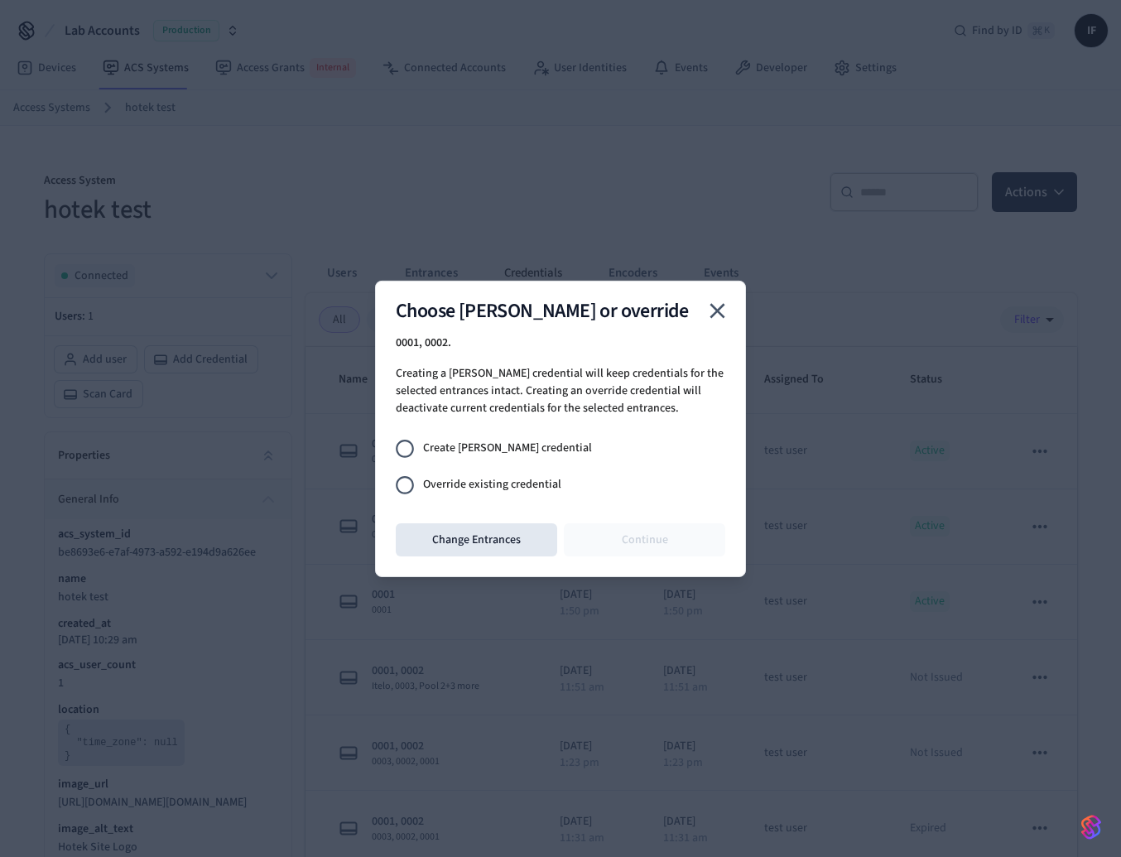
click at [512, 451] on span "Create [PERSON_NAME] credential" at bounding box center [507, 448] width 169 height 17
click at [515, 479] on span "Override existing credential" at bounding box center [492, 484] width 138 height 17
click at [613, 534] on button "Continue" at bounding box center [644, 539] width 161 height 33
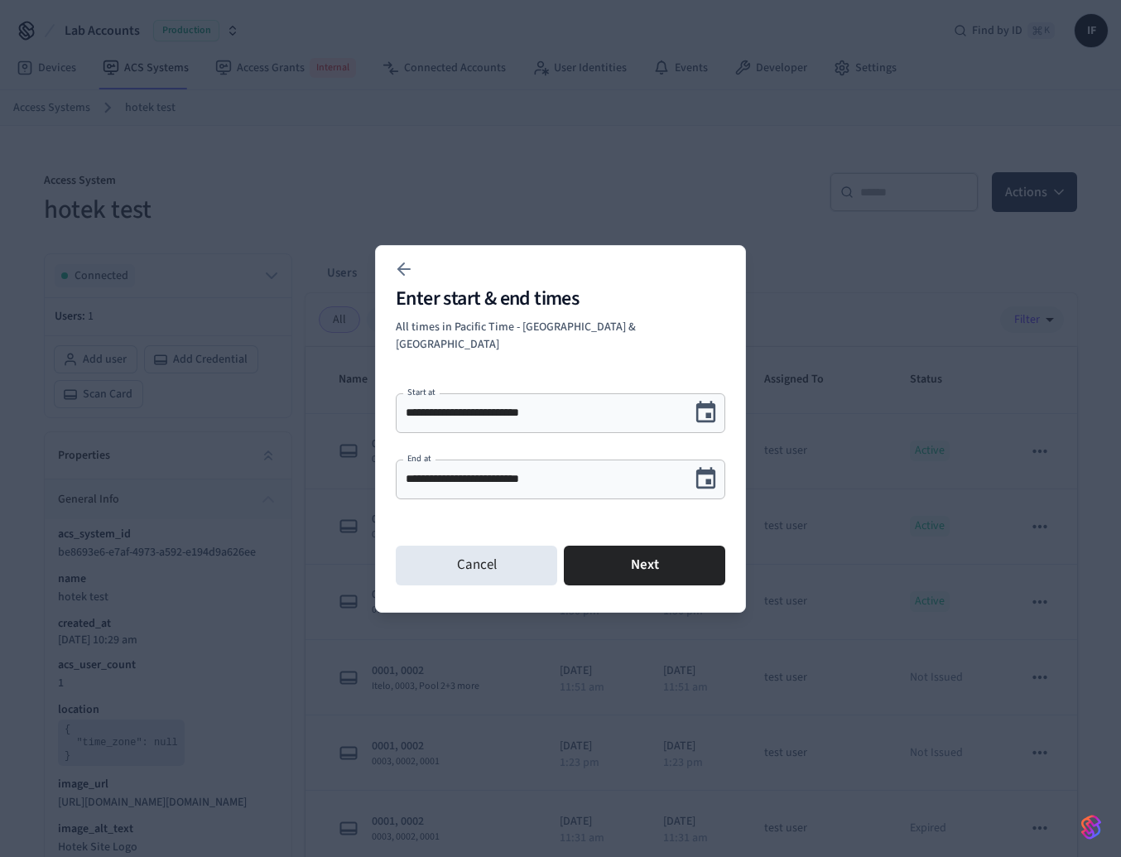
click at [725, 472] on div "**********" at bounding box center [560, 429] width 371 height 368
click at [703, 471] on icon "Choose date, selected date is Sep 24, 2025" at bounding box center [706, 479] width 26 height 26
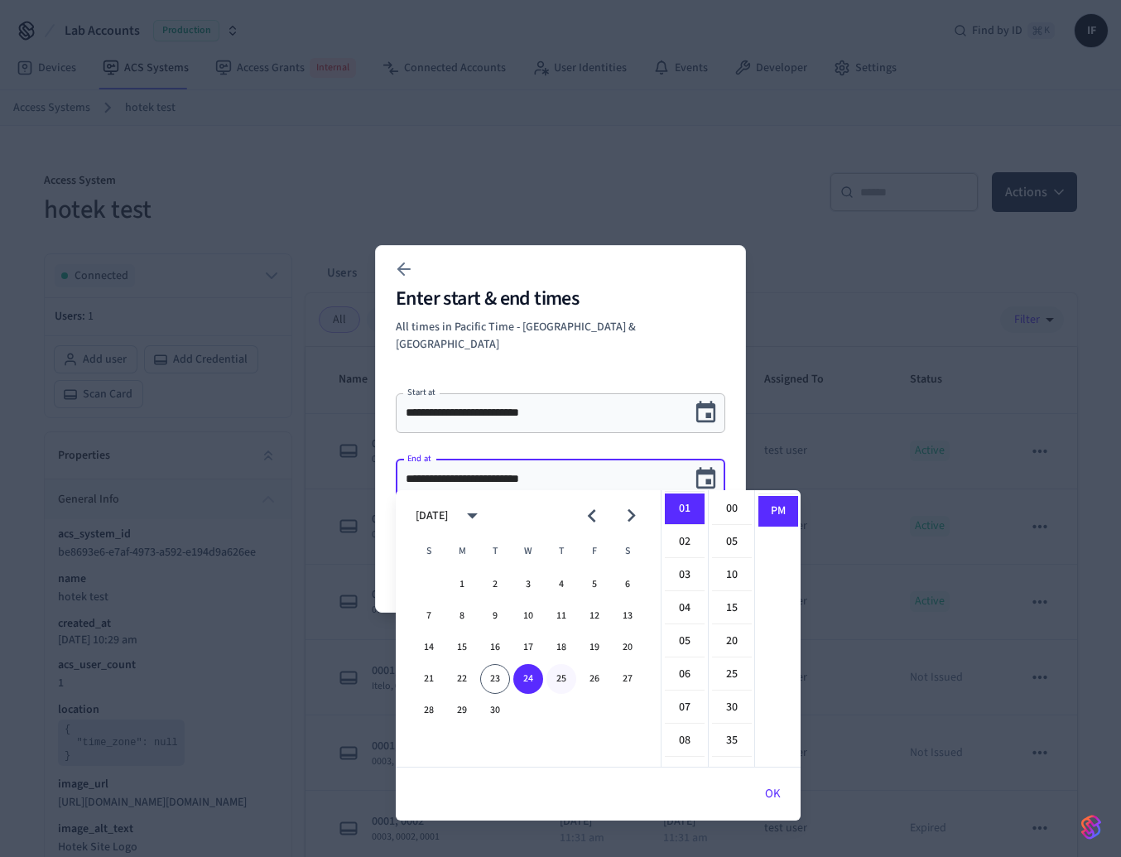
click at [559, 676] on button "25" at bounding box center [561, 679] width 30 height 30
type input "**********"
click at [785, 795] on button "OK" at bounding box center [772, 794] width 55 height 40
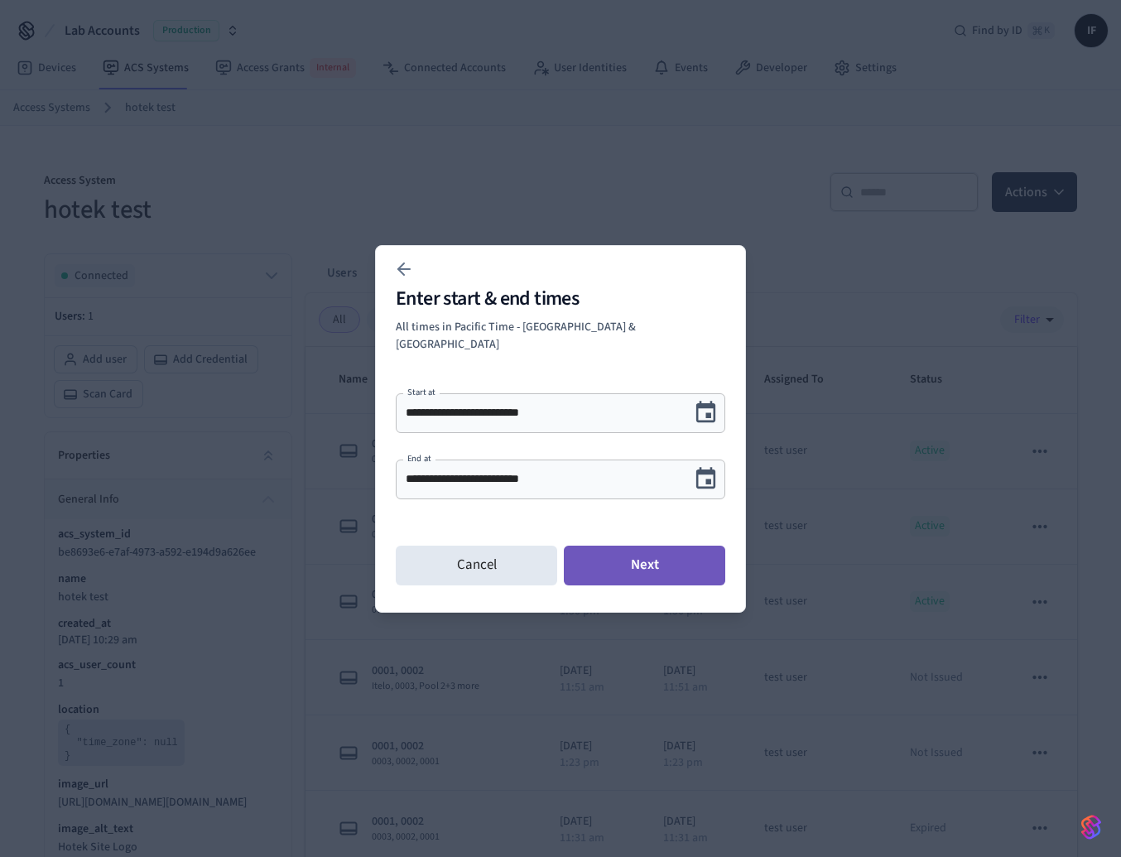
click at [654, 556] on button "Next" at bounding box center [644, 566] width 161 height 40
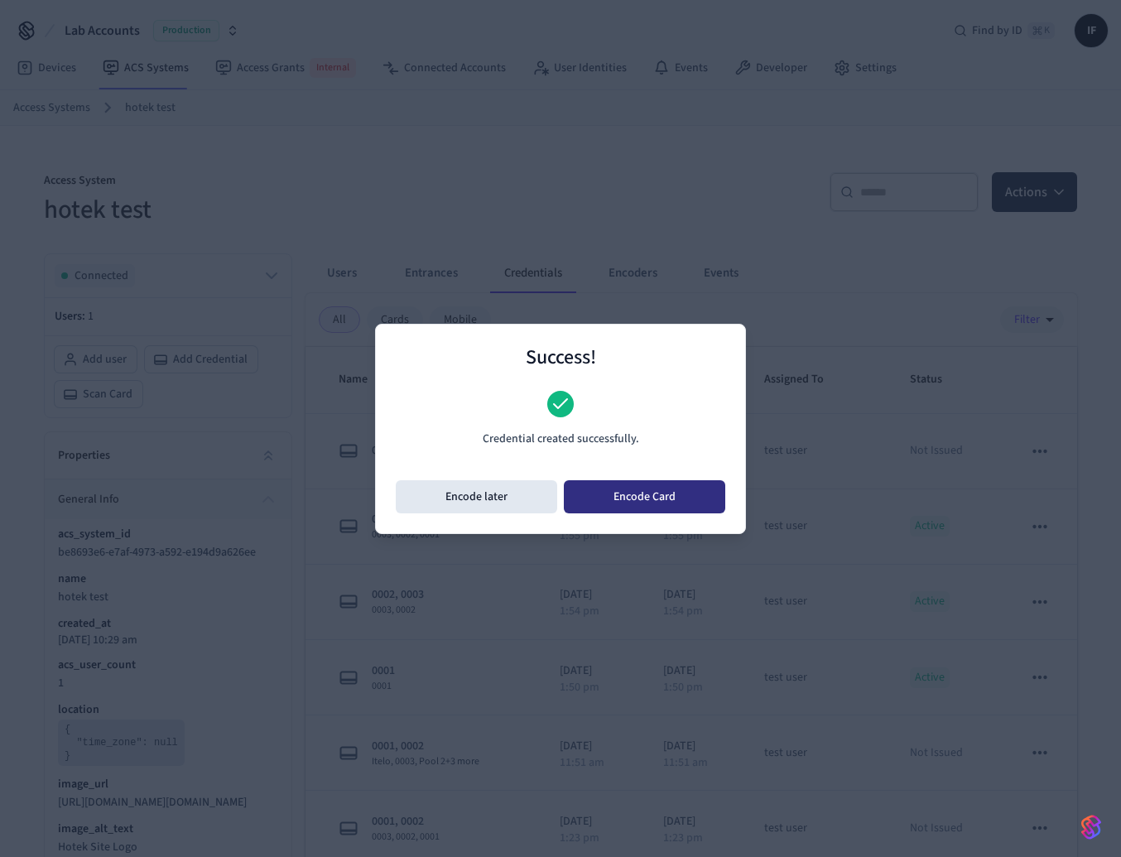
click at [661, 485] on button "Encode Card" at bounding box center [644, 496] width 161 height 33
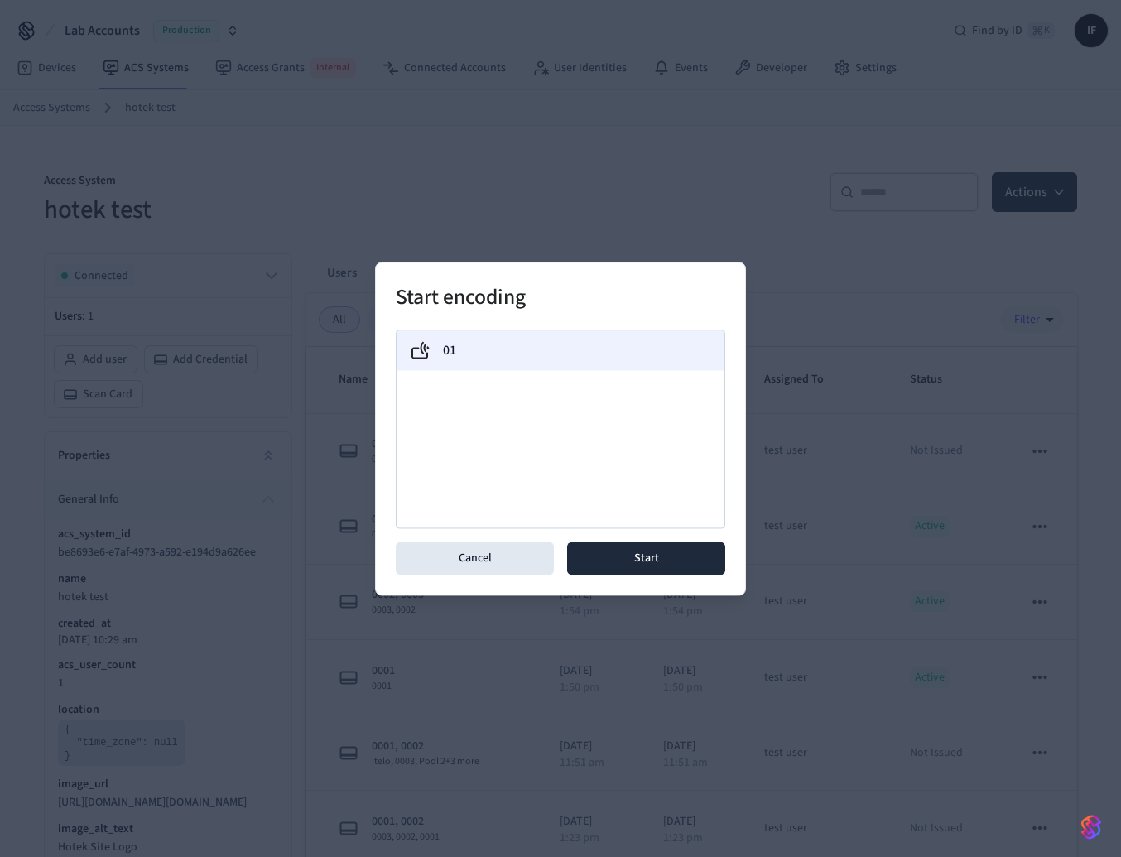
click at [615, 350] on div "01" at bounding box center [560, 350] width 301 height 20
click at [648, 556] on button "Start" at bounding box center [646, 557] width 158 height 33
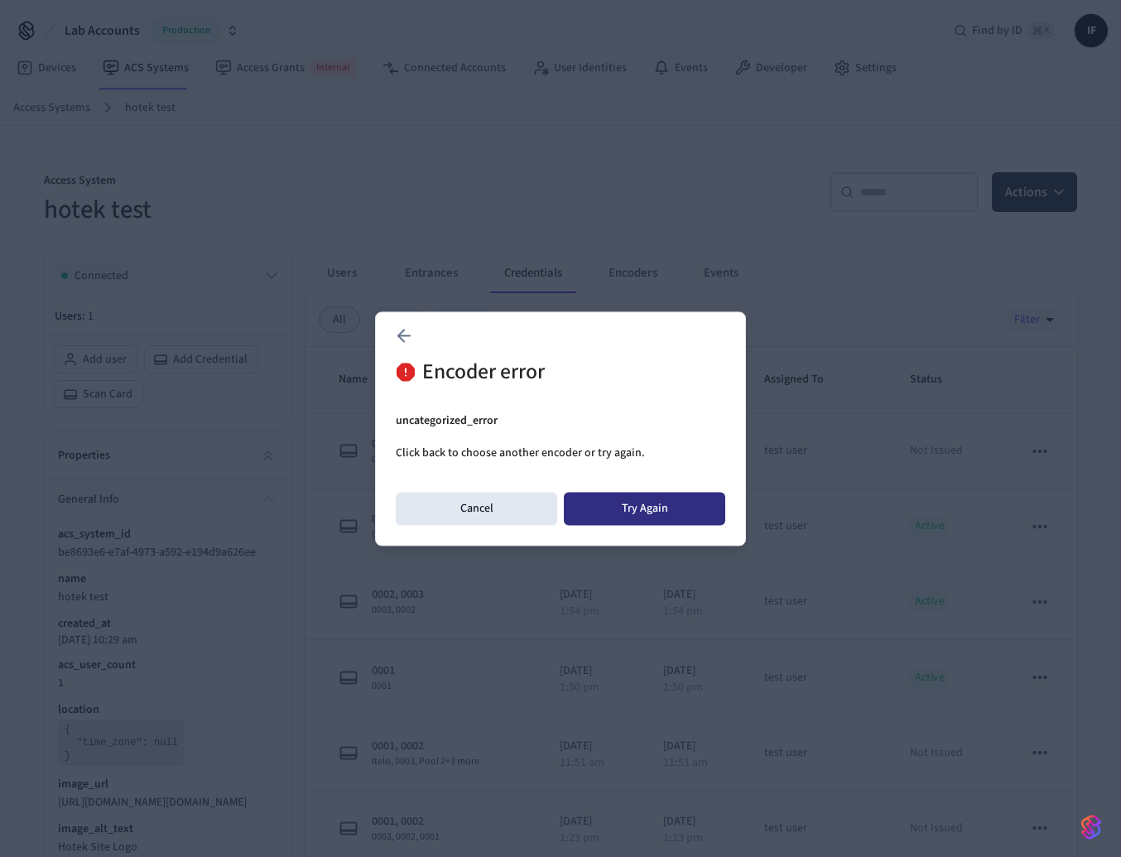
click at [669, 499] on button "Try Again" at bounding box center [644, 508] width 161 height 33
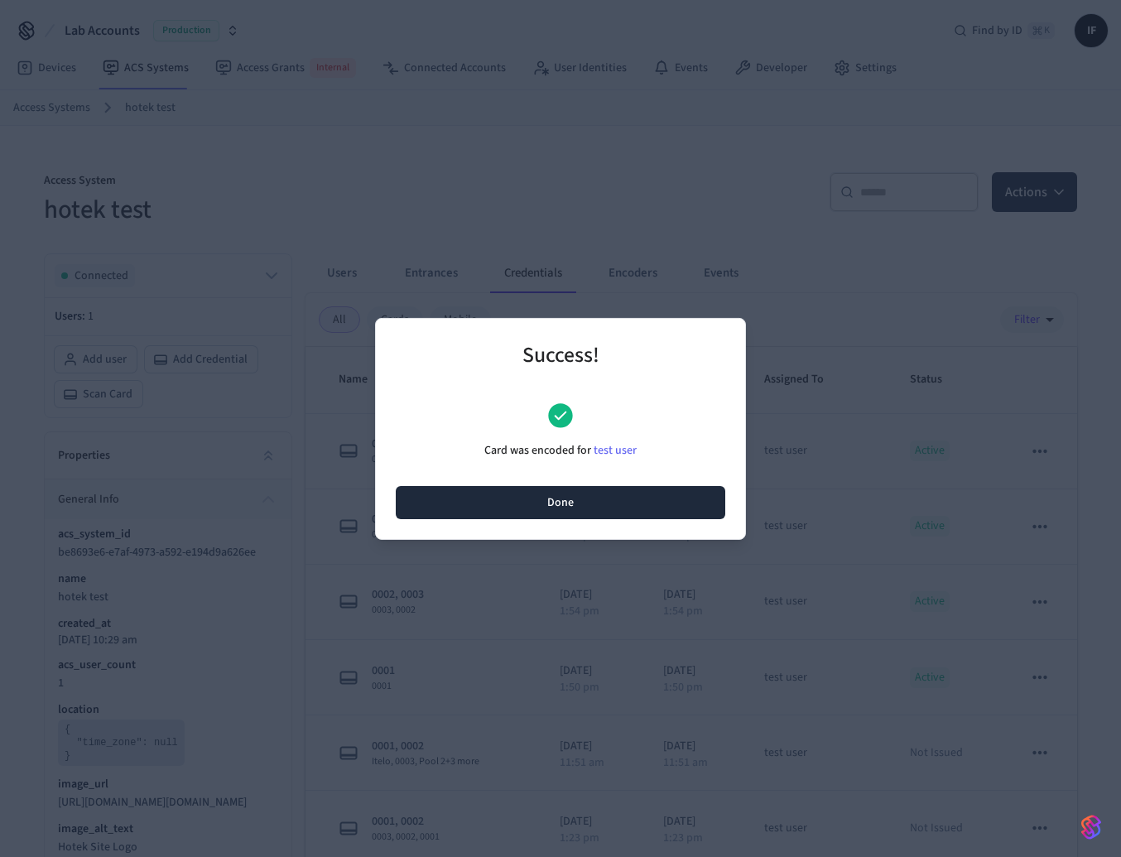
click at [585, 514] on button "Done" at bounding box center [561, 502] width 330 height 33
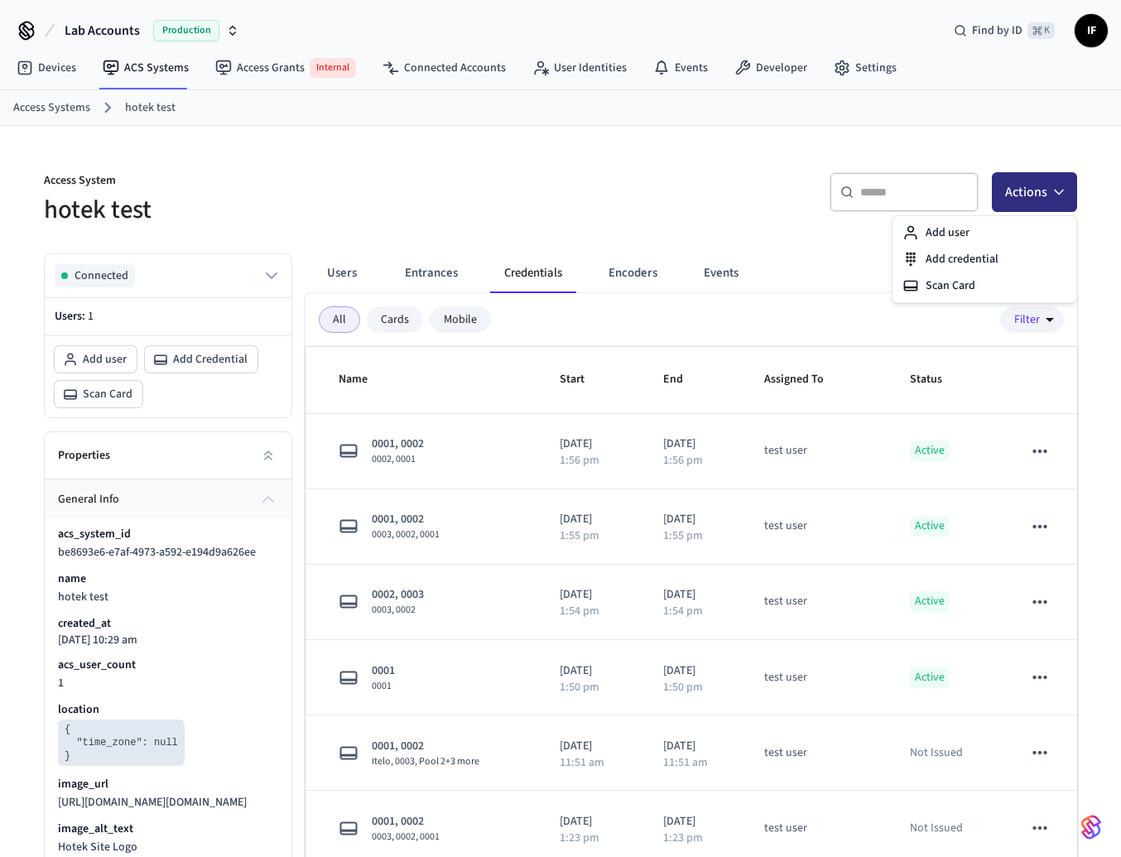
click at [1072, 193] on button "Actions" at bounding box center [1034, 192] width 85 height 40
click at [1018, 286] on div "Scan Card" at bounding box center [984, 285] width 177 height 26
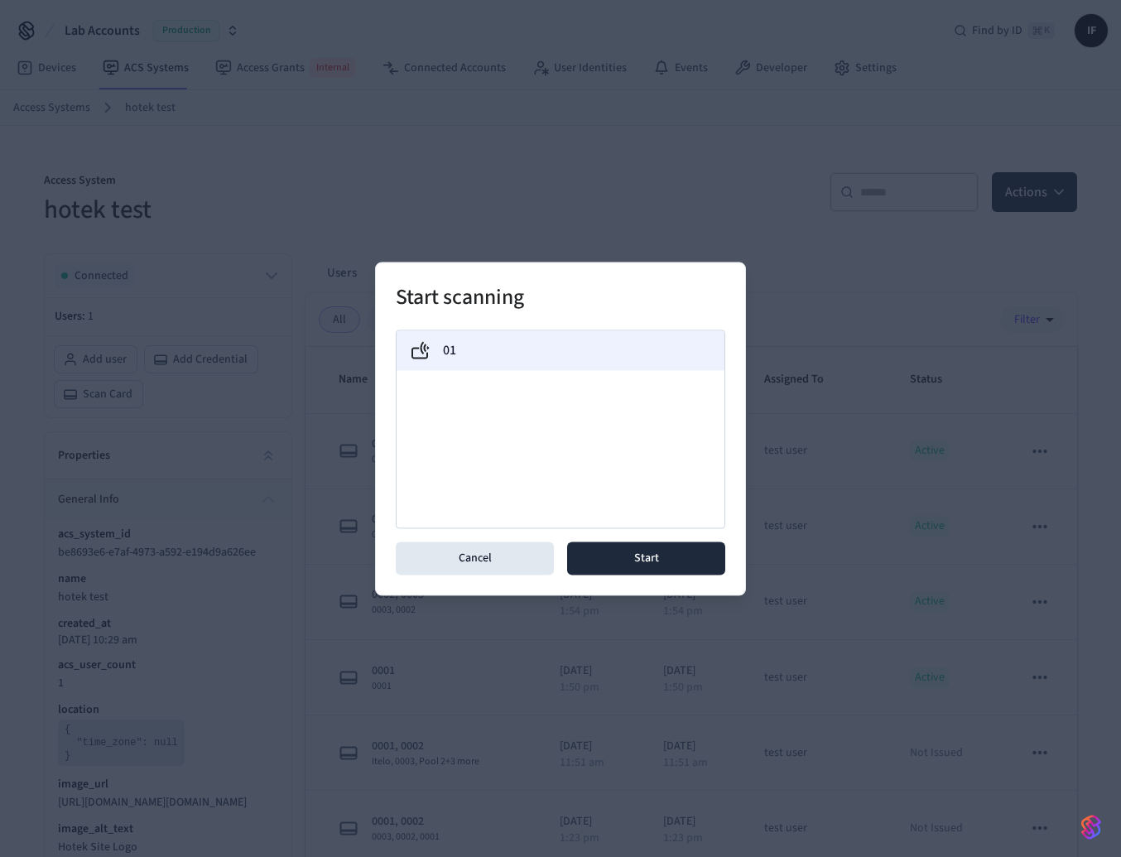
click at [647, 355] on div "01" at bounding box center [560, 350] width 301 height 20
click at [623, 563] on button "Start" at bounding box center [646, 557] width 158 height 33
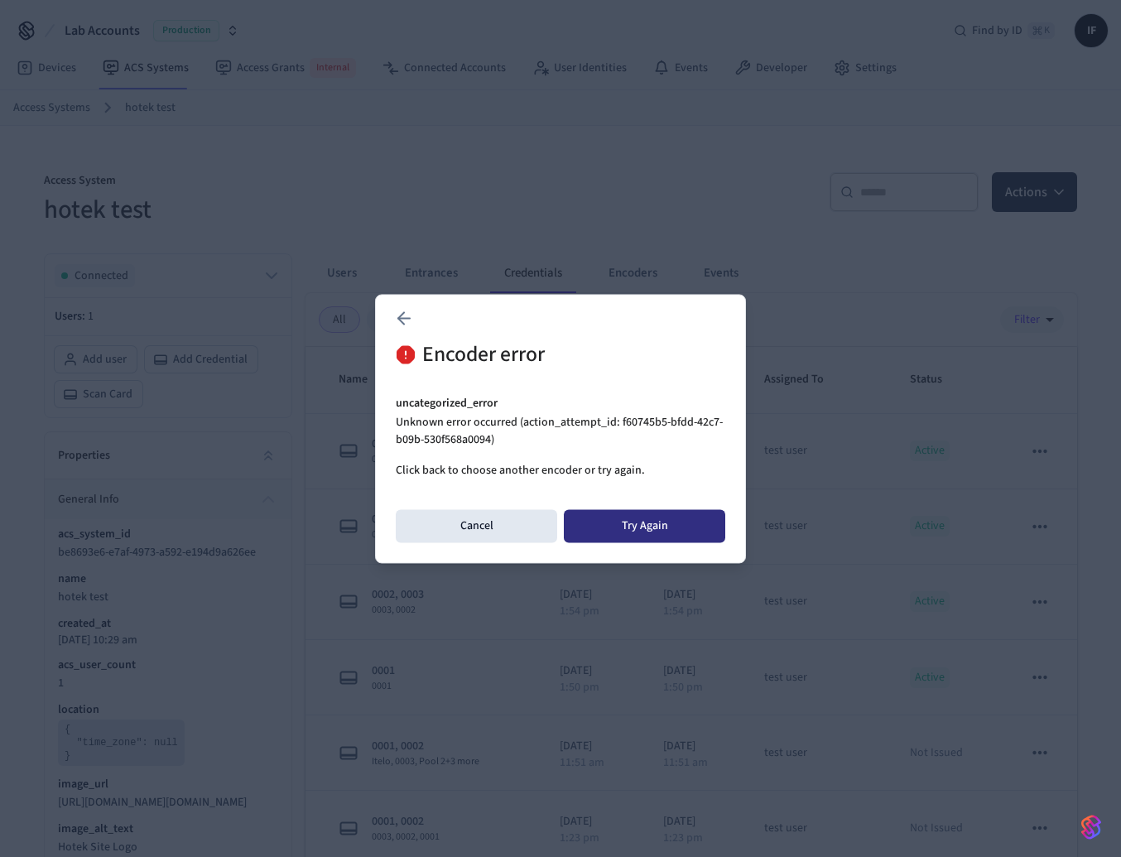
click at [666, 524] on button "Try Again" at bounding box center [644, 525] width 161 height 33
drag, startPoint x: 620, startPoint y: 423, endPoint x: 492, endPoint y: 435, distance: 128.9
click at [492, 435] on p "Unknown error occurred (action_attempt_id: 7af4f847-b328-4c22-9c46-1a268de4aeb7)" at bounding box center [561, 431] width 330 height 35
copy p "7af4f847-b328-4c22-9c46-1a268de4aeb7"
